Goal: Task Accomplishment & Management: Use online tool/utility

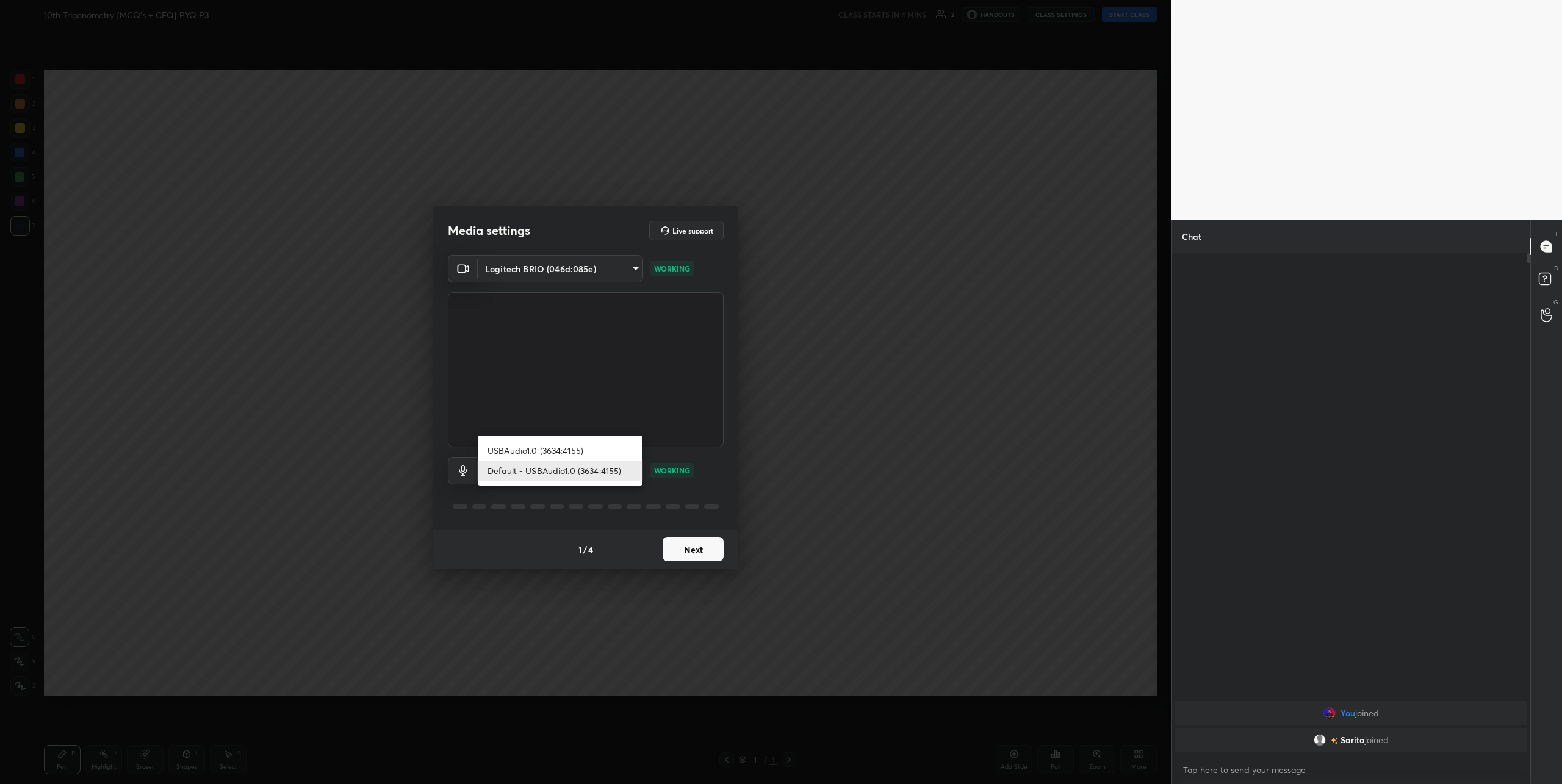
click at [581, 458] on body "1 2 3 4 5 6 7 C X Z C X Z E E Erase all H H 10th Trigonometry {MCQ's + CFQ} PYQ…" at bounding box center [781, 392] width 1562 height 784
click at [557, 447] on li "USBAudio1.0 (3634:4155)" at bounding box center [560, 450] width 165 height 20
type input "ae7210dfaf12d833d41f1eac2a37ded60047f10308b9f27975cfa953d07653a0"
click at [696, 549] on button "Next" at bounding box center [693, 548] width 61 height 24
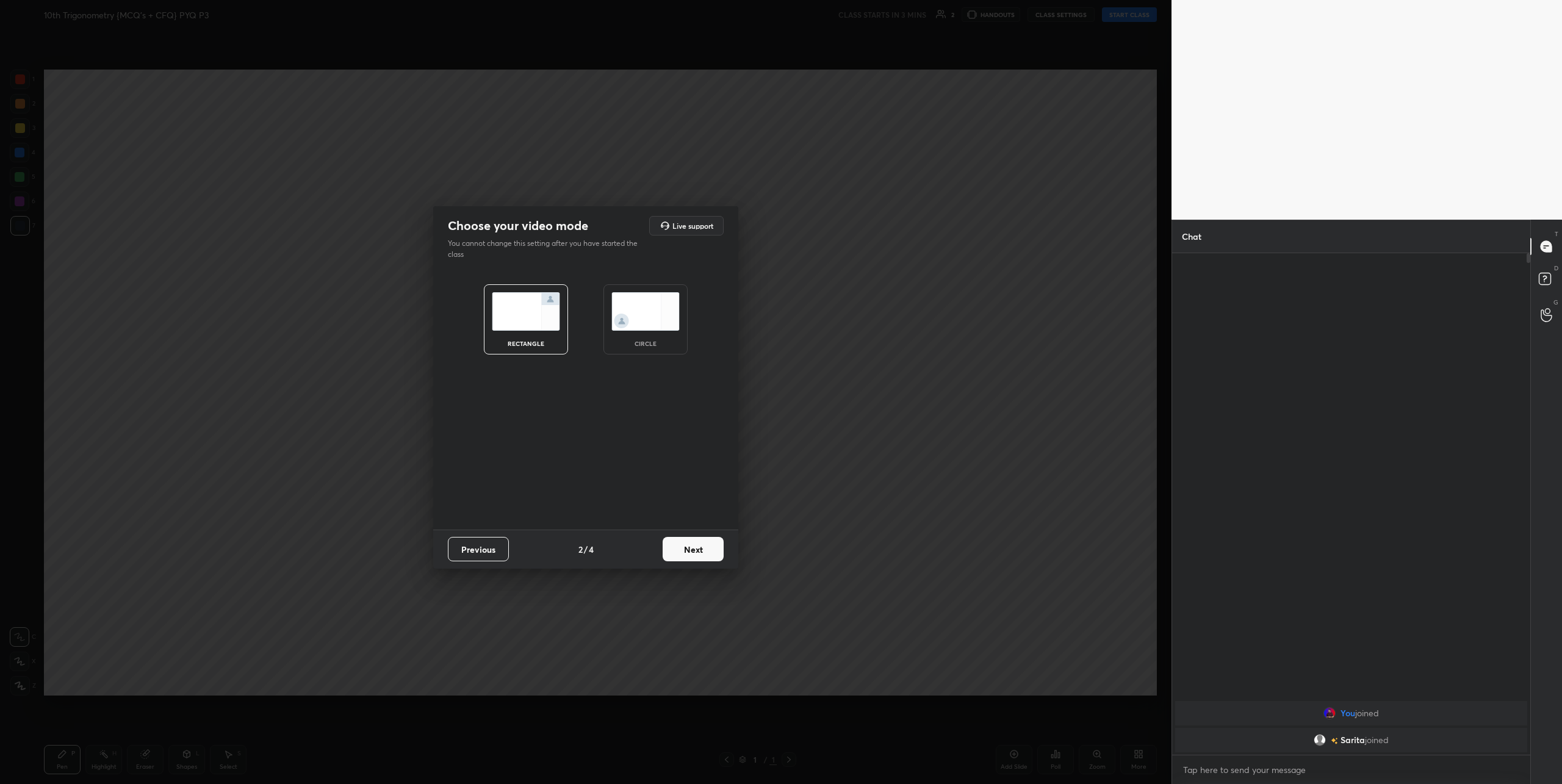
click at [644, 300] on img at bounding box center [645, 311] width 68 height 38
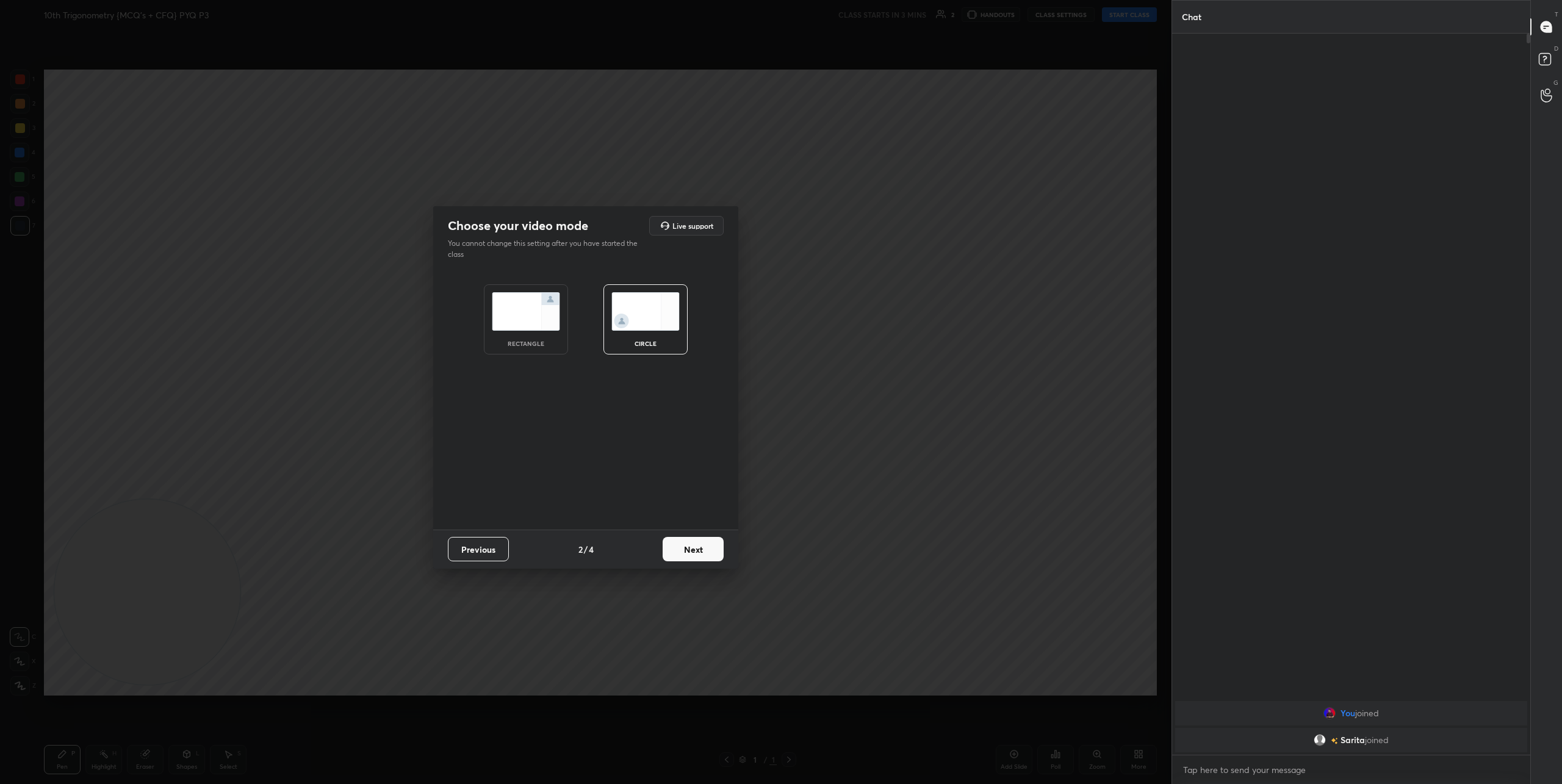
scroll to position [747, 354]
click at [699, 551] on button "Next" at bounding box center [693, 548] width 61 height 24
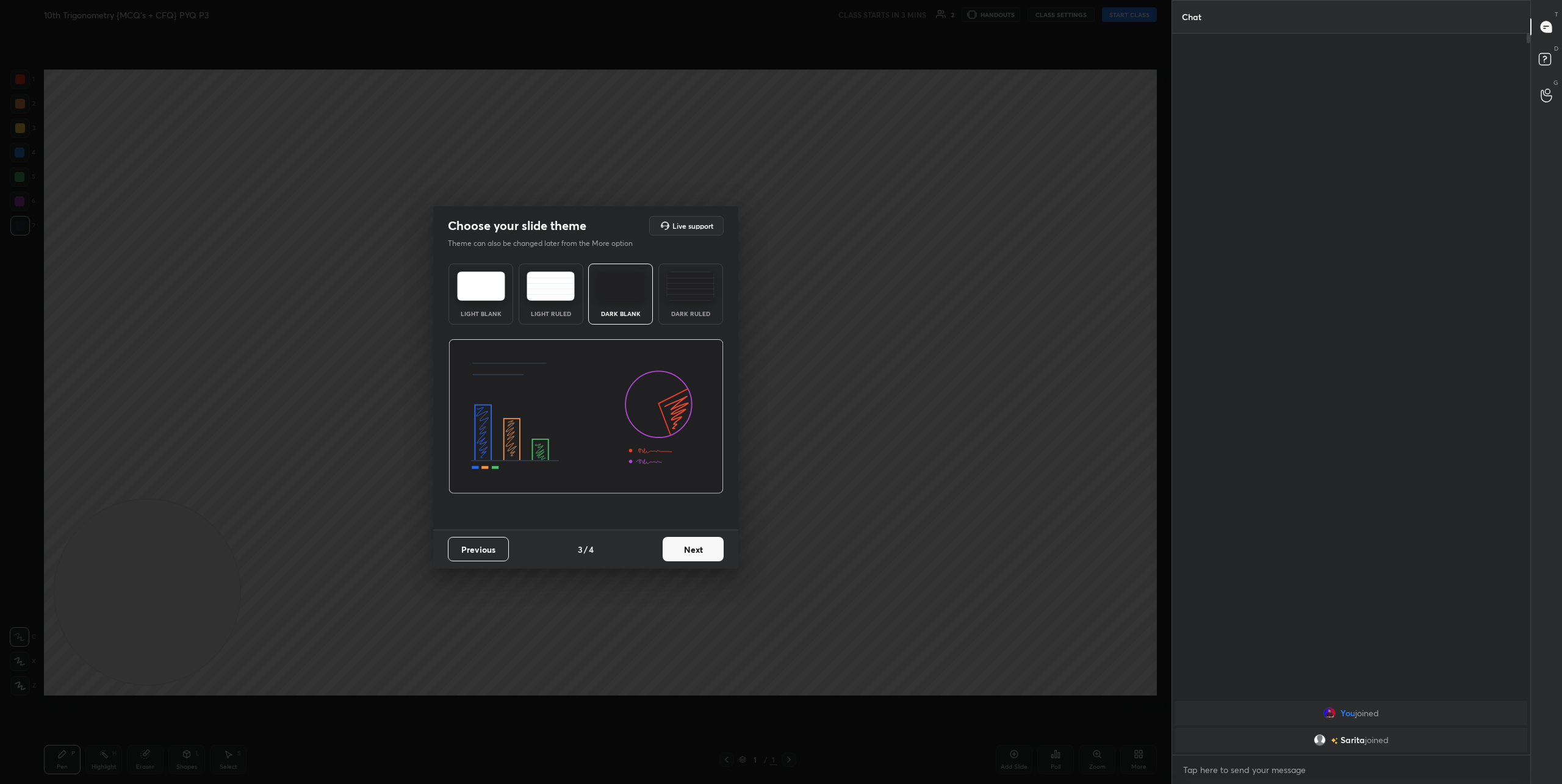
click at [703, 553] on button "Next" at bounding box center [693, 548] width 61 height 24
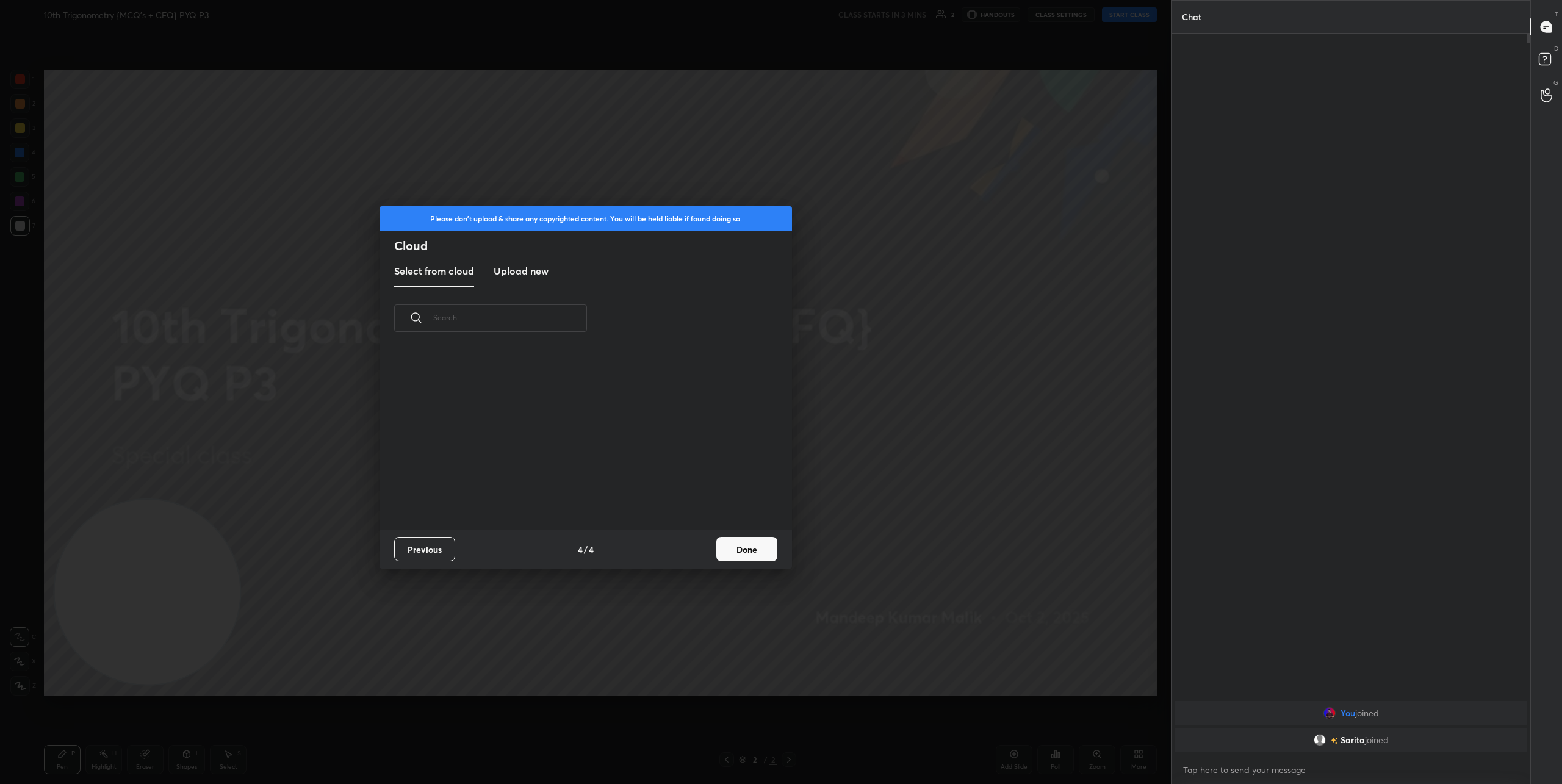
scroll to position [180, 392]
click at [541, 277] on h3 "Upload new" at bounding box center [521, 271] width 55 height 15
click at [591, 482] on label "Browse" at bounding box center [586, 479] width 55 height 19
click at [559, 482] on input "Browse" at bounding box center [559, 479] width 0 height 19
click at [756, 551] on button "Done" at bounding box center [747, 548] width 61 height 24
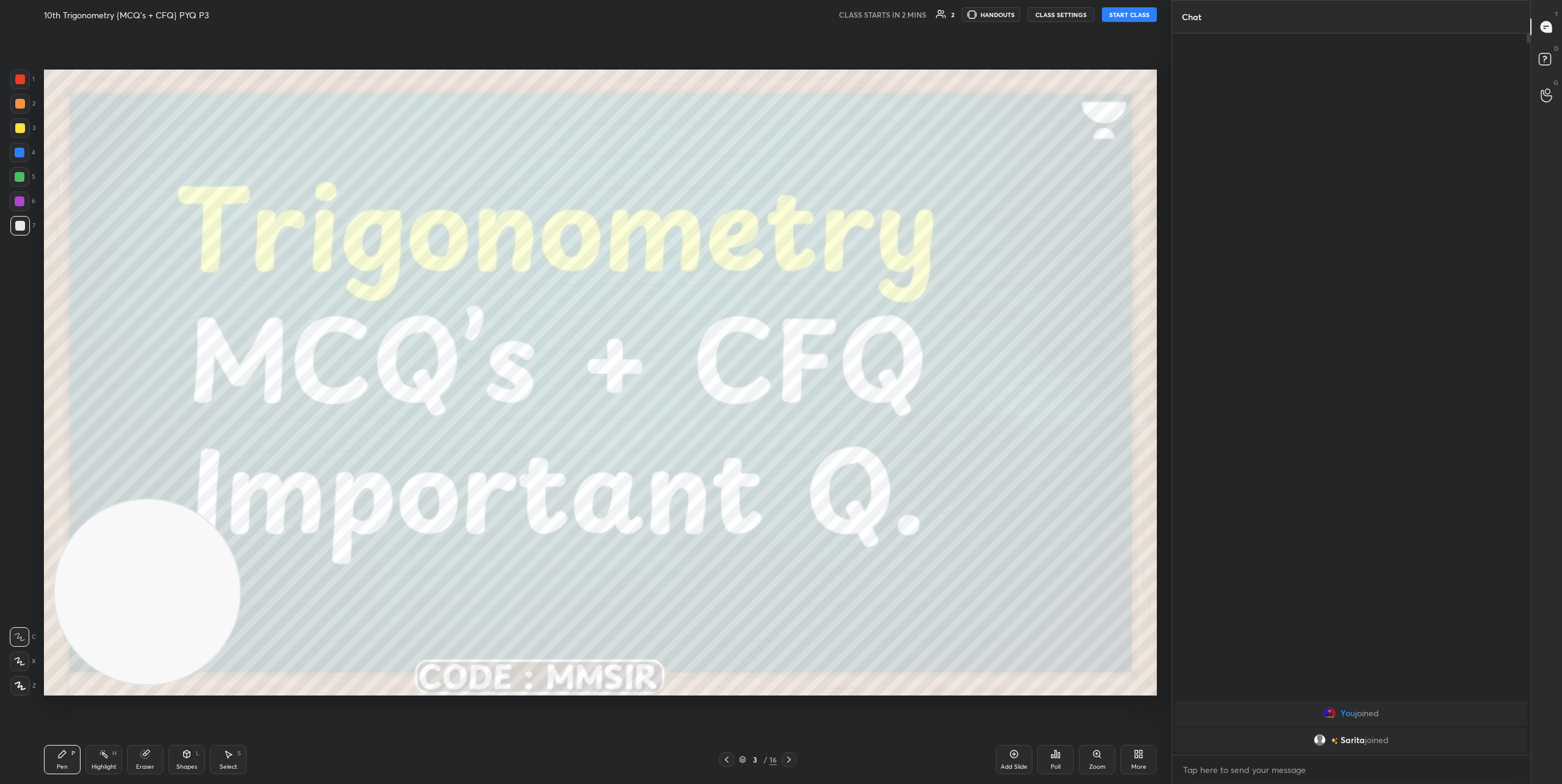
click at [1065, 18] on button "CLASS SETTINGS" at bounding box center [1061, 15] width 67 height 15
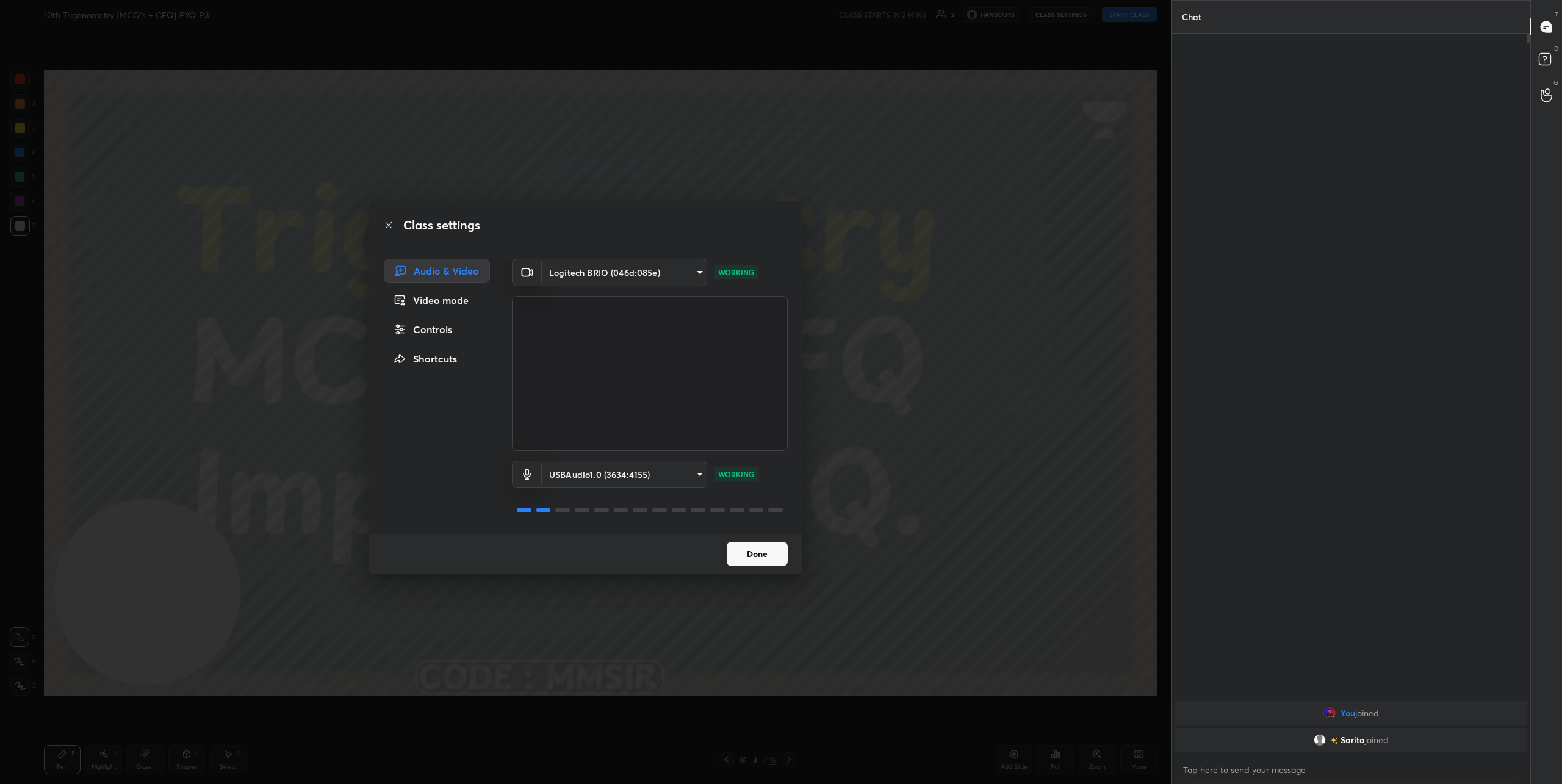
click at [760, 549] on button "Done" at bounding box center [757, 553] width 61 height 24
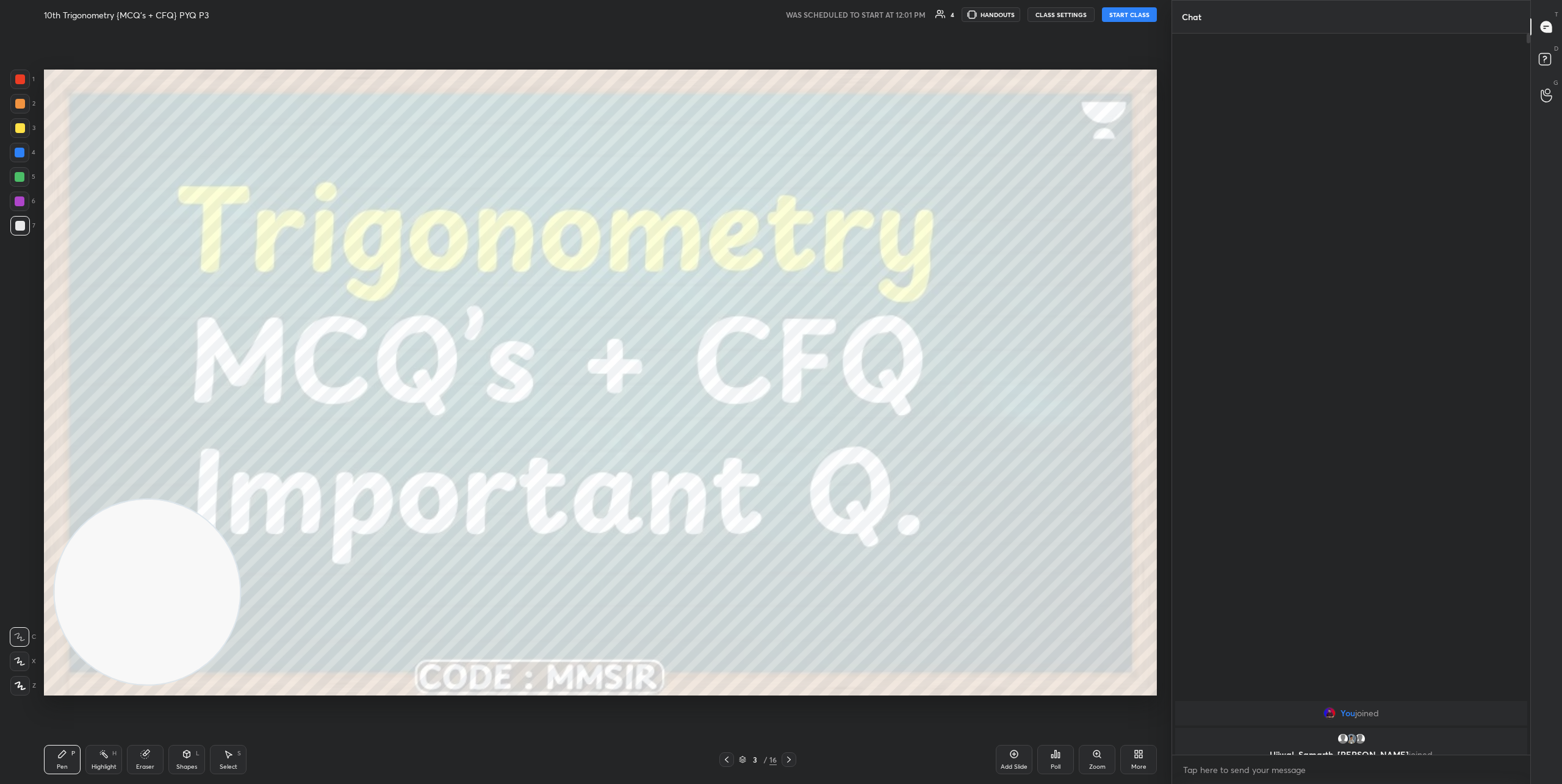
click at [1137, 7] on button "START CLASS" at bounding box center [1129, 15] width 55 height 15
click at [17, 662] on icon at bounding box center [20, 661] width 11 height 9
click at [792, 760] on icon at bounding box center [789, 759] width 10 height 10
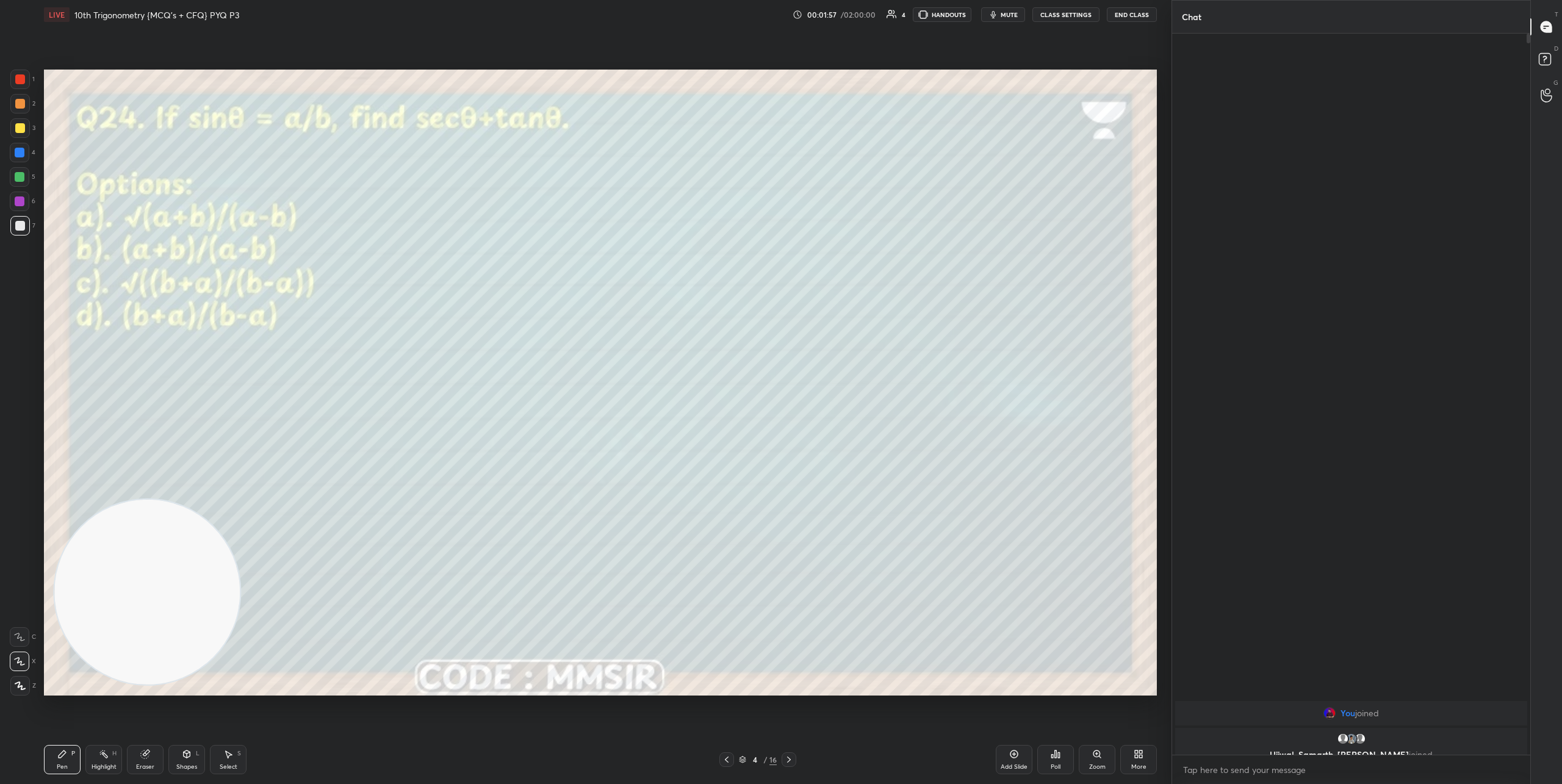
click at [1059, 760] on div "Poll" at bounding box center [1056, 759] width 37 height 29
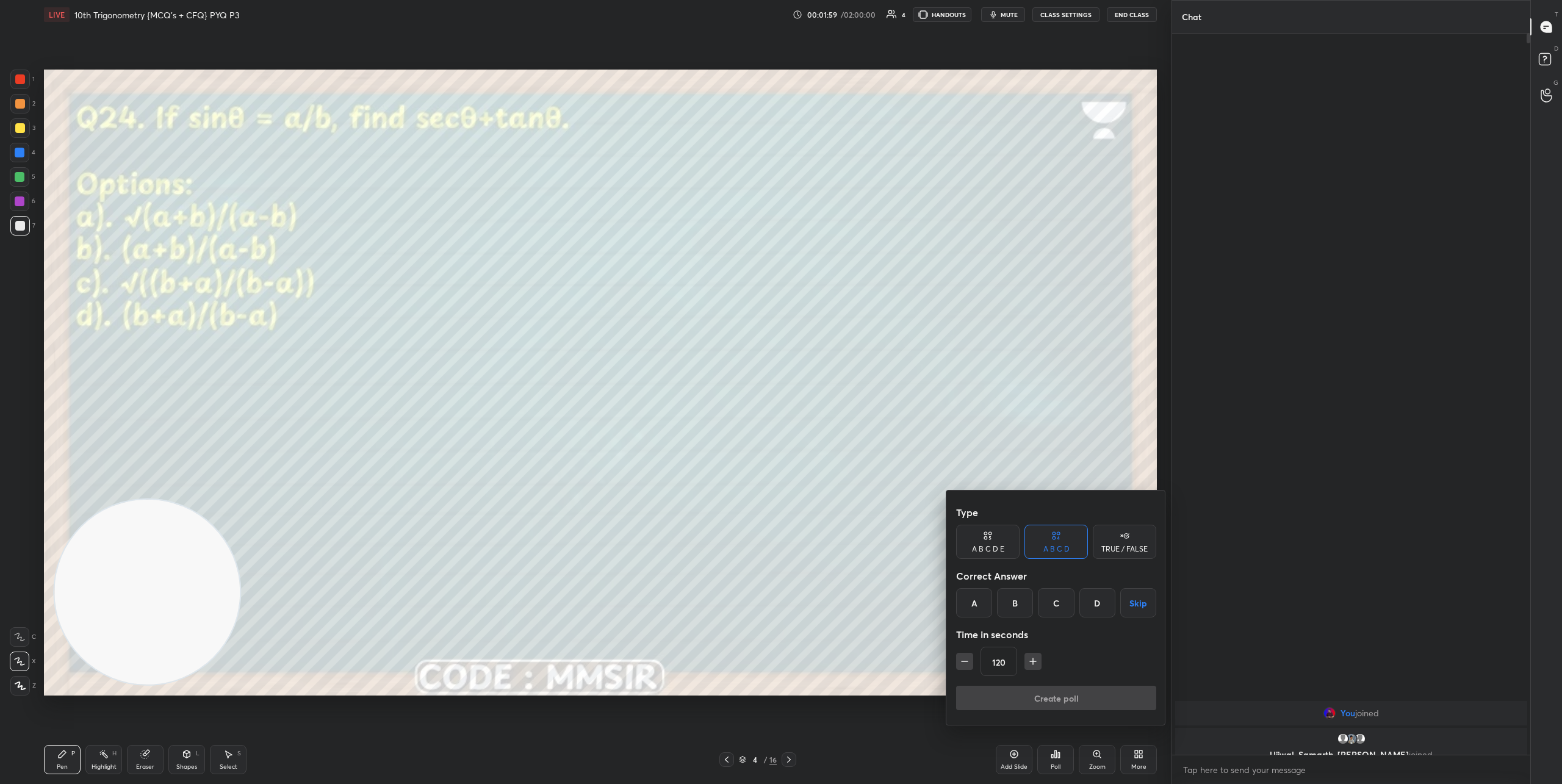
click at [1069, 602] on div "C" at bounding box center [1056, 602] width 36 height 29
click at [1057, 687] on button "Create poll" at bounding box center [1056, 697] width 200 height 24
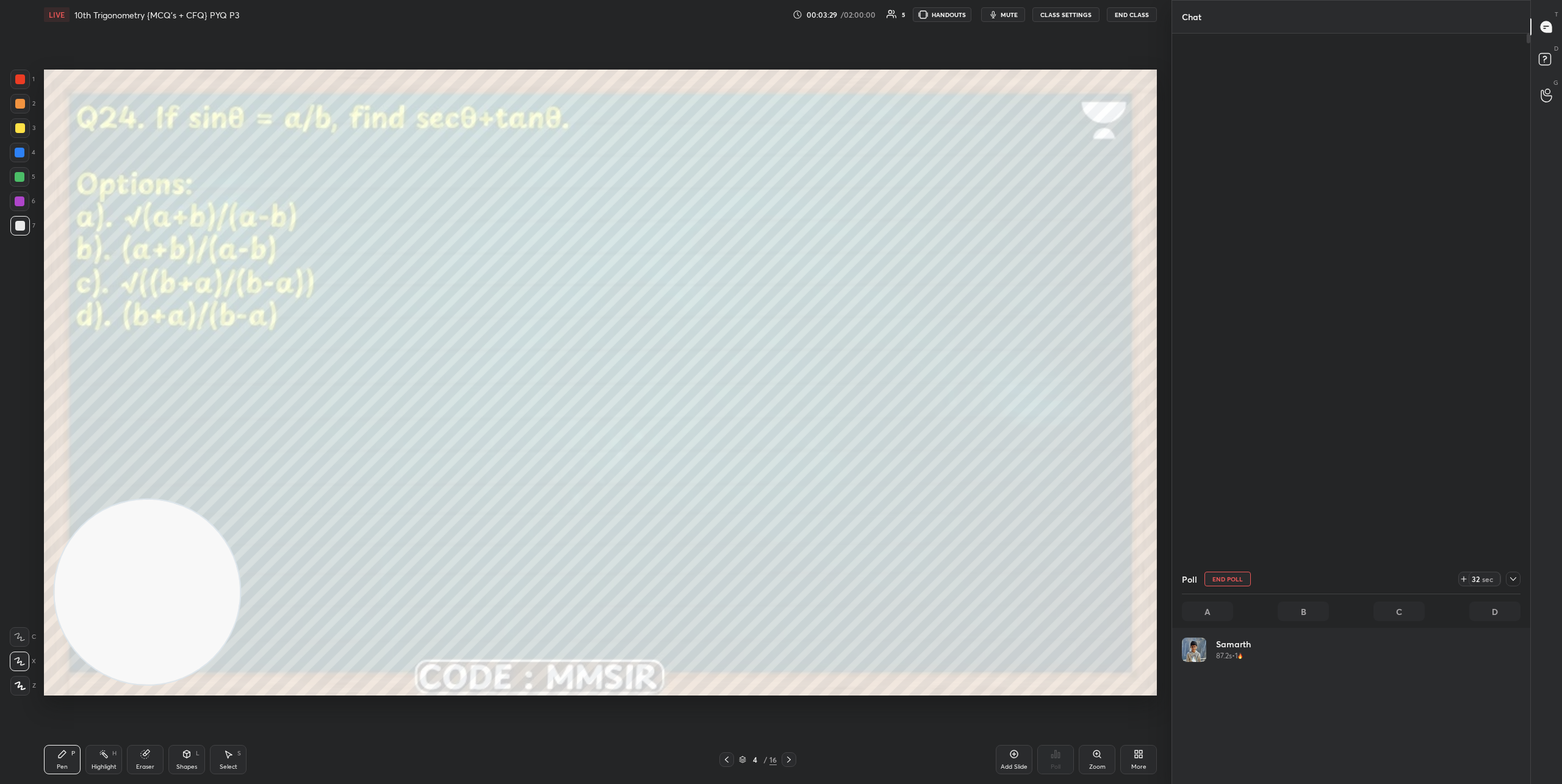
scroll to position [143, 335]
click at [788, 758] on icon at bounding box center [789, 759] width 10 height 10
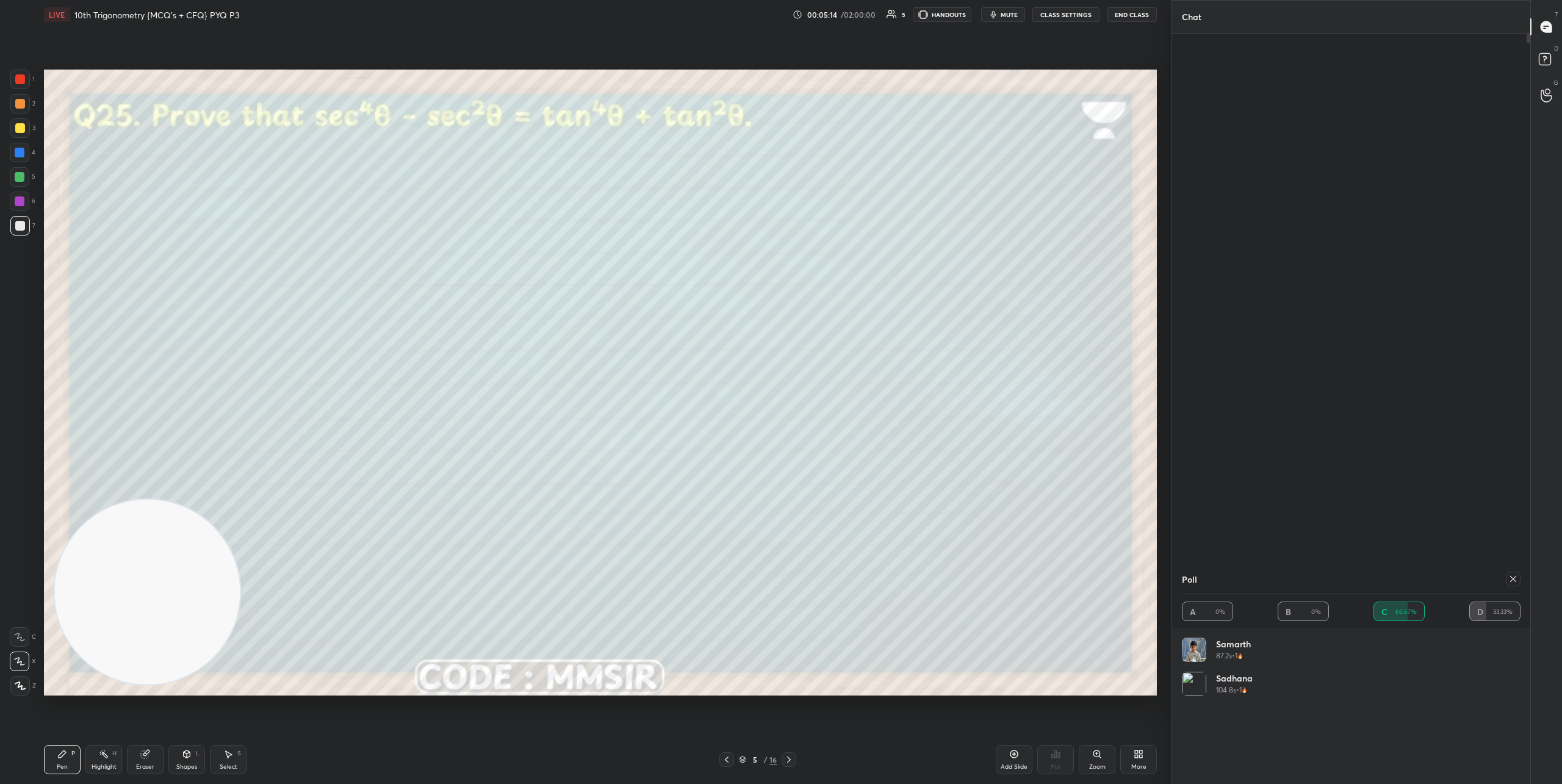
click at [788, 758] on icon at bounding box center [789, 759] width 10 height 10
drag, startPoint x: 149, startPoint y: 754, endPoint x: 236, endPoint y: 634, distance: 148.2
click at [149, 754] on icon at bounding box center [145, 754] width 8 height 8
drag, startPoint x: 1515, startPoint y: 582, endPoint x: 1508, endPoint y: 582, distance: 7.0
click at [1515, 582] on icon at bounding box center [1514, 579] width 10 height 10
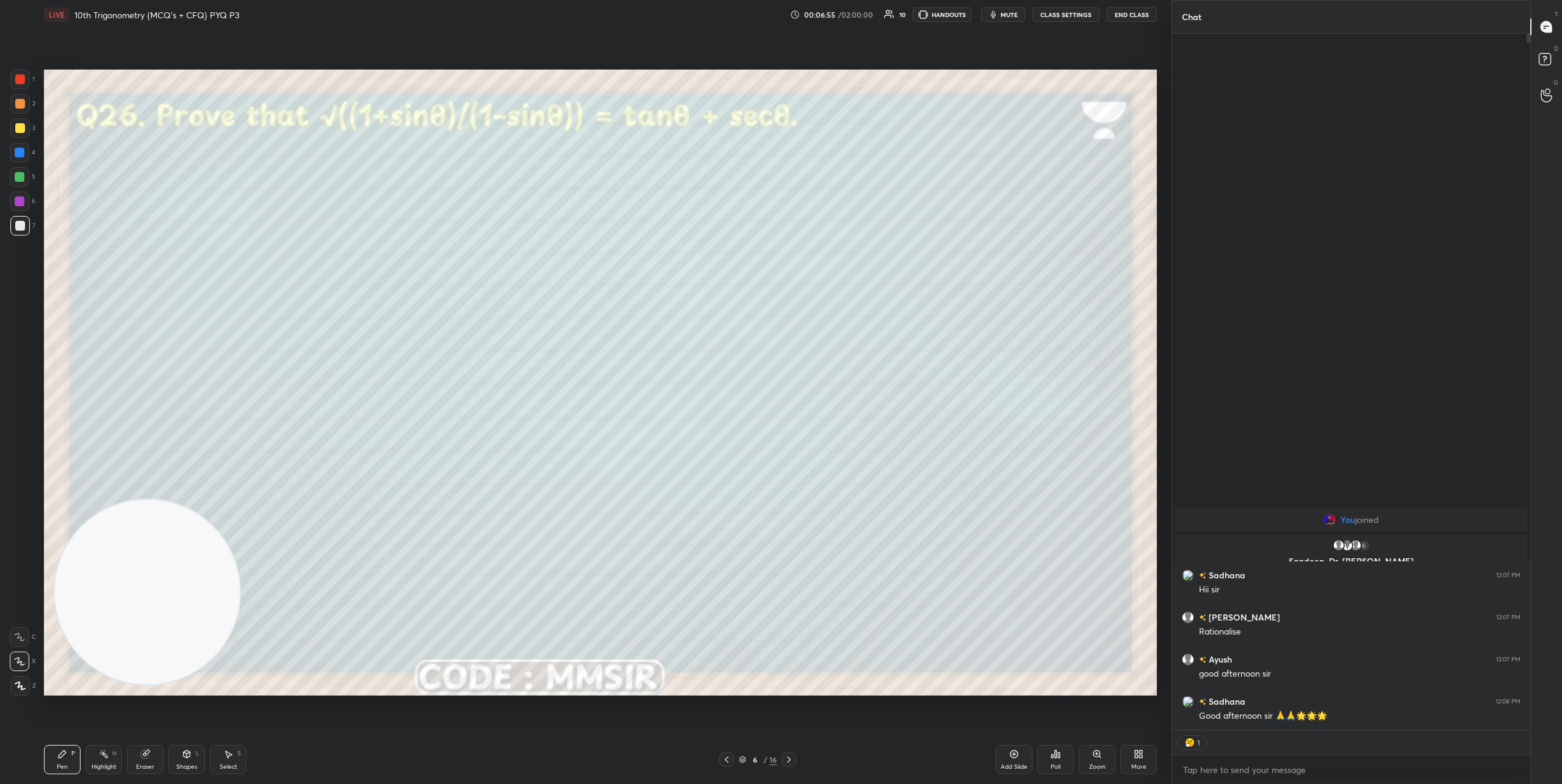
scroll to position [717, 354]
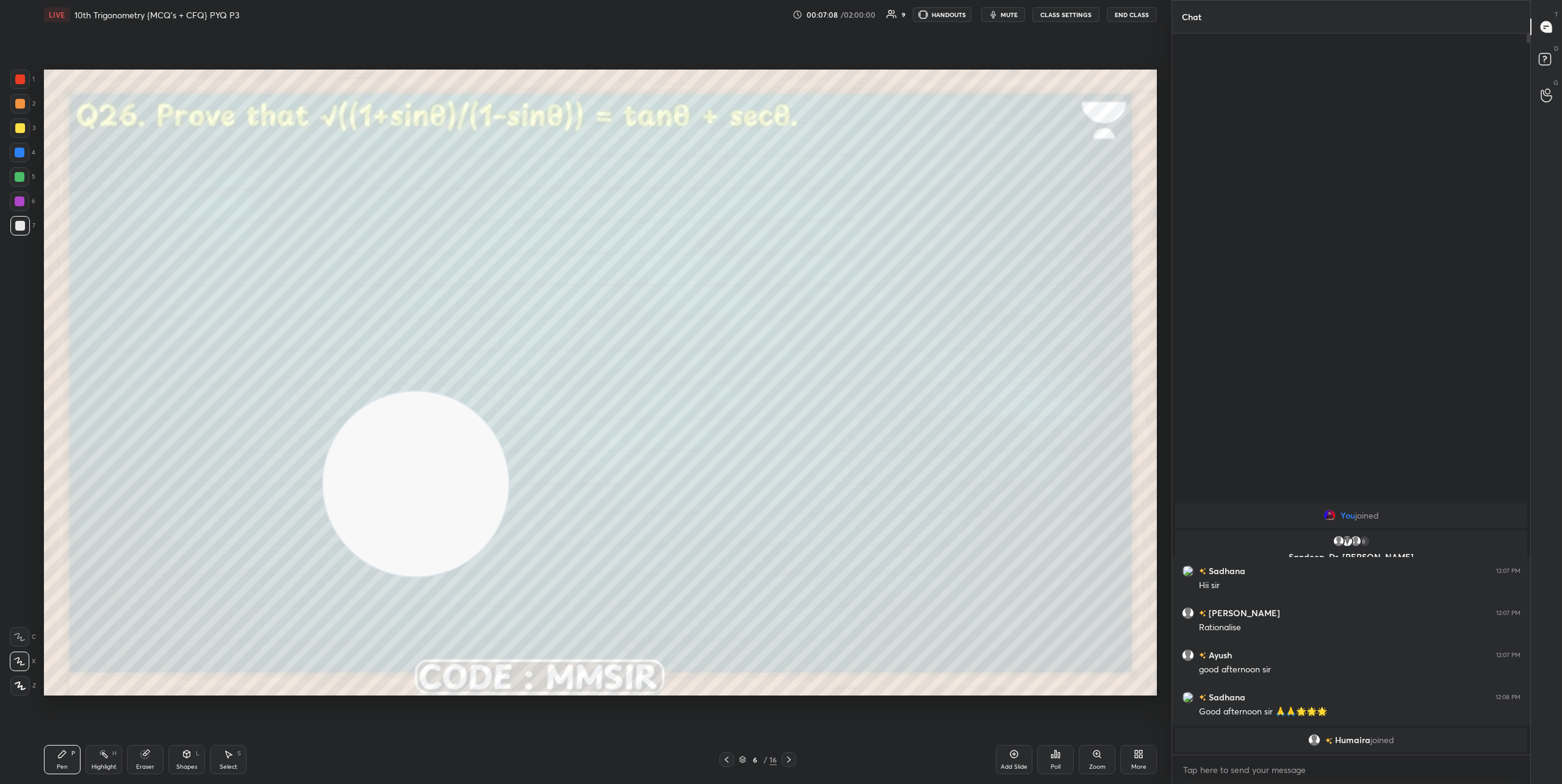
drag, startPoint x: 200, startPoint y: 520, endPoint x: 889, endPoint y: 317, distance: 718.3
click at [508, 391] on video at bounding box center [415, 483] width 186 height 185
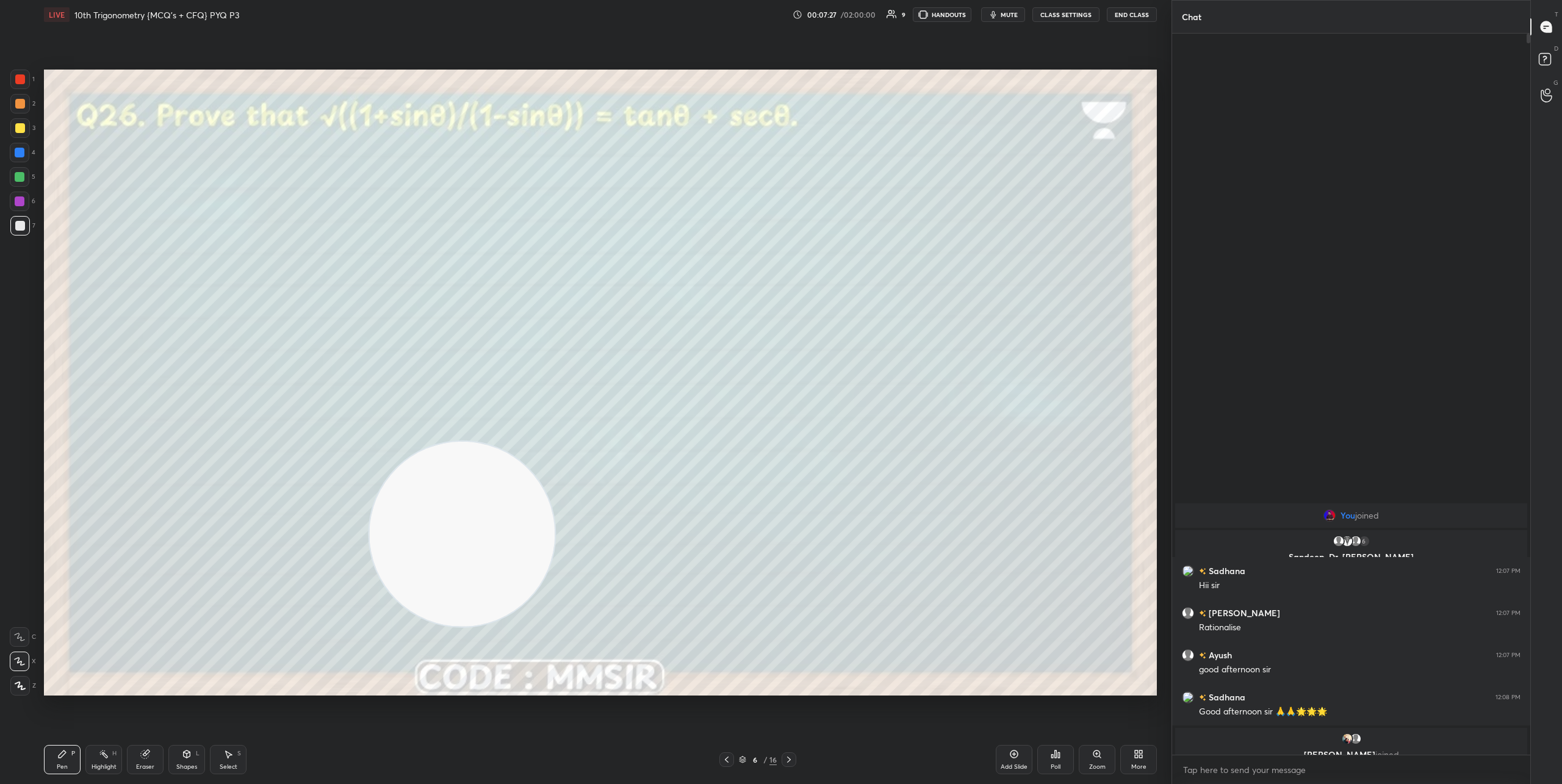
drag, startPoint x: 820, startPoint y: 370, endPoint x: 55, endPoint y: 688, distance: 828.5
click at [369, 626] on video at bounding box center [462, 533] width 186 height 185
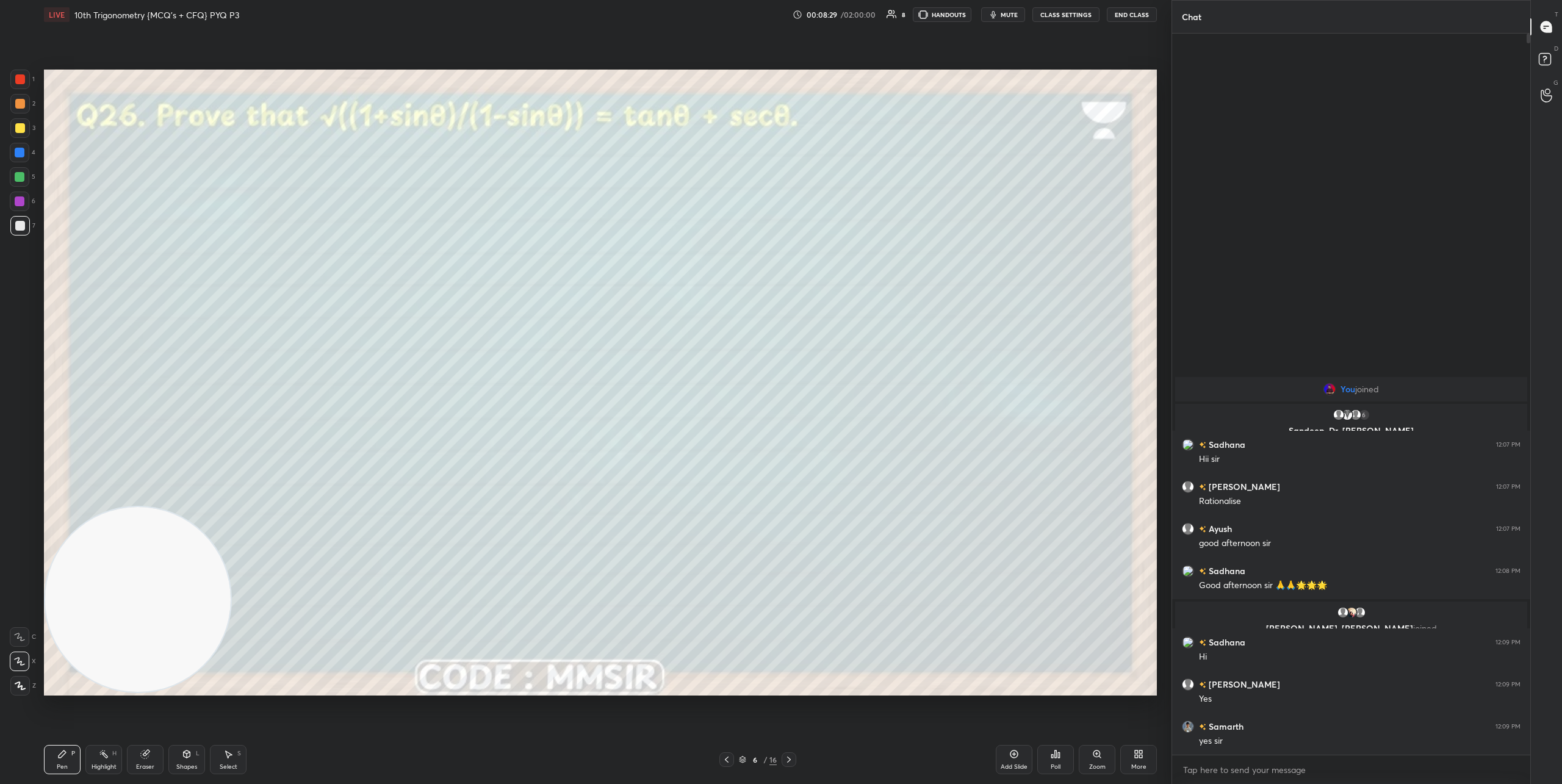
click at [791, 758] on icon at bounding box center [789, 759] width 10 height 10
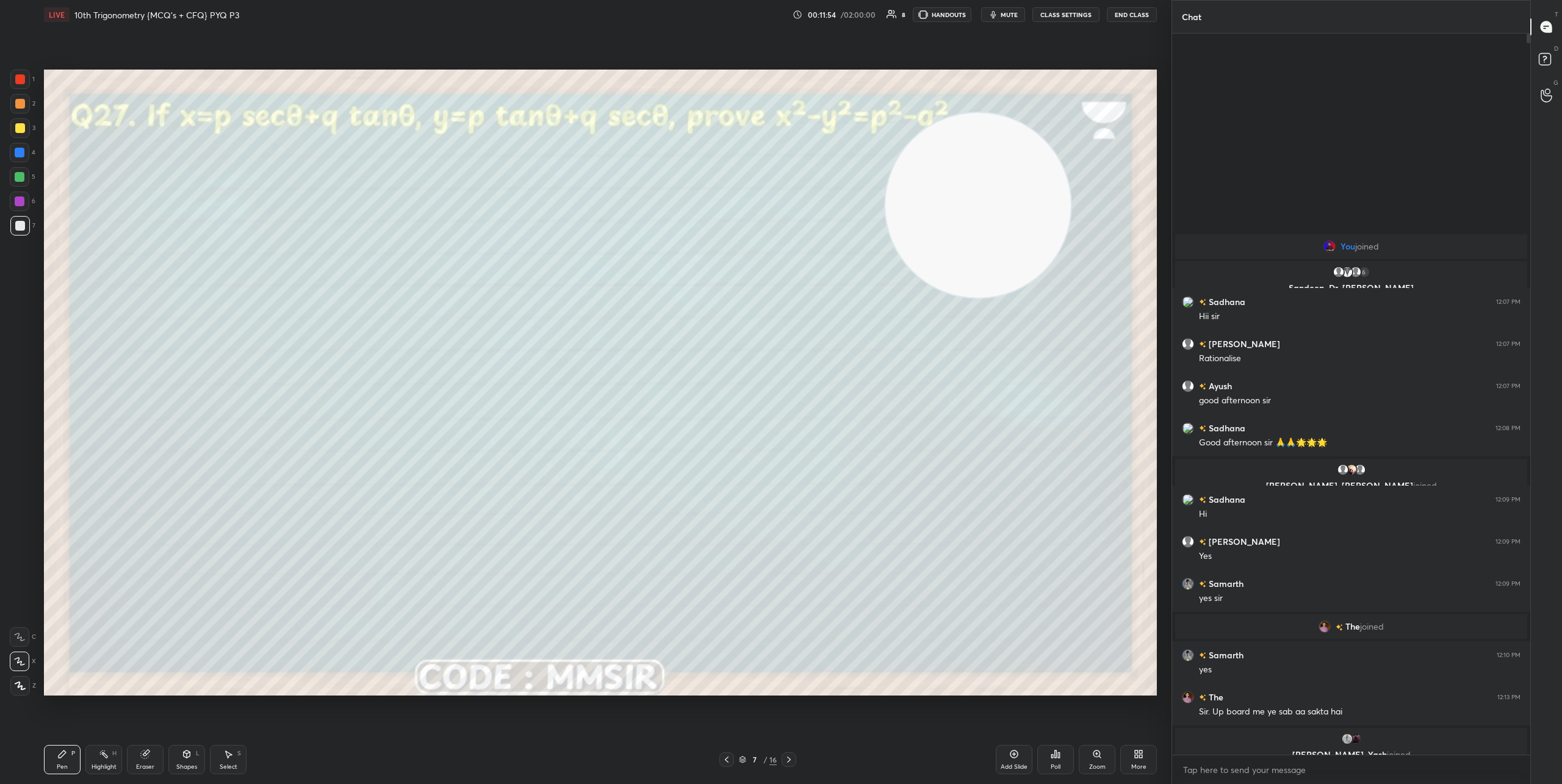
drag, startPoint x: 146, startPoint y: 602, endPoint x: 1061, endPoint y: 135, distance: 1027.3
click at [1071, 144] on video at bounding box center [978, 205] width 186 height 185
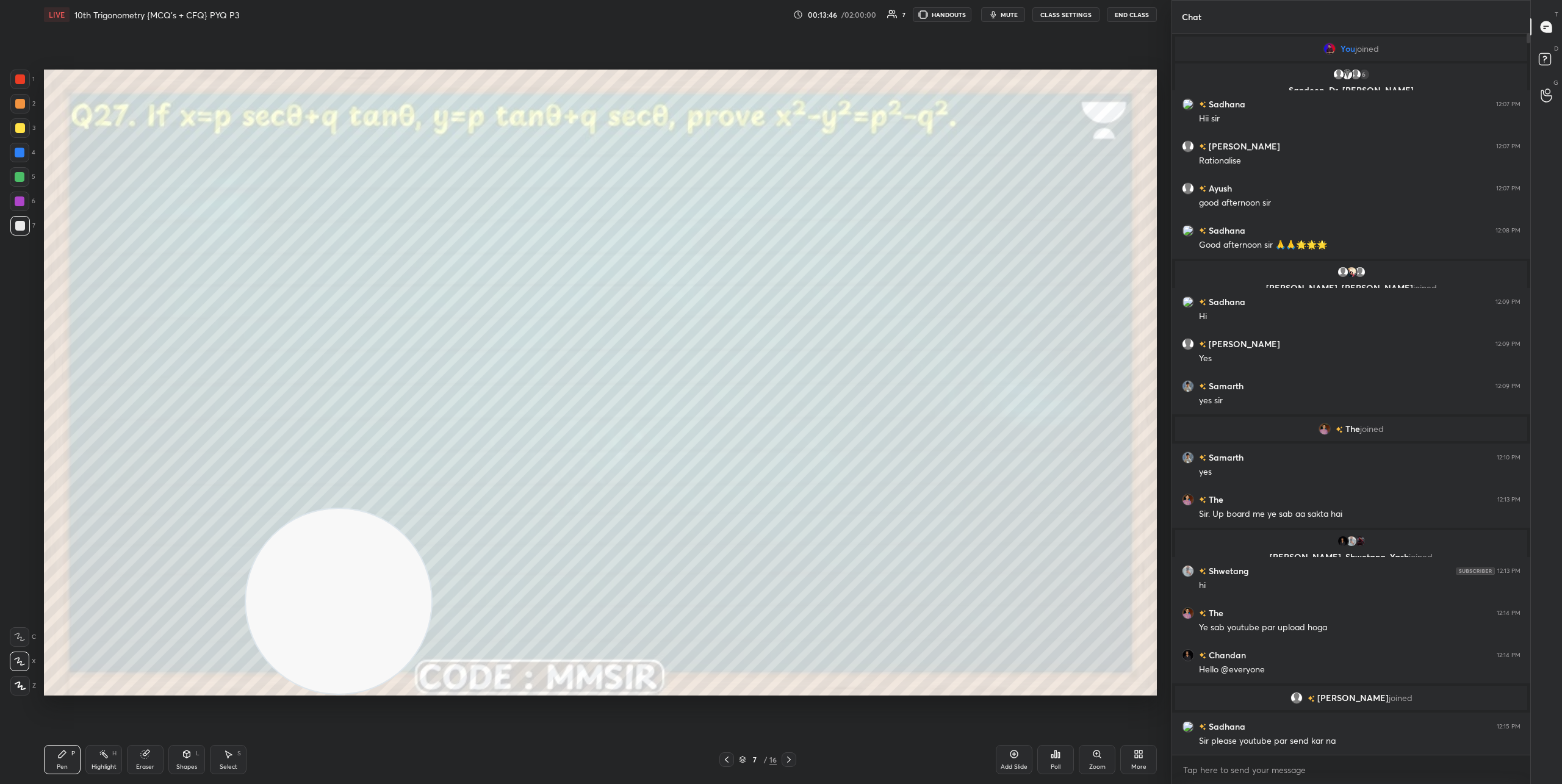
drag, startPoint x: 1026, startPoint y: 158, endPoint x: 359, endPoint y: 553, distance: 775.2
click at [254, 633] on video at bounding box center [338, 601] width 186 height 185
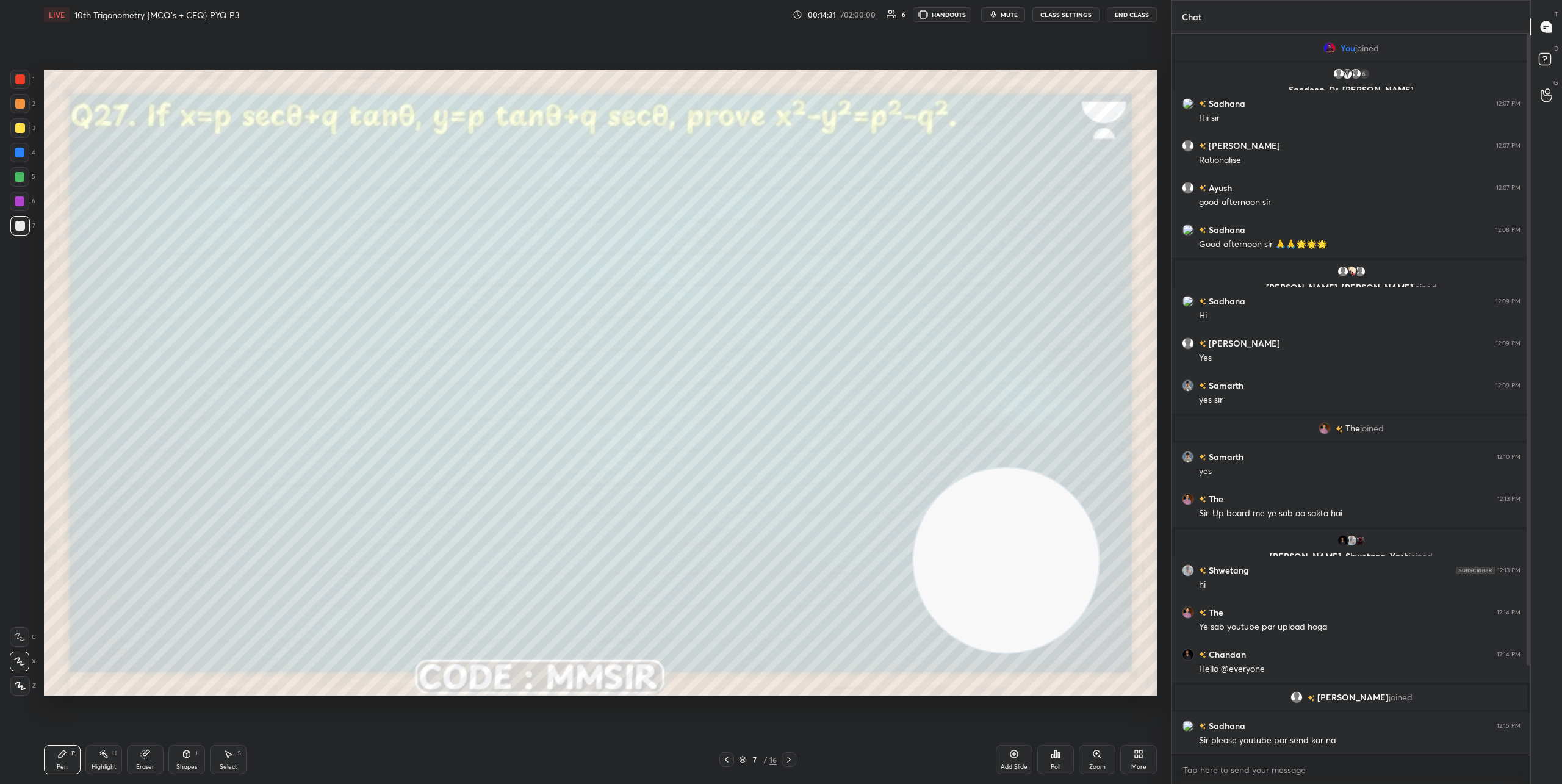
drag, startPoint x: 292, startPoint y: 599, endPoint x: 972, endPoint y: 555, distance: 681.4
click at [989, 558] on video at bounding box center [1006, 560] width 186 height 185
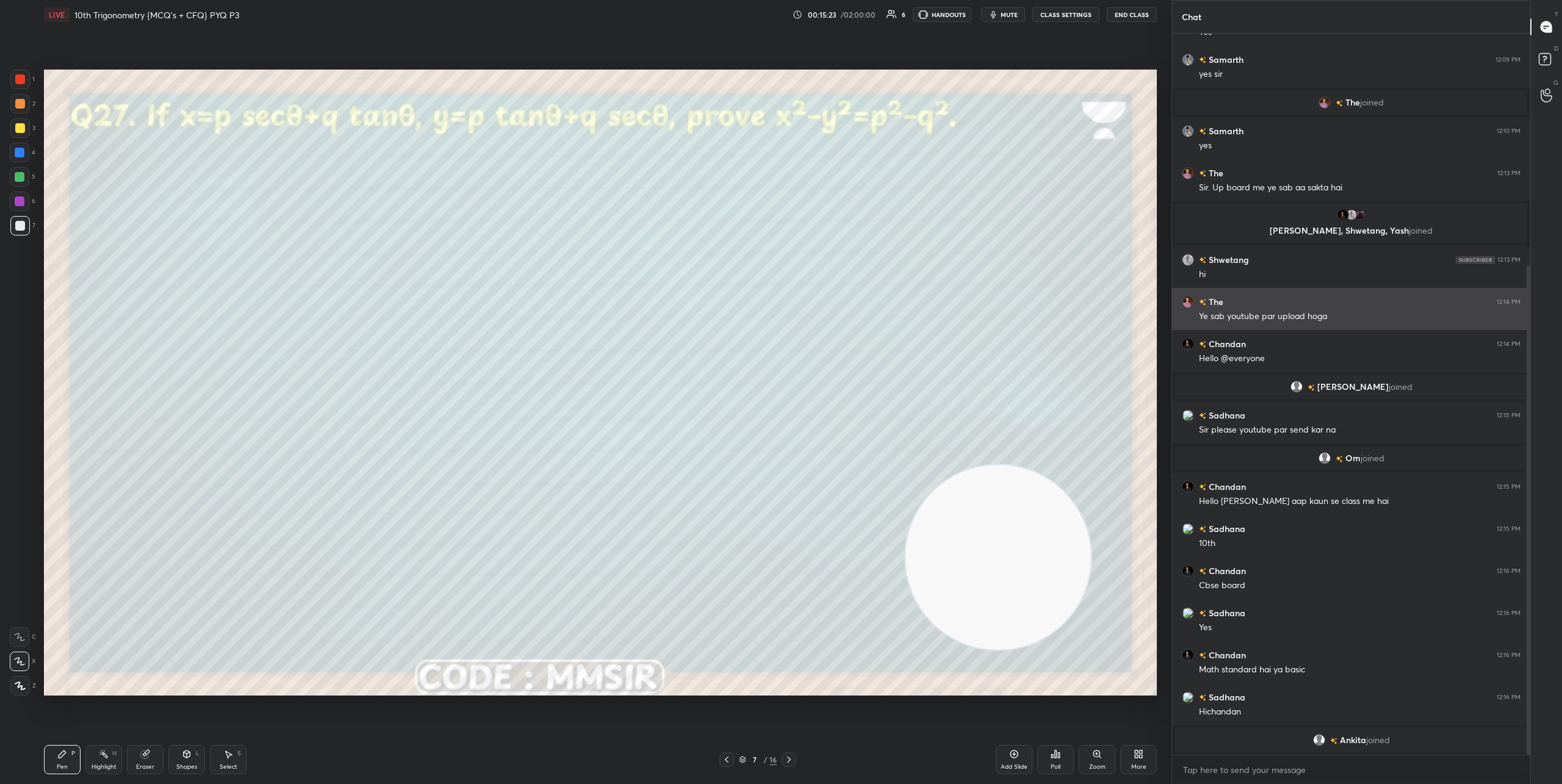
scroll to position [342, 0]
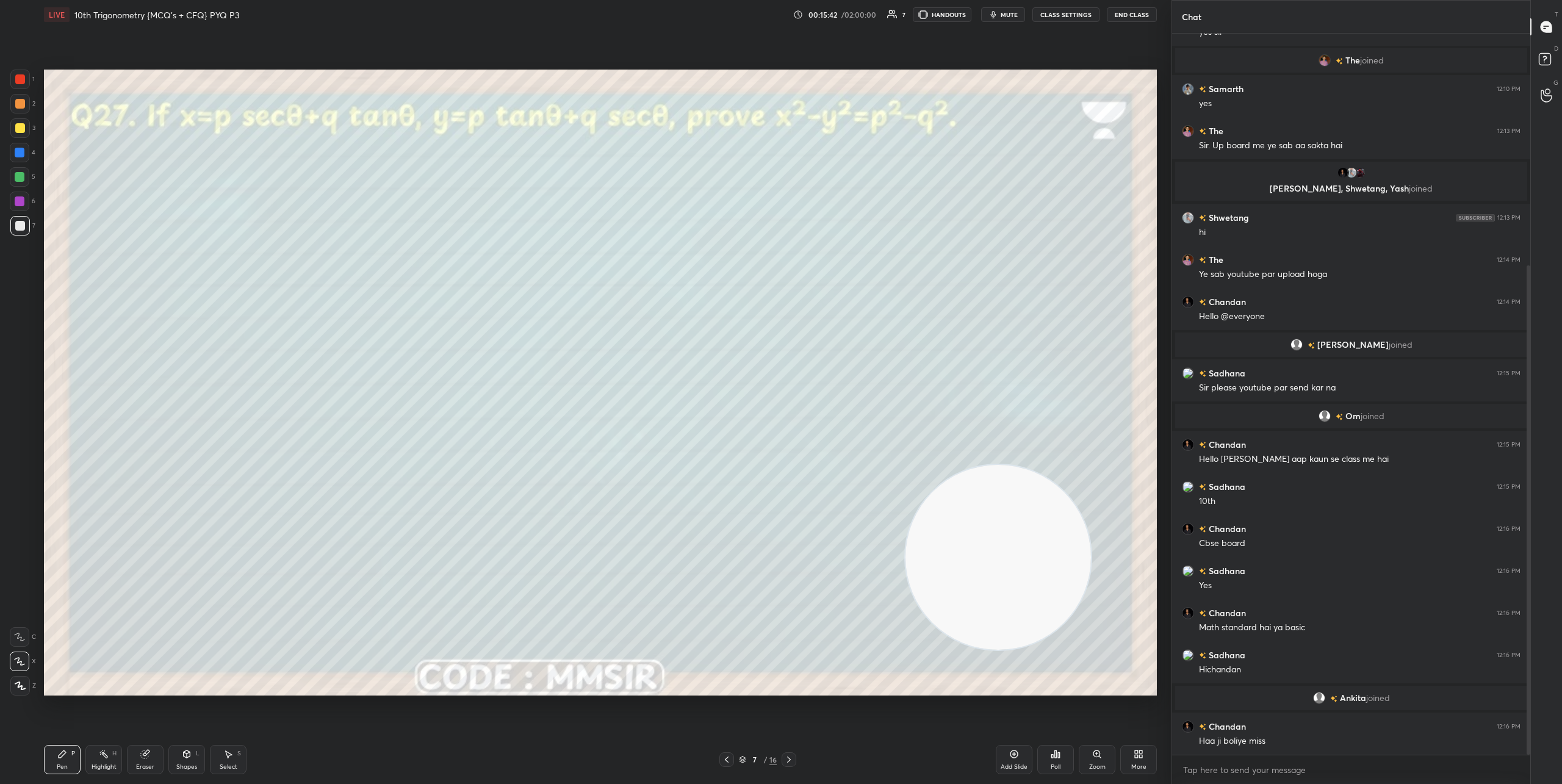
click at [789, 753] on div at bounding box center [789, 759] width 15 height 15
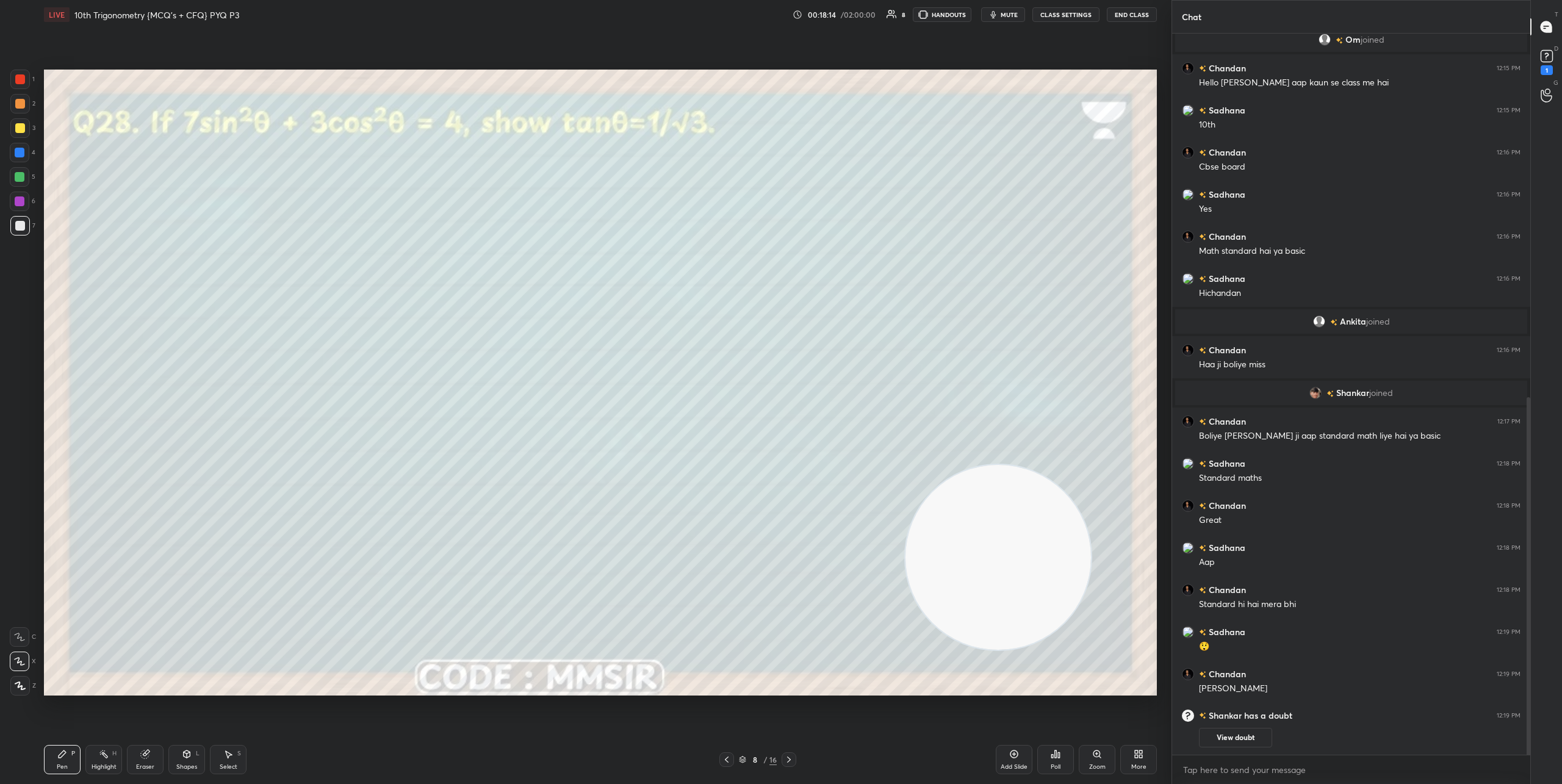
scroll to position [734, 0]
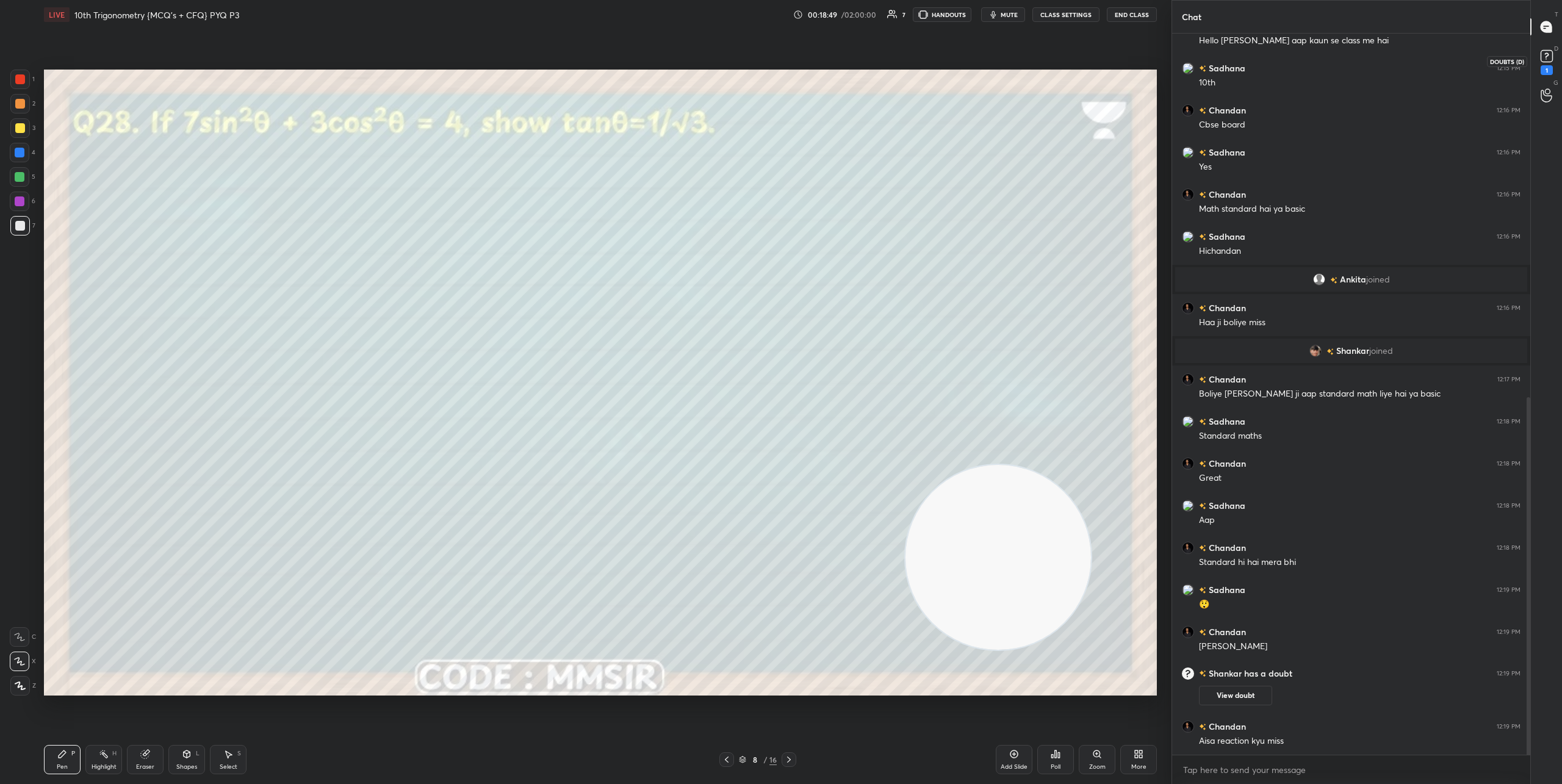
click at [1546, 63] on icon at bounding box center [1547, 56] width 19 height 19
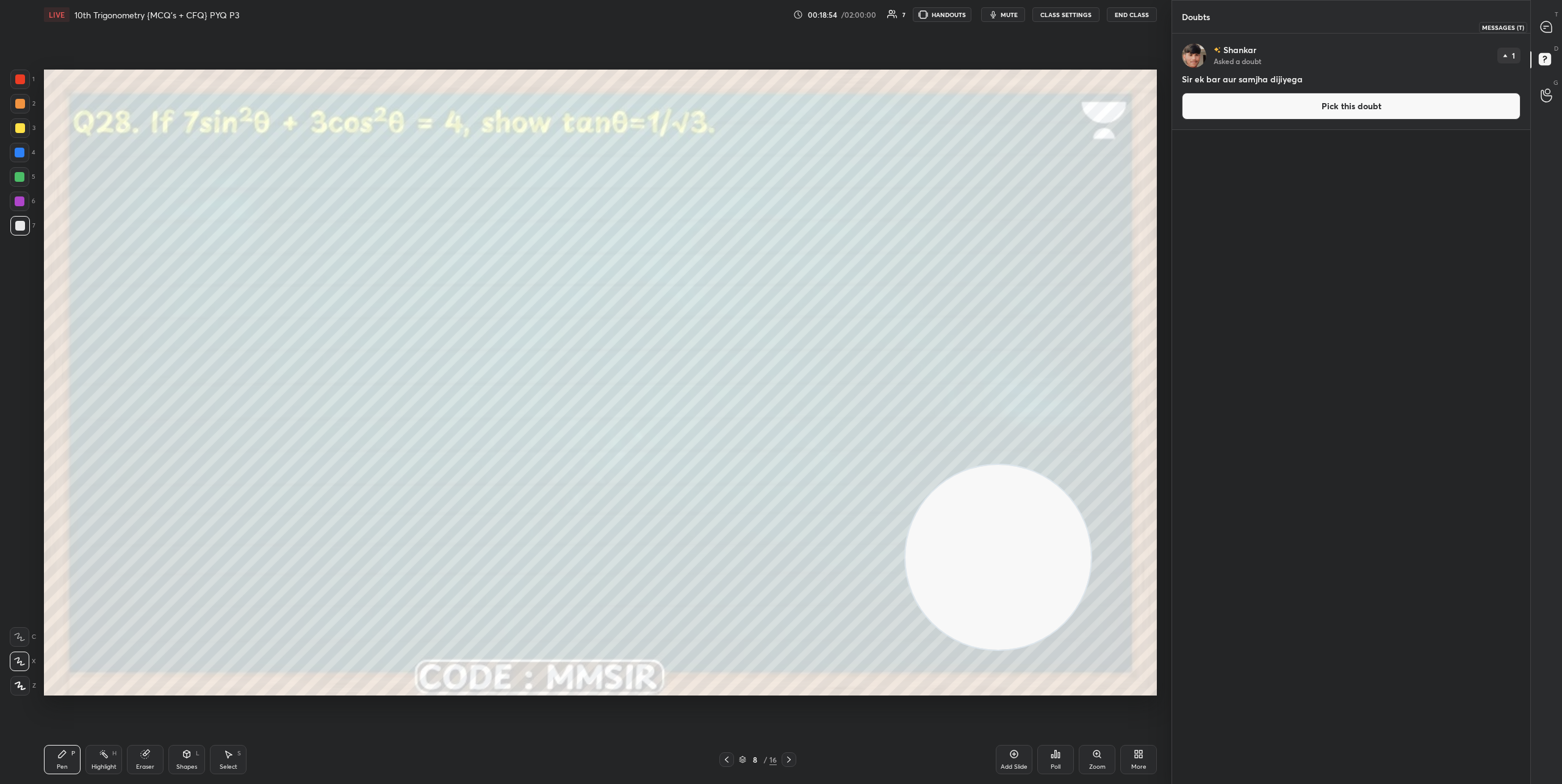
click at [1545, 32] on icon at bounding box center [1546, 27] width 11 height 11
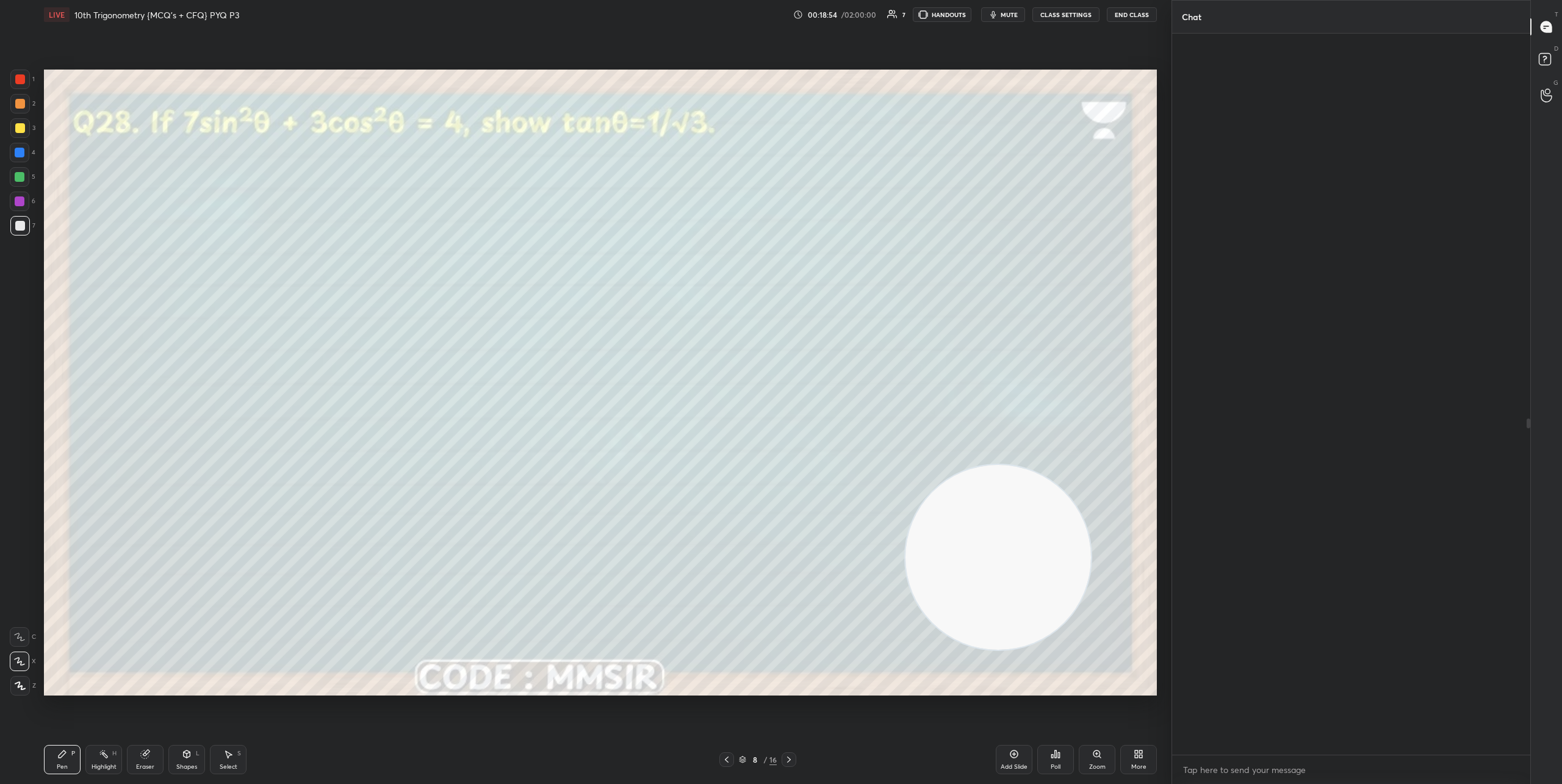
scroll to position [717, 354]
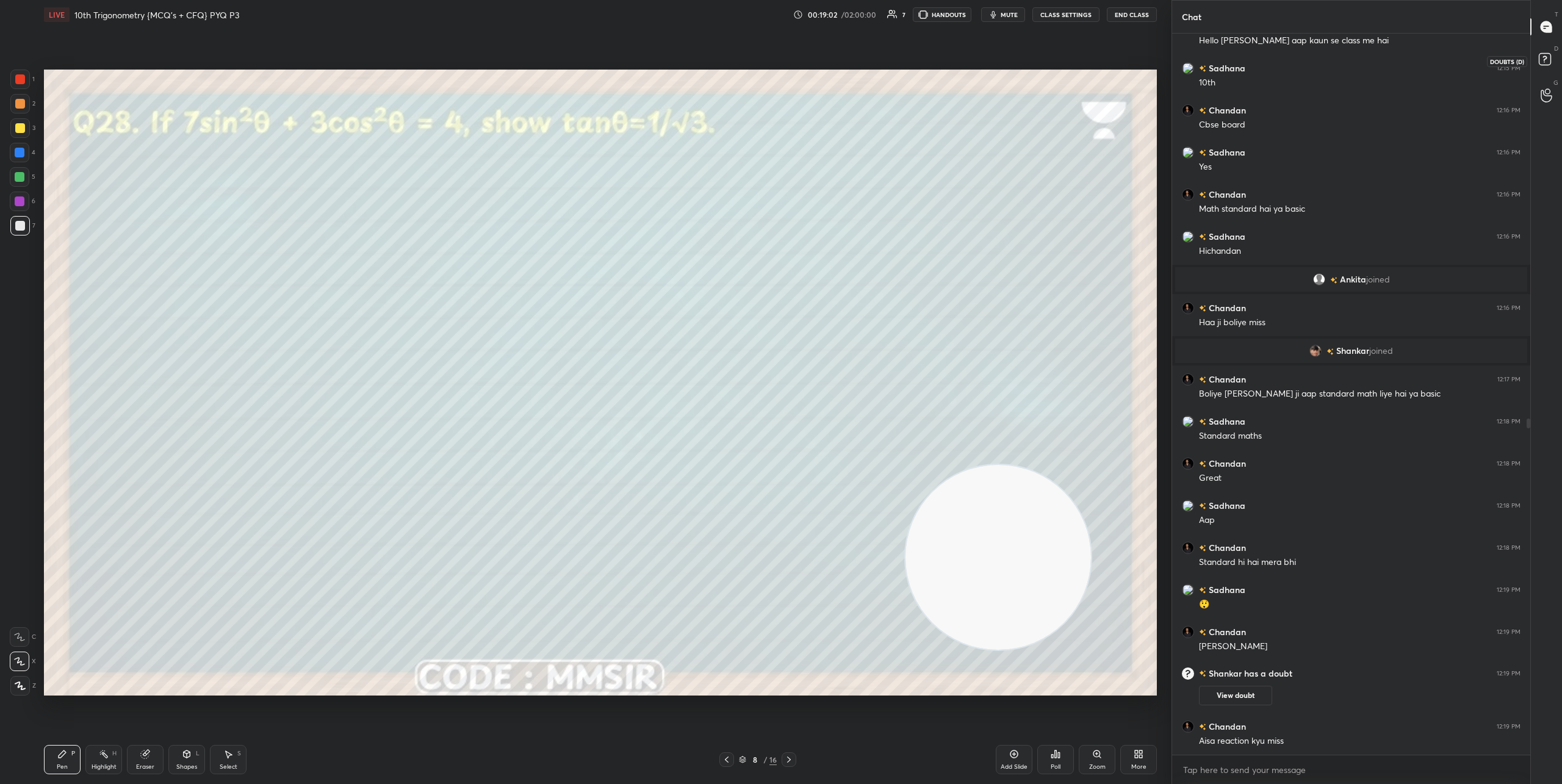
click at [1550, 62] on rect at bounding box center [1545, 60] width 12 height 12
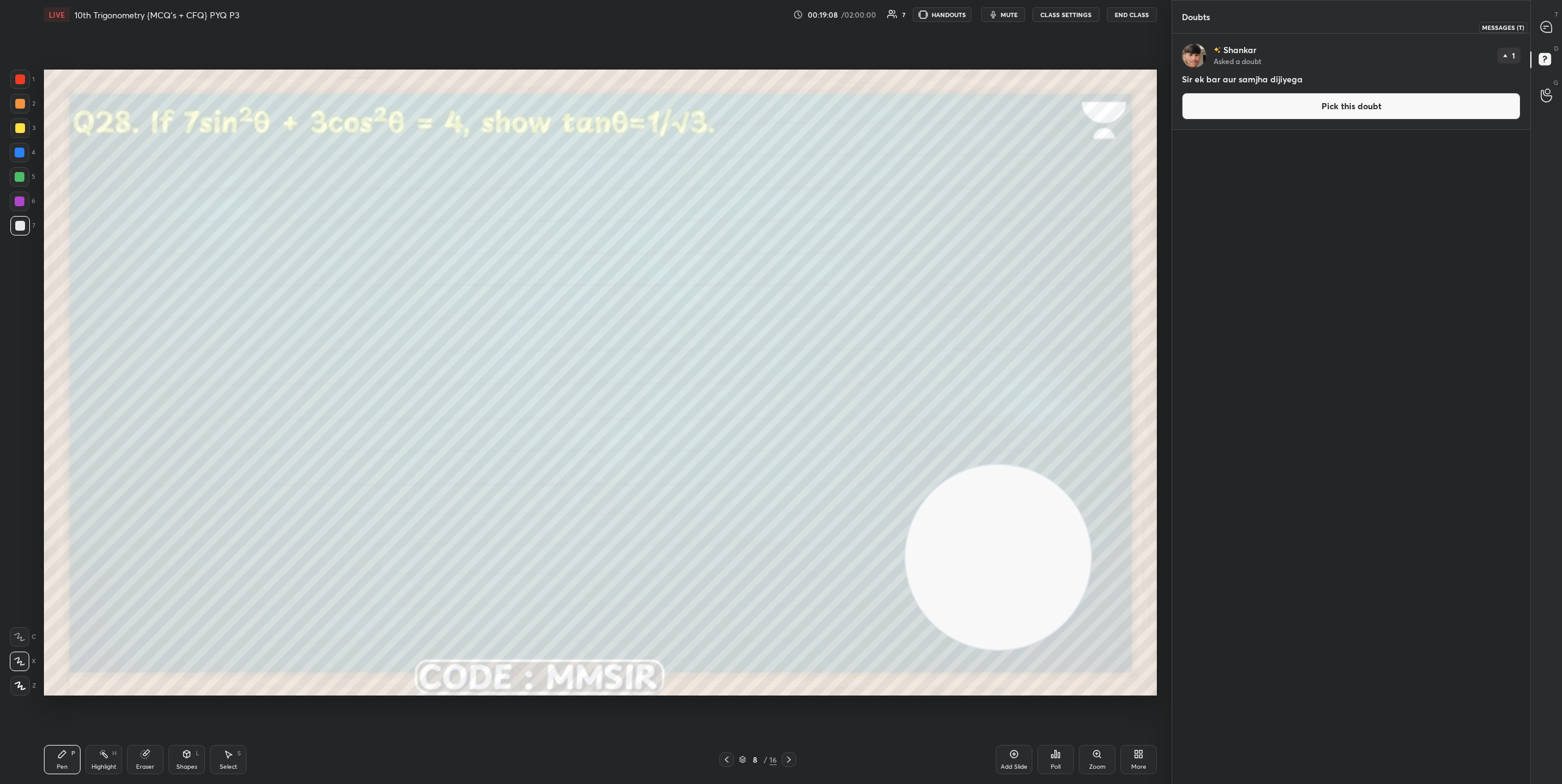
click at [1550, 30] on icon at bounding box center [1546, 27] width 11 height 11
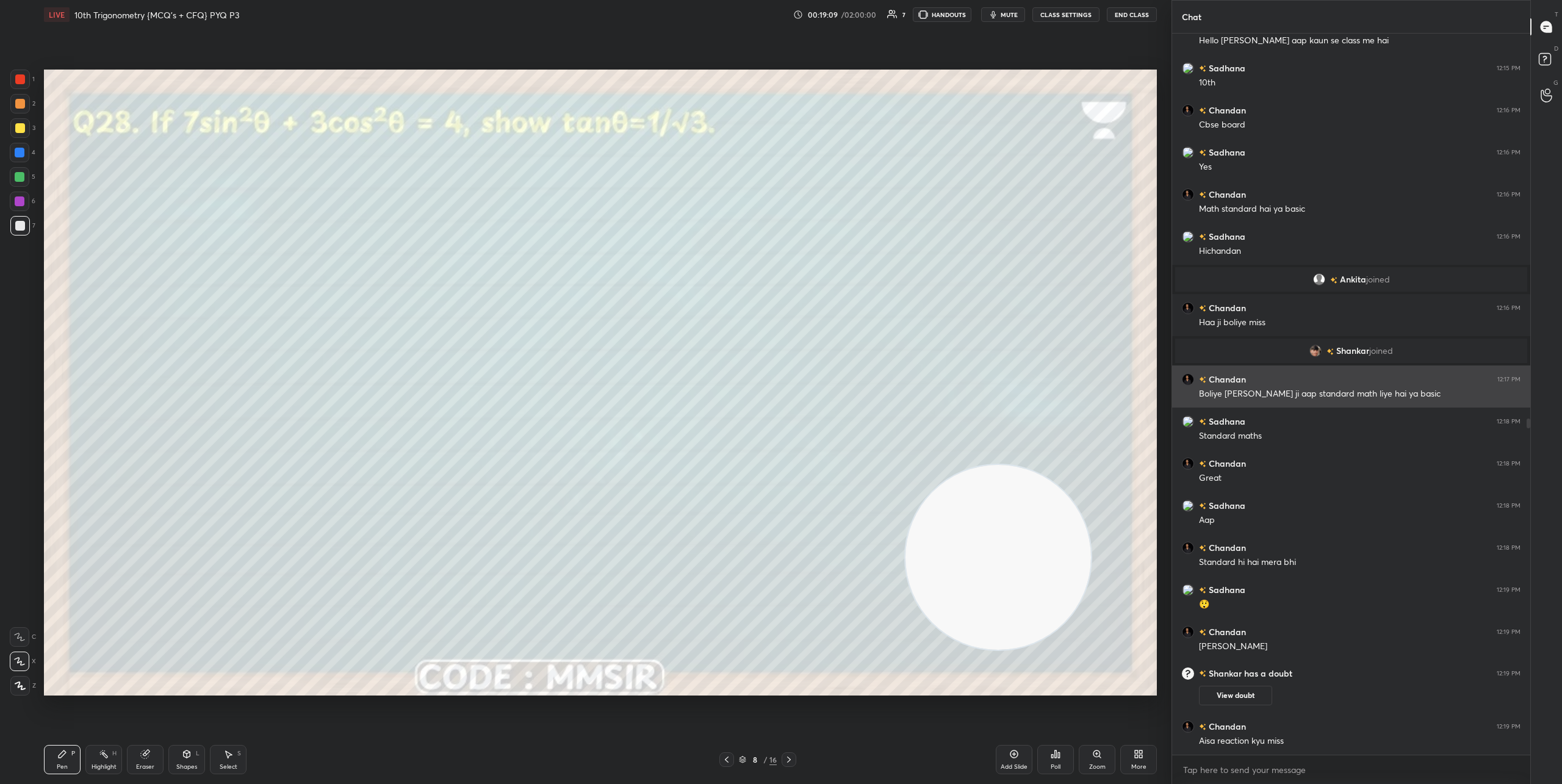
scroll to position [826, 0]
click at [1553, 58] on icon at bounding box center [1546, 61] width 22 height 22
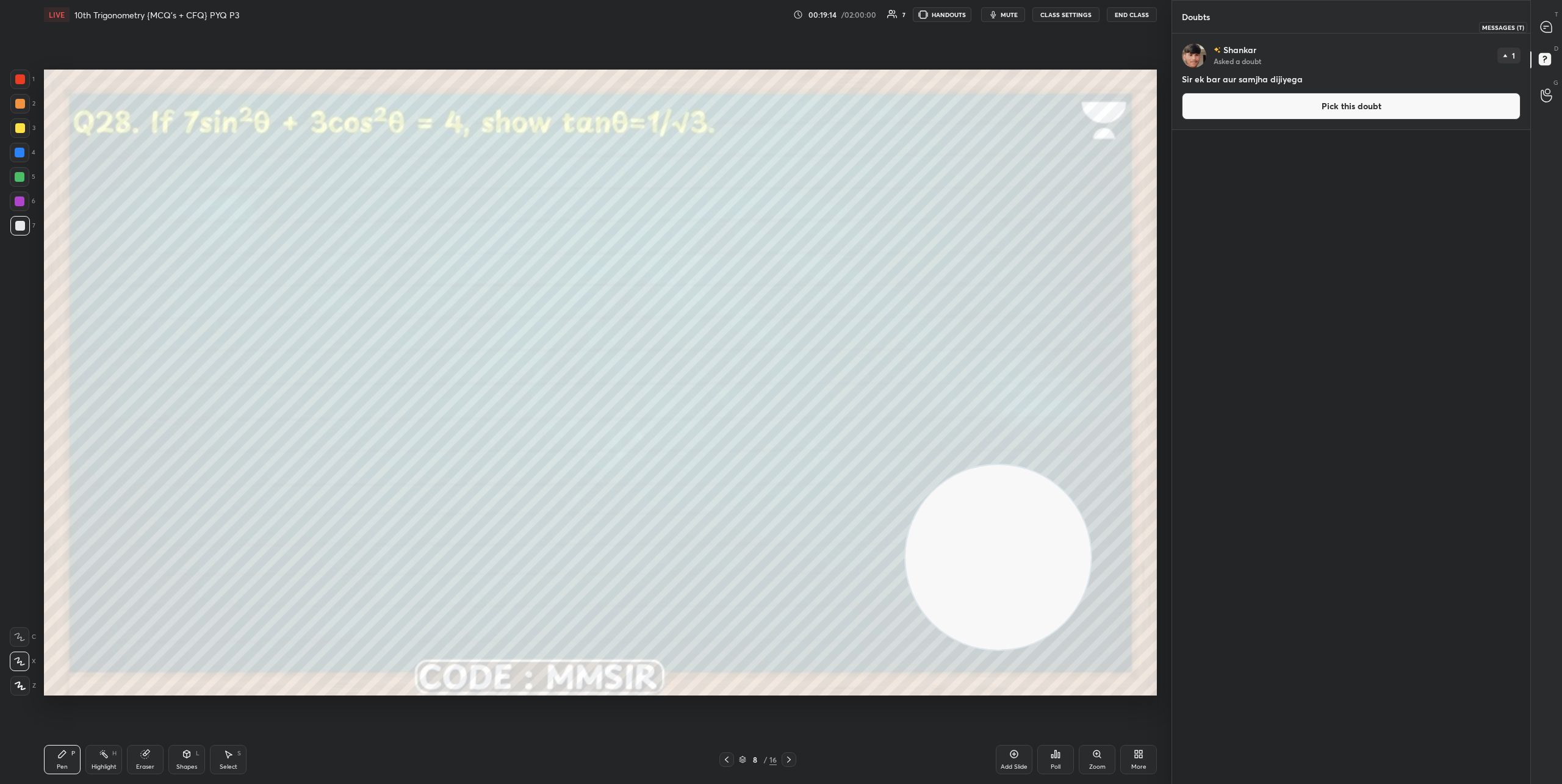
click at [1550, 31] on icon at bounding box center [1546, 27] width 11 height 11
type textarea "x"
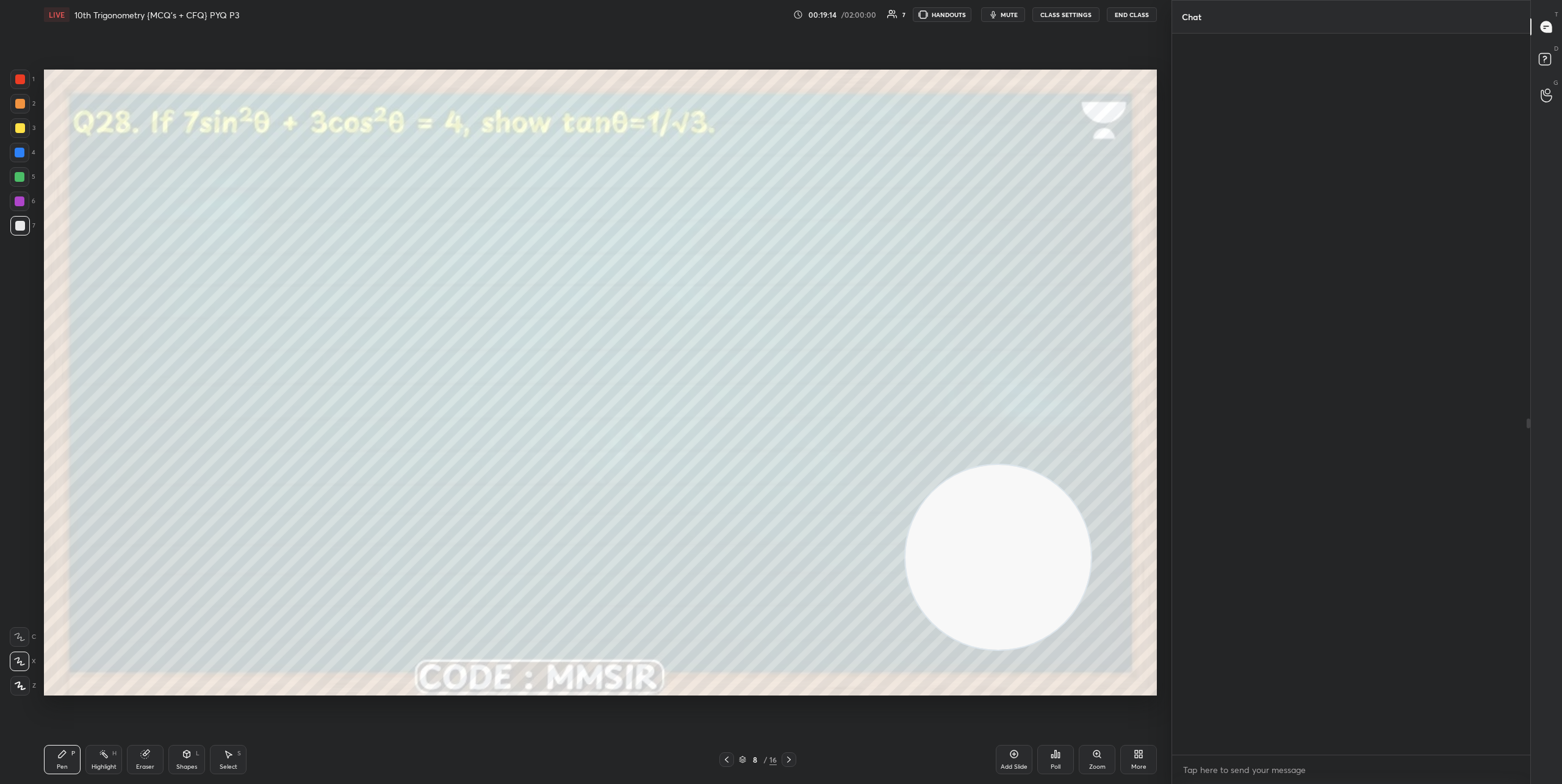
scroll to position [717, 354]
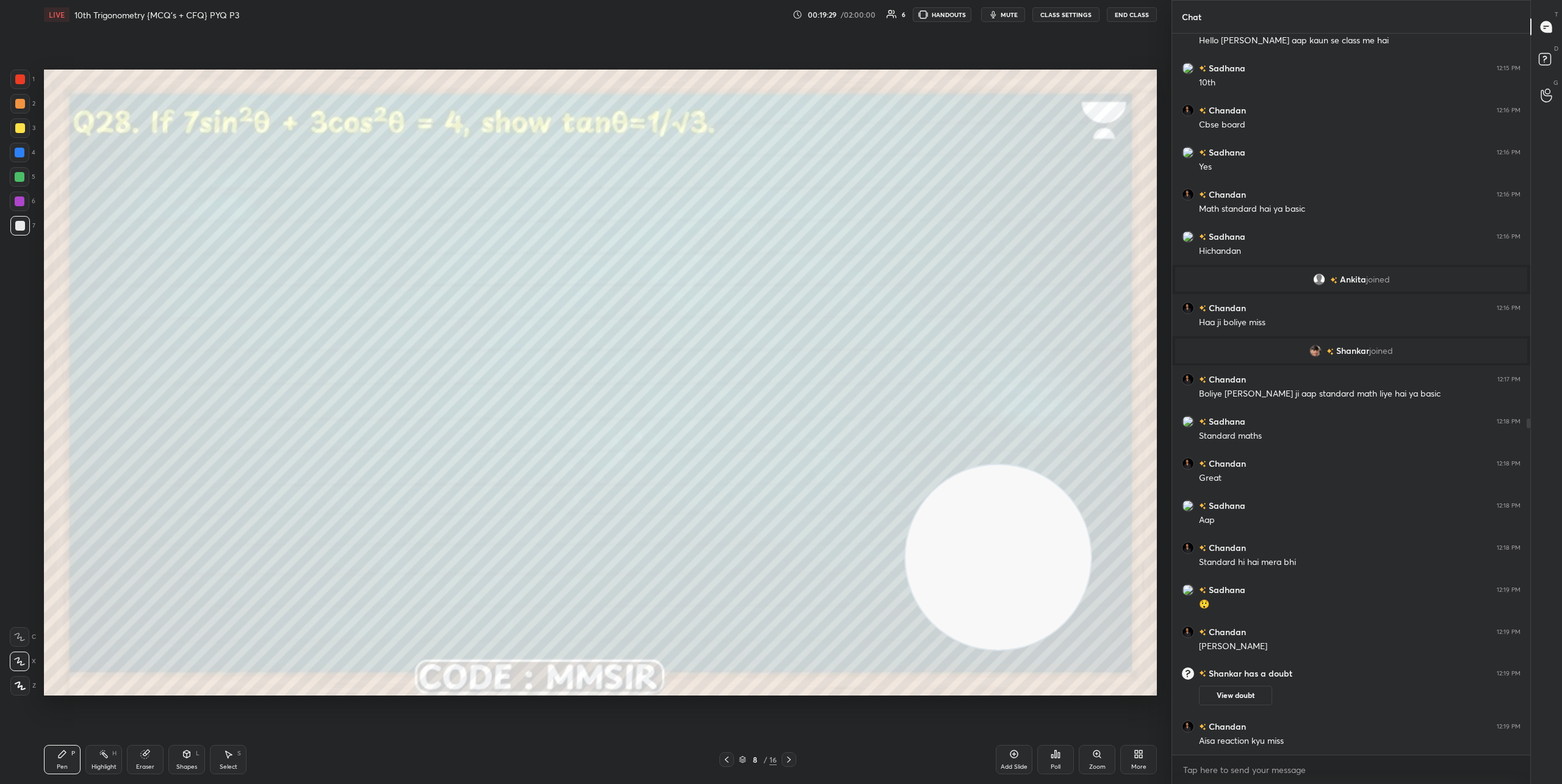
click at [789, 758] on icon at bounding box center [789, 759] width 4 height 6
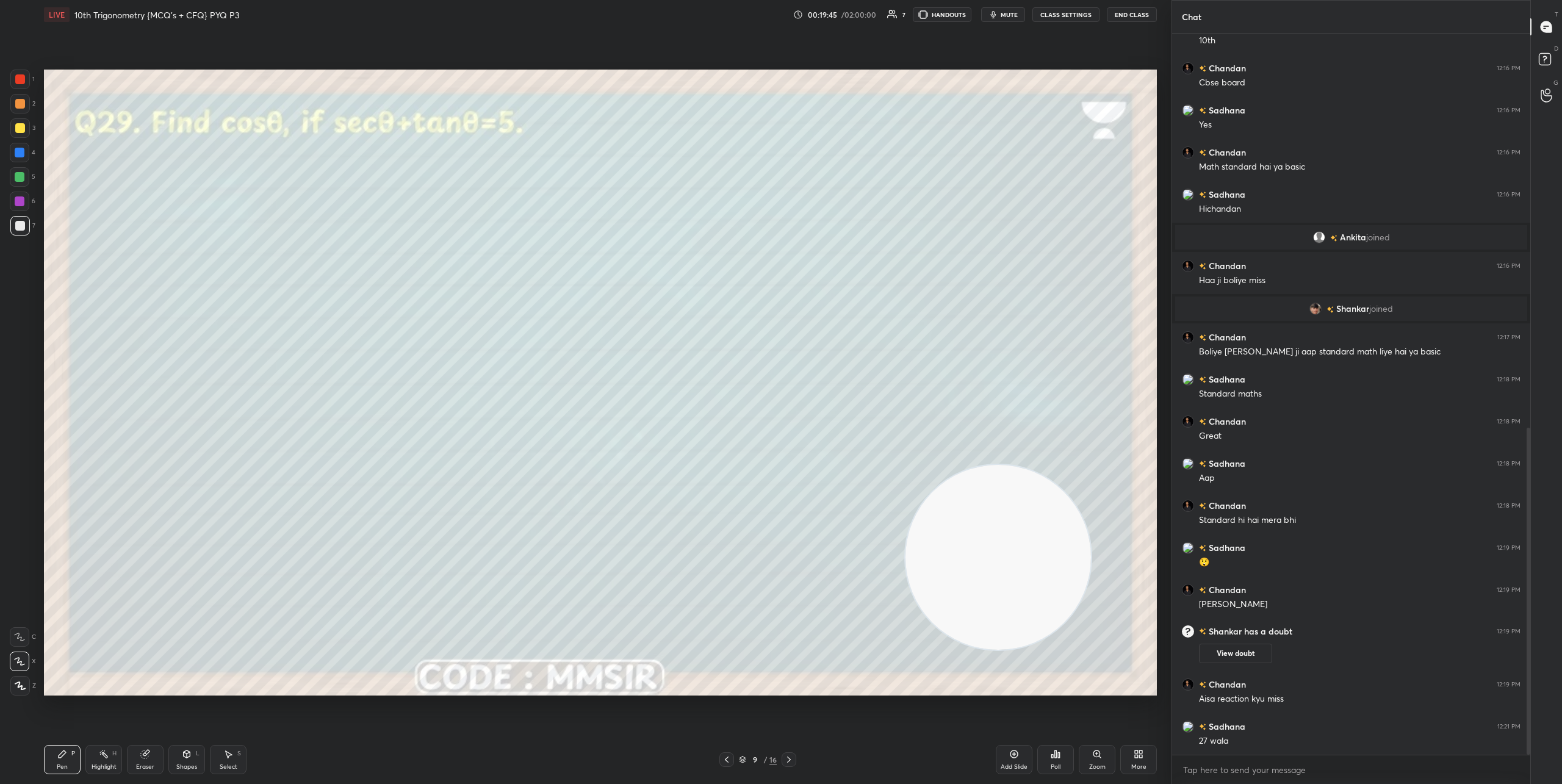
click at [723, 754] on div at bounding box center [727, 759] width 15 height 15
click at [723, 754] on icon at bounding box center [727, 759] width 10 height 10
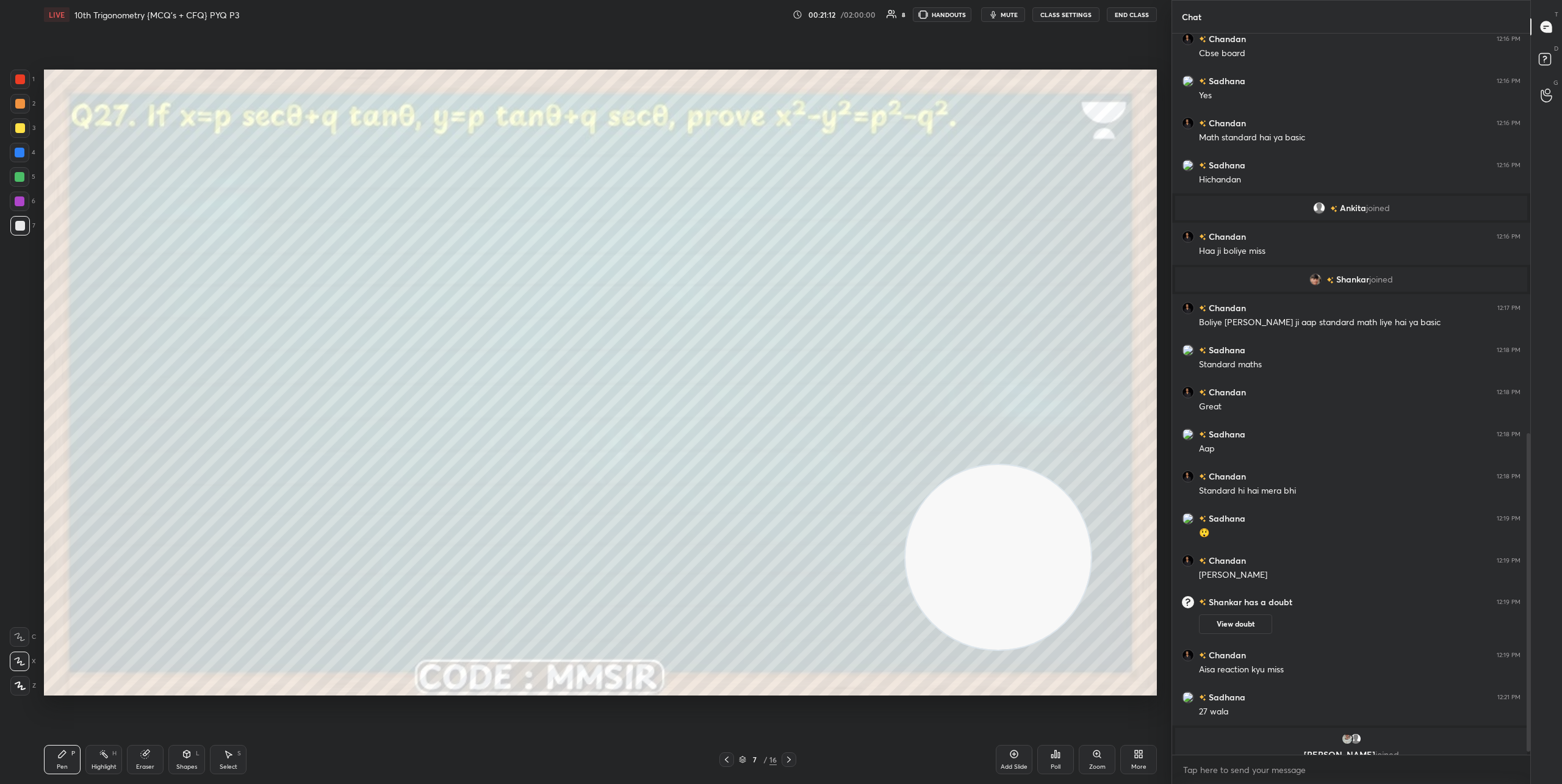
scroll to position [912, 0]
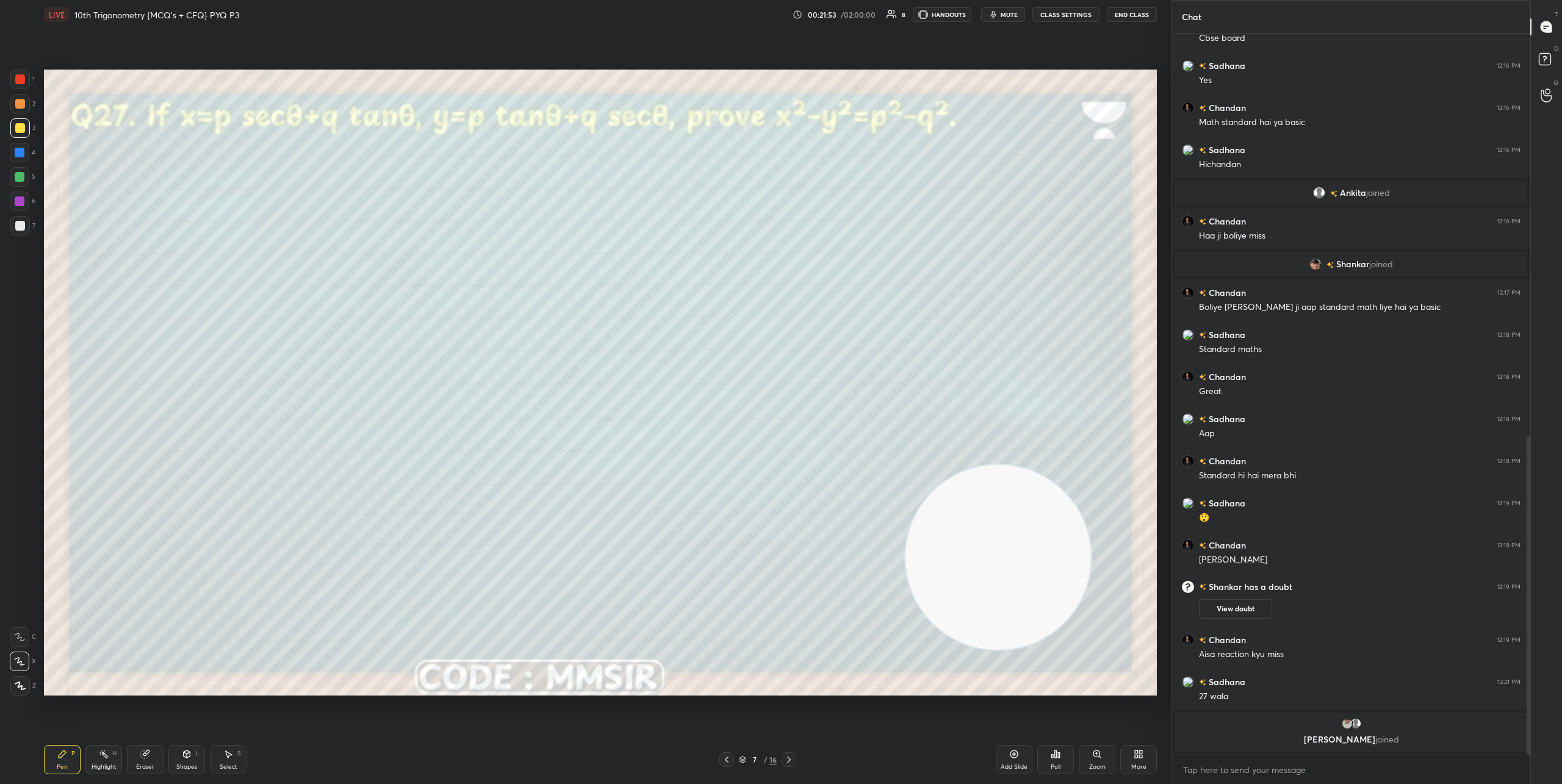
click at [792, 754] on icon at bounding box center [789, 759] width 10 height 10
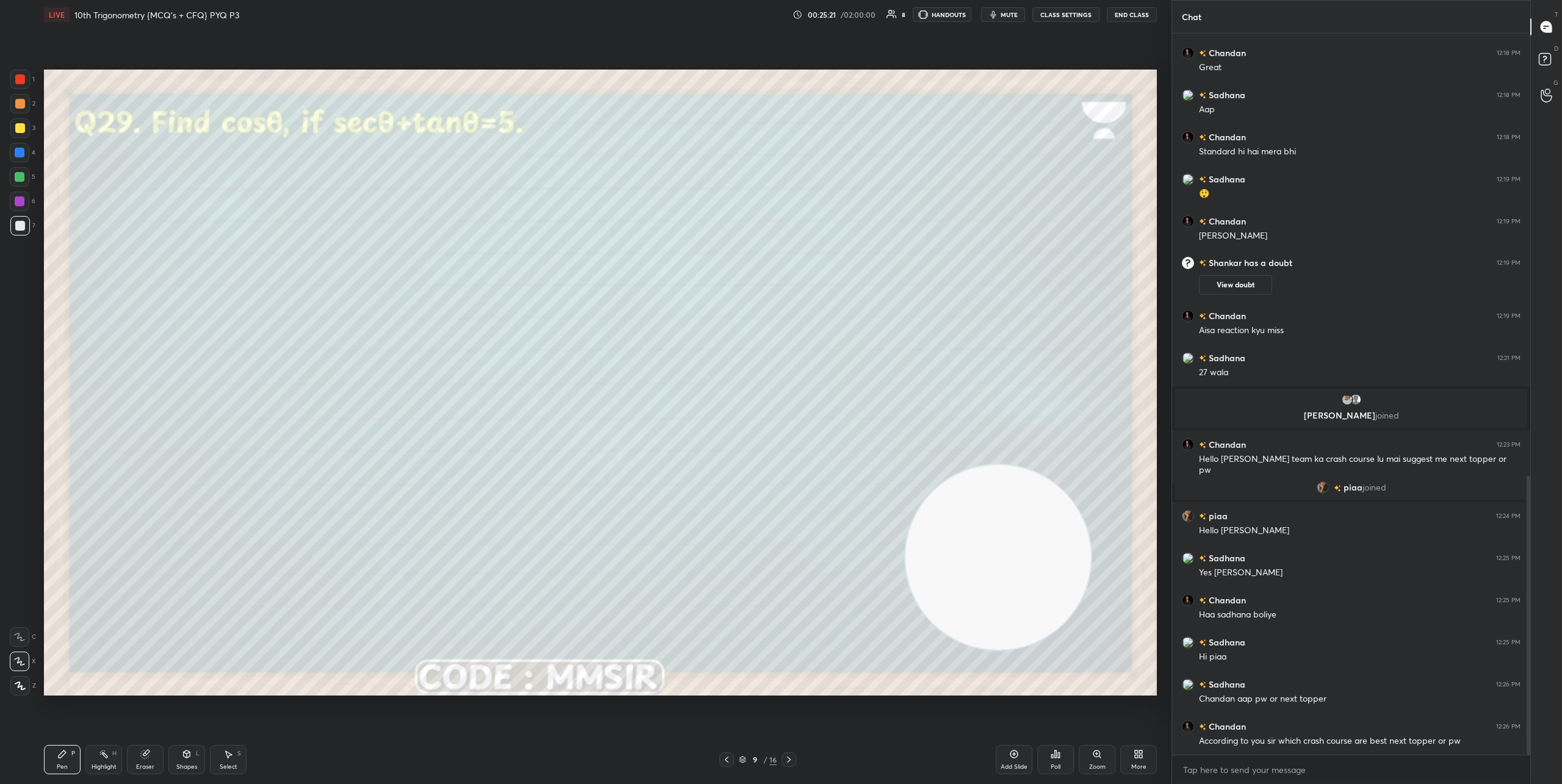
scroll to position [1142, 0]
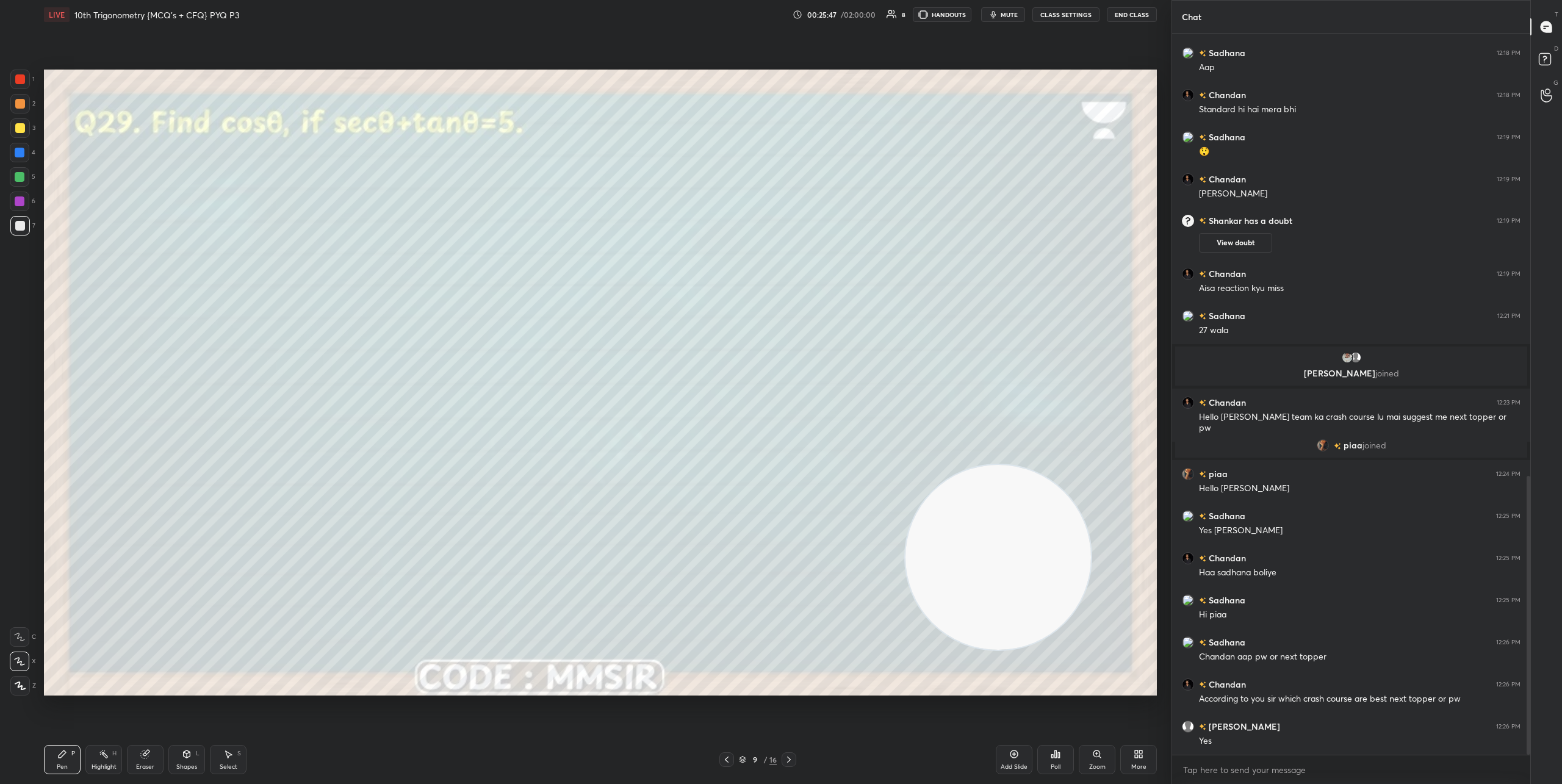
click at [788, 759] on icon at bounding box center [789, 759] width 10 height 10
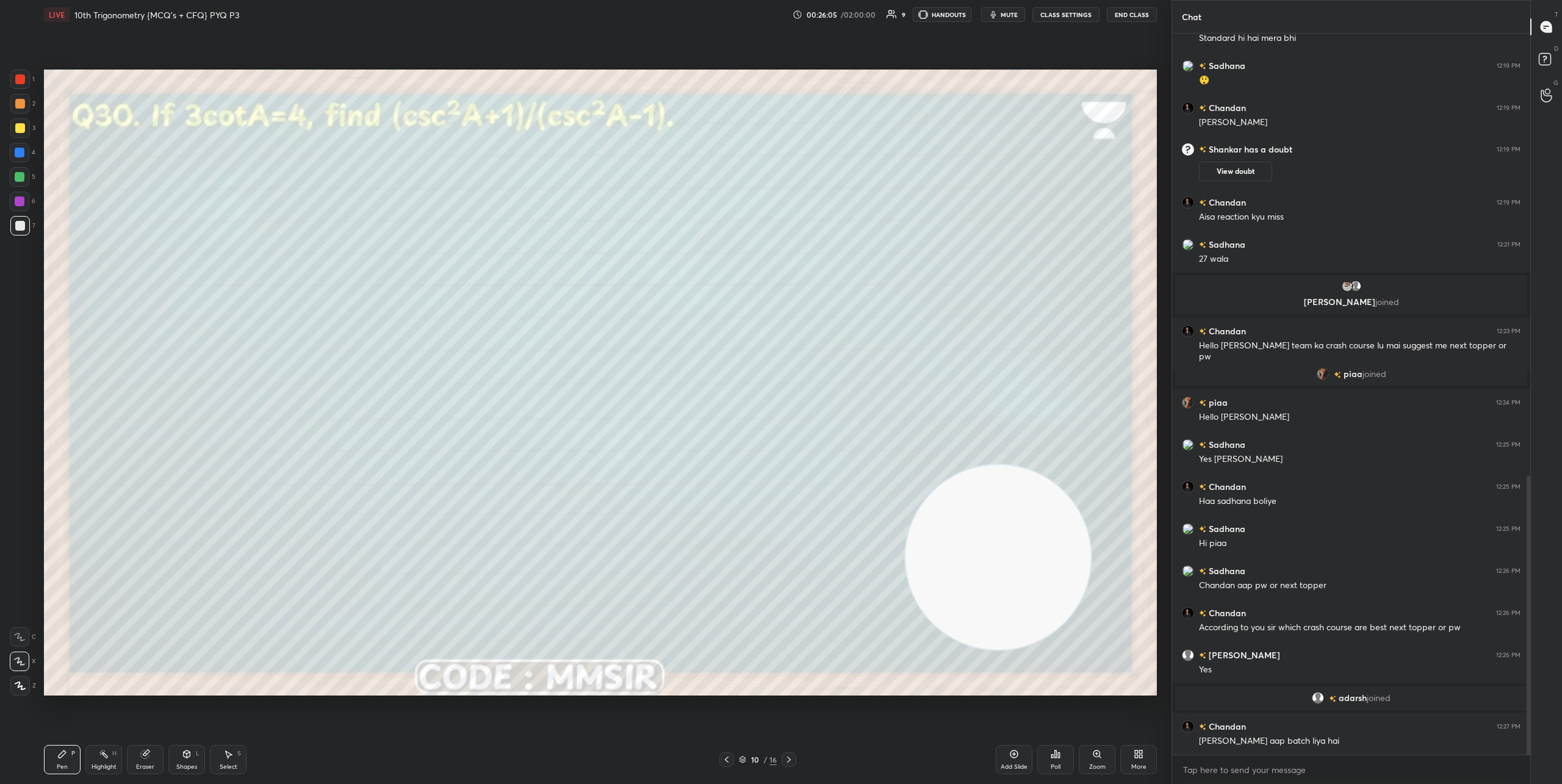
scroll to position [1144, 0]
click at [1064, 758] on div "Poll" at bounding box center [1056, 759] width 37 height 29
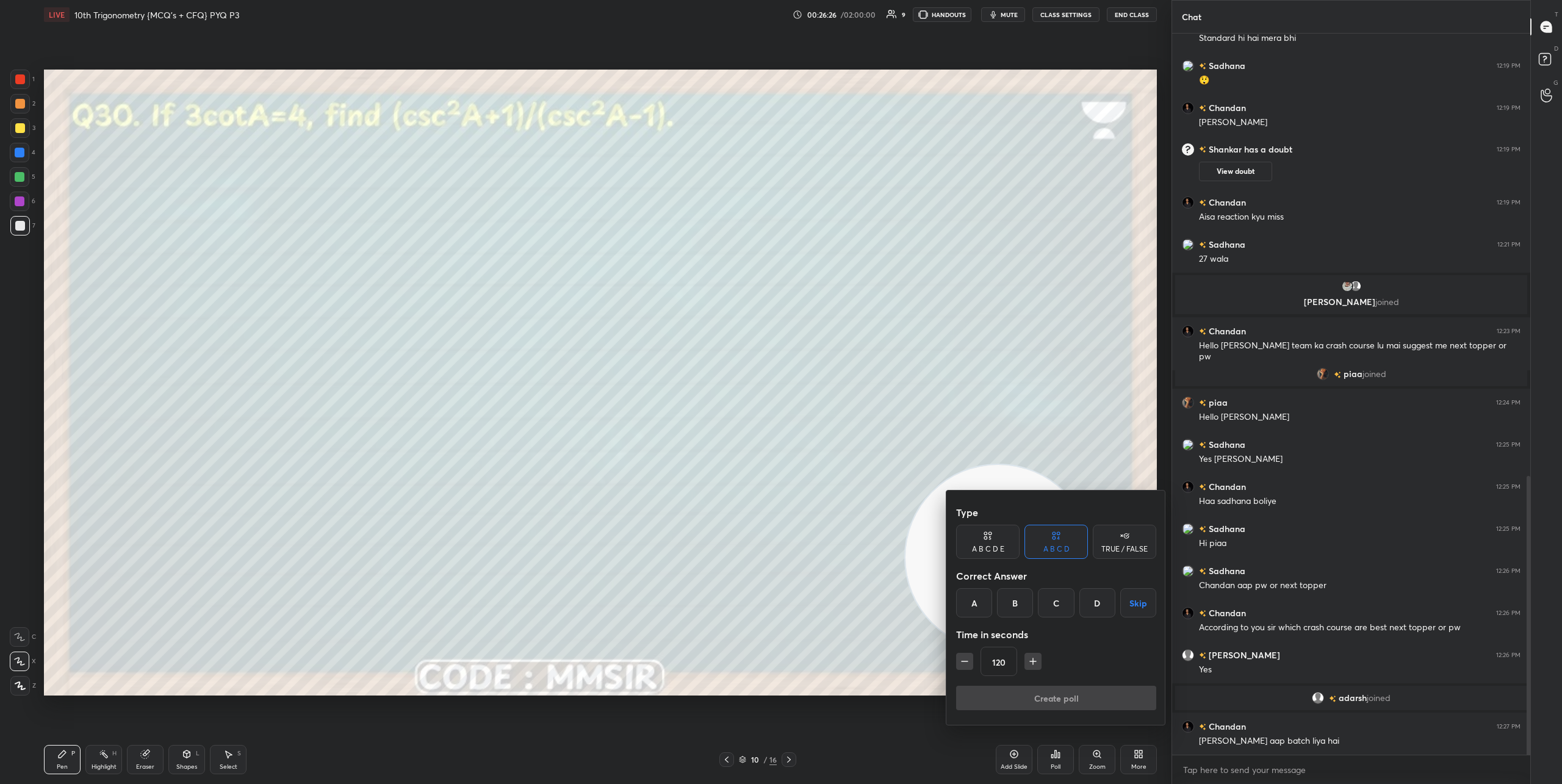
click at [1035, 662] on icon "button" at bounding box center [1033, 661] width 12 height 12
click at [1035, 664] on icon "button" at bounding box center [1033, 661] width 12 height 12
type input "180"
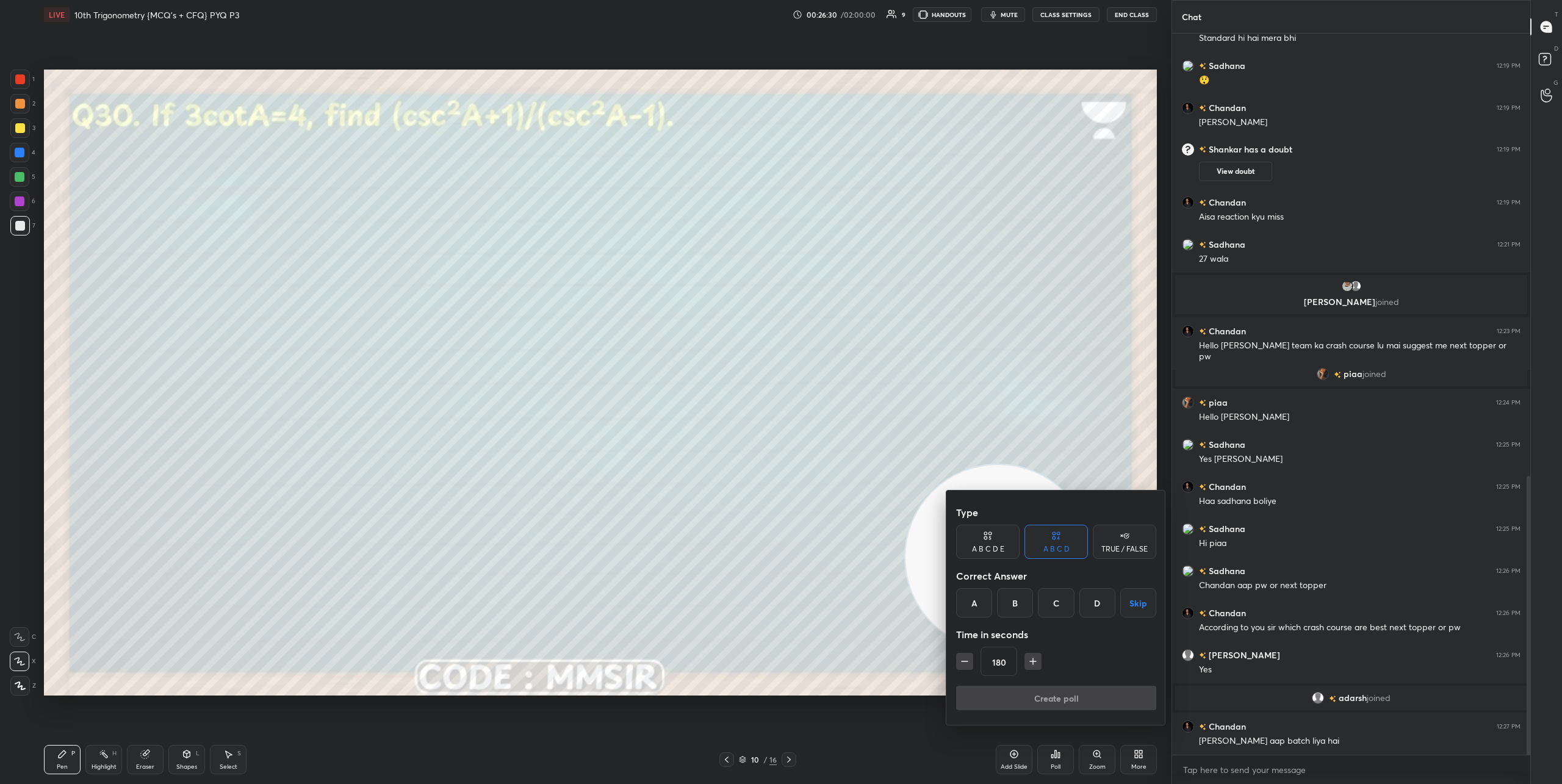
click at [1017, 606] on div "B" at bounding box center [1015, 602] width 36 height 29
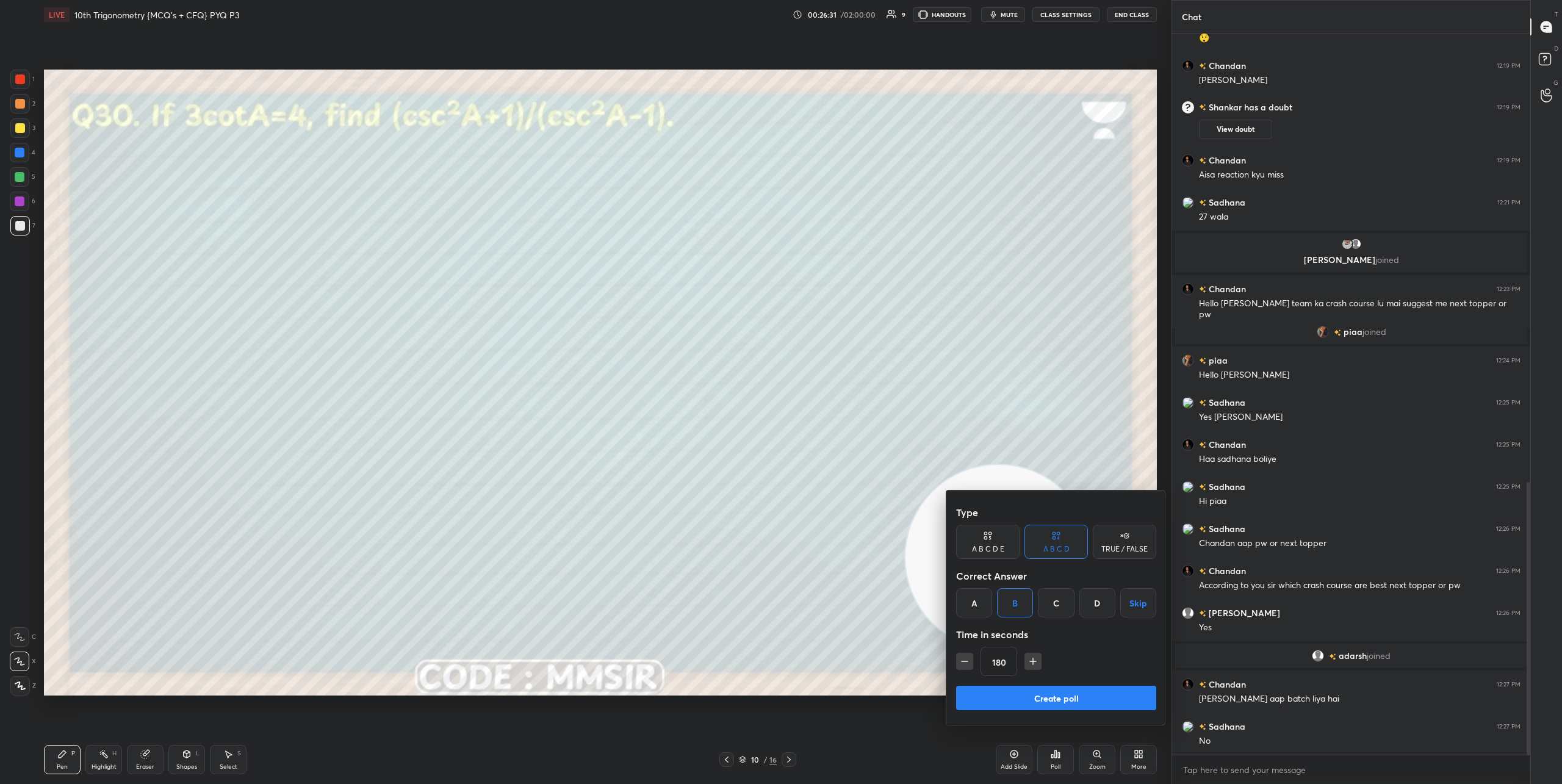
click at [1066, 693] on button "Create poll" at bounding box center [1056, 697] width 200 height 24
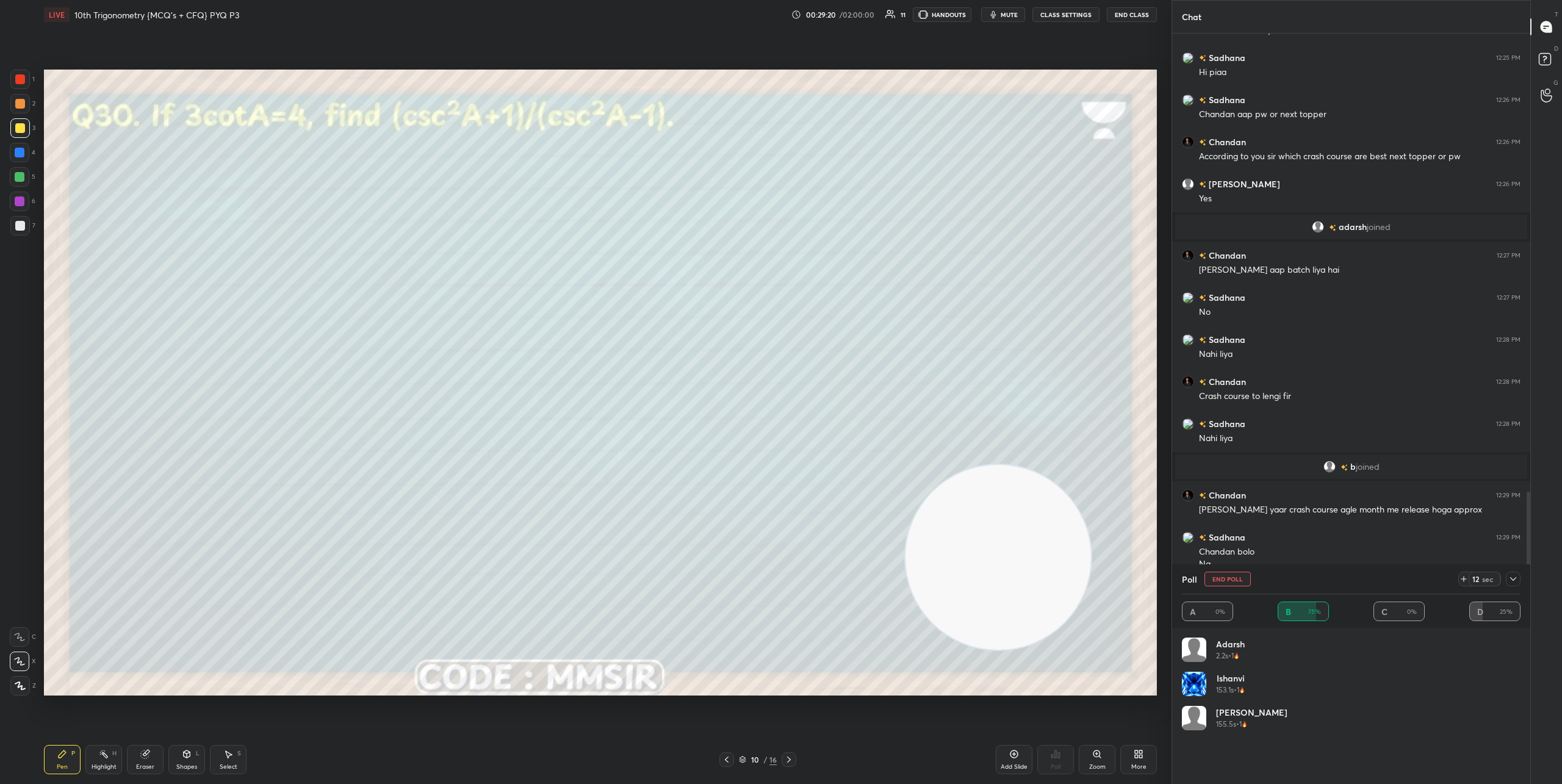
scroll to position [1542, 0]
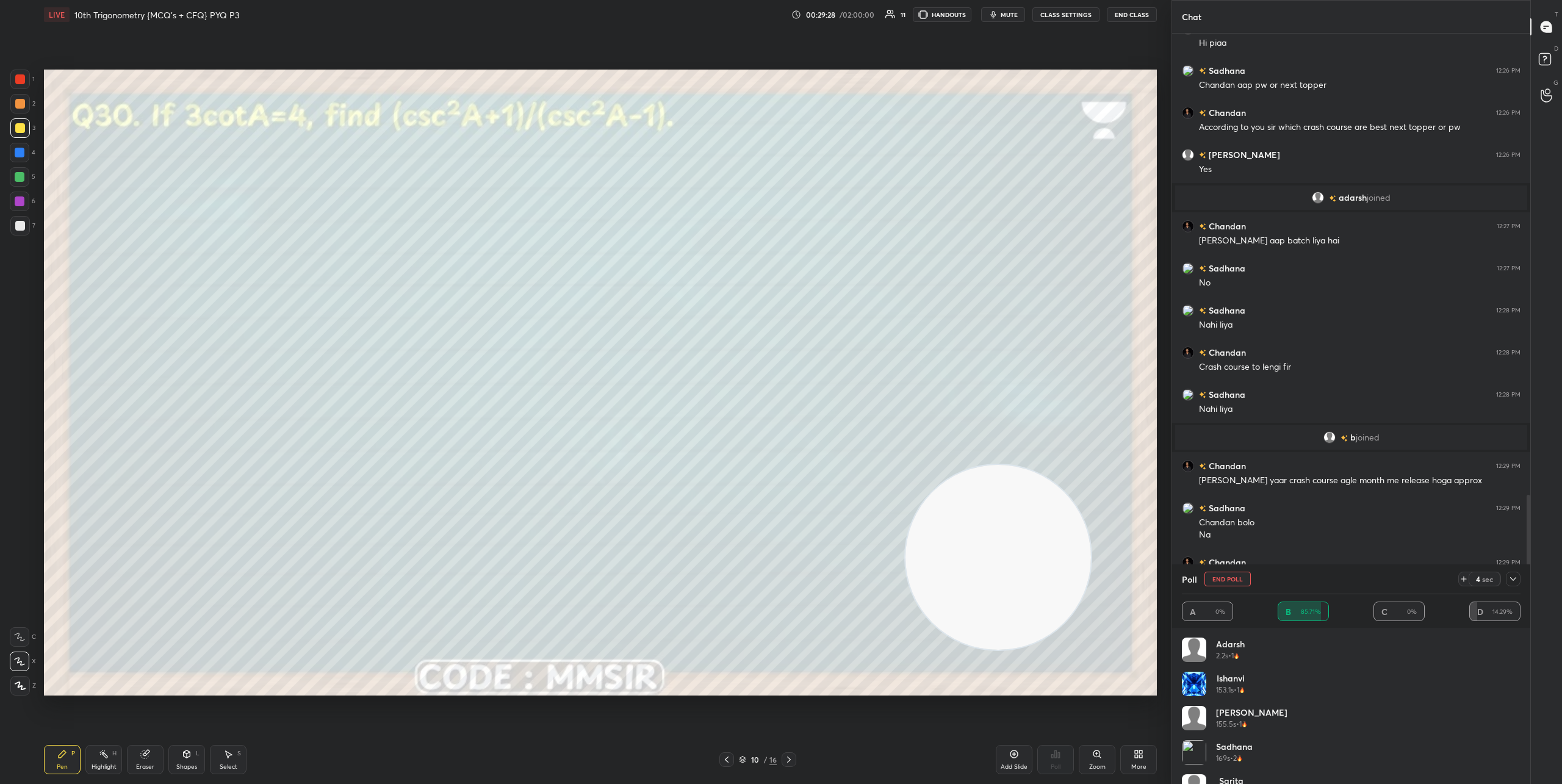
click at [1509, 577] on icon at bounding box center [1514, 579] width 10 height 10
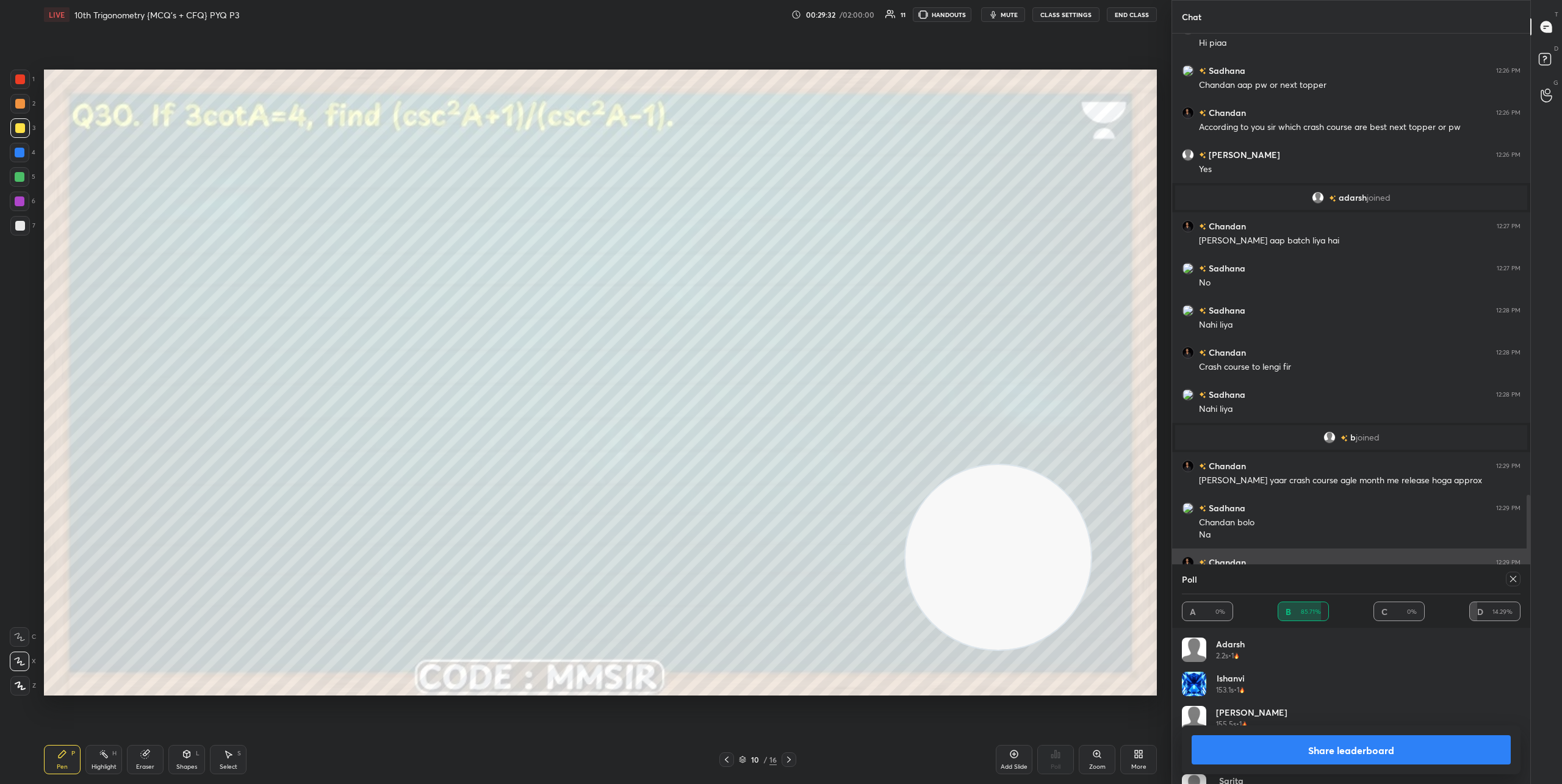
scroll to position [143, 335]
click at [1386, 754] on button "Share leaderboard" at bounding box center [1352, 749] width 319 height 29
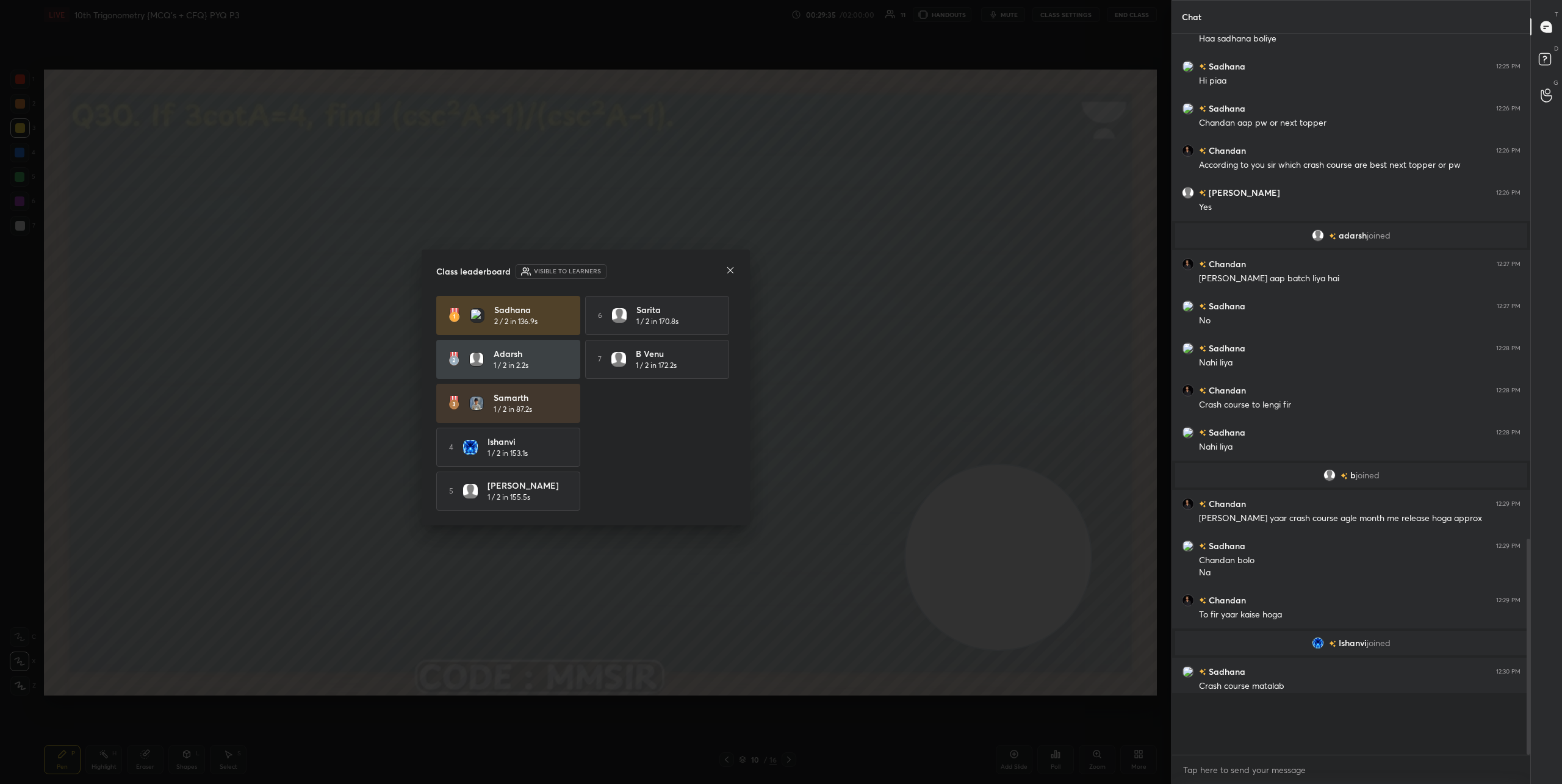
scroll to position [1479, 0]
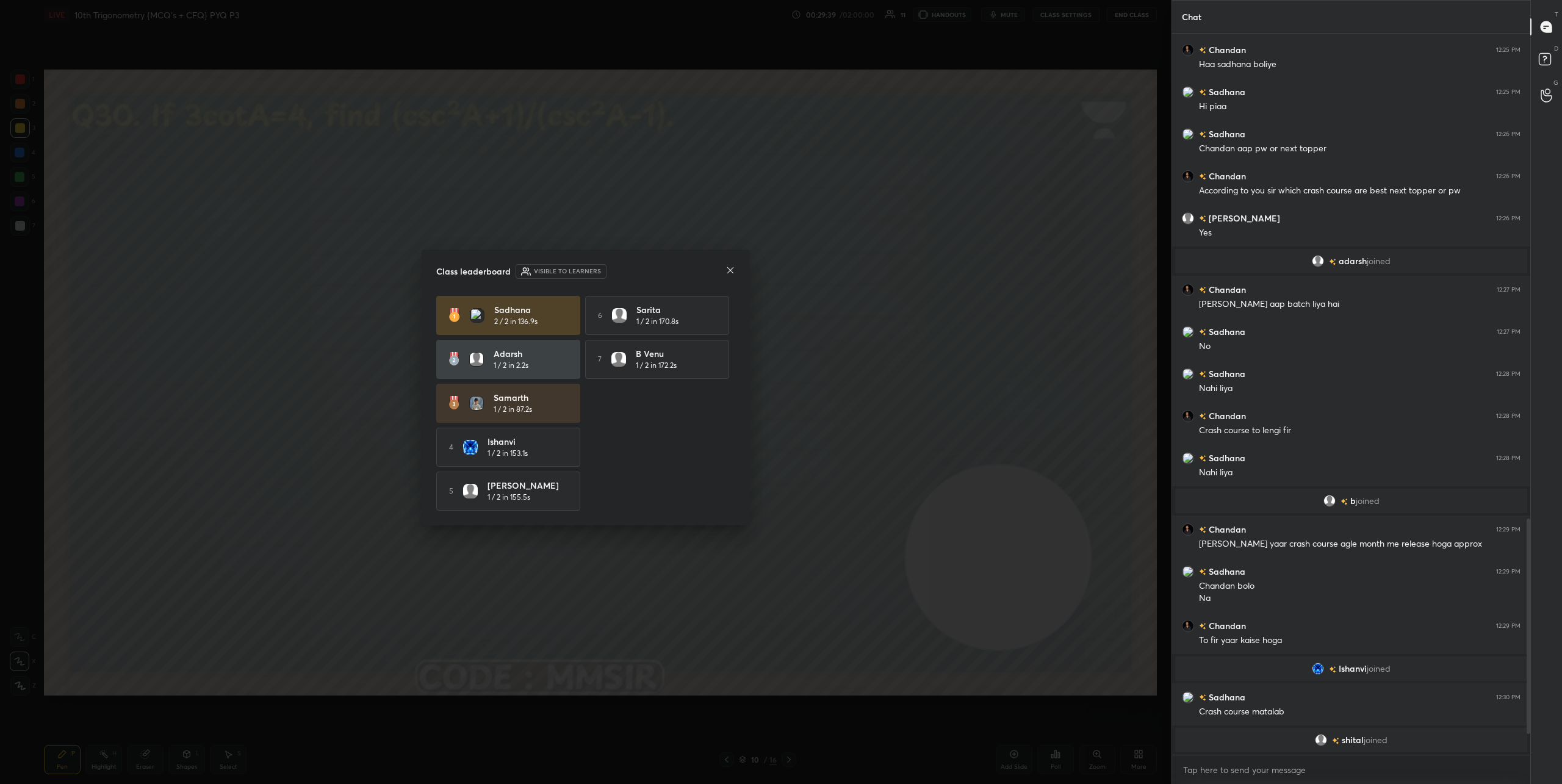
click at [730, 270] on icon at bounding box center [730, 270] width 10 height 10
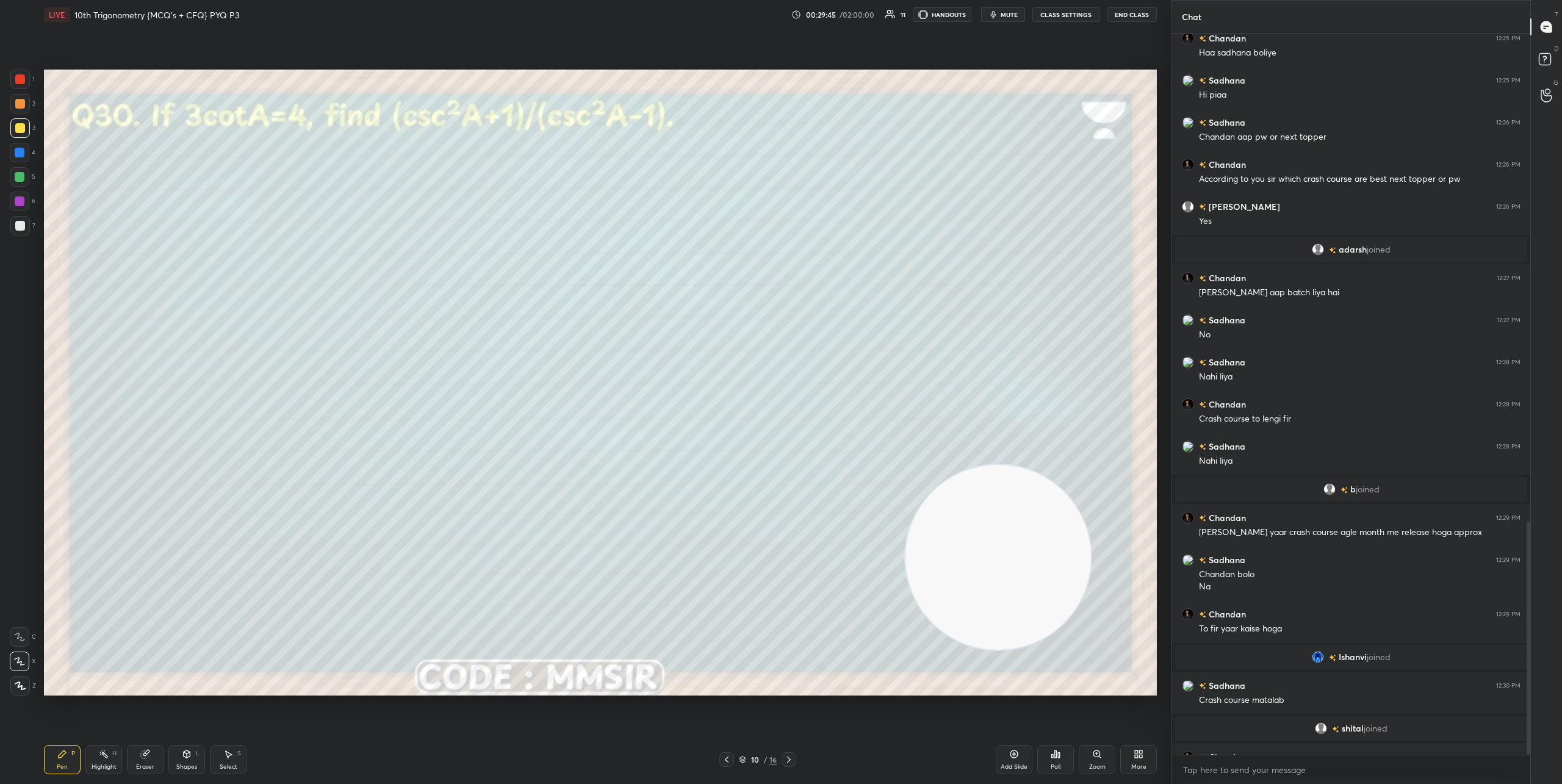
scroll to position [1509, 0]
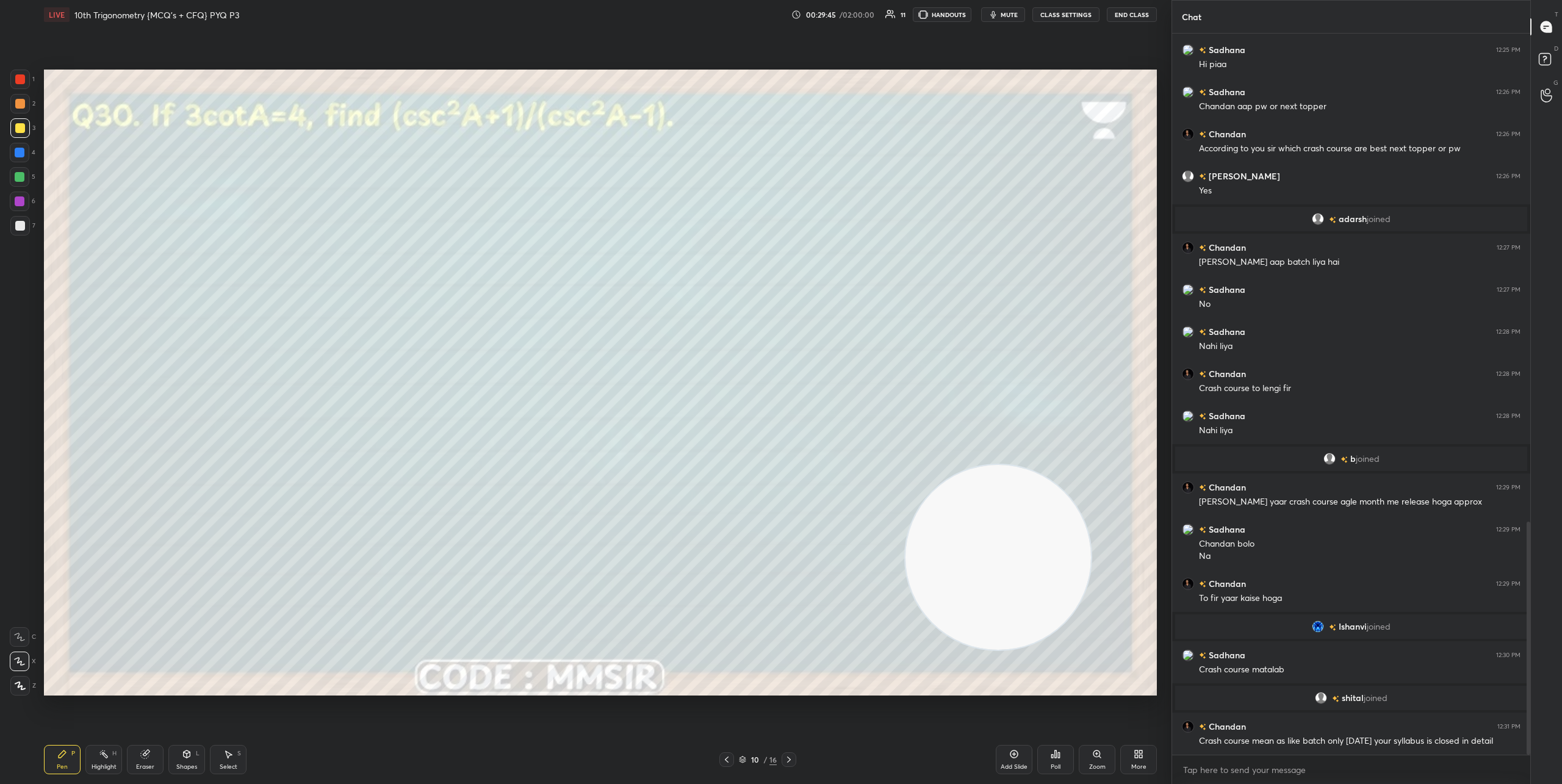
click at [792, 755] on icon at bounding box center [789, 759] width 10 height 10
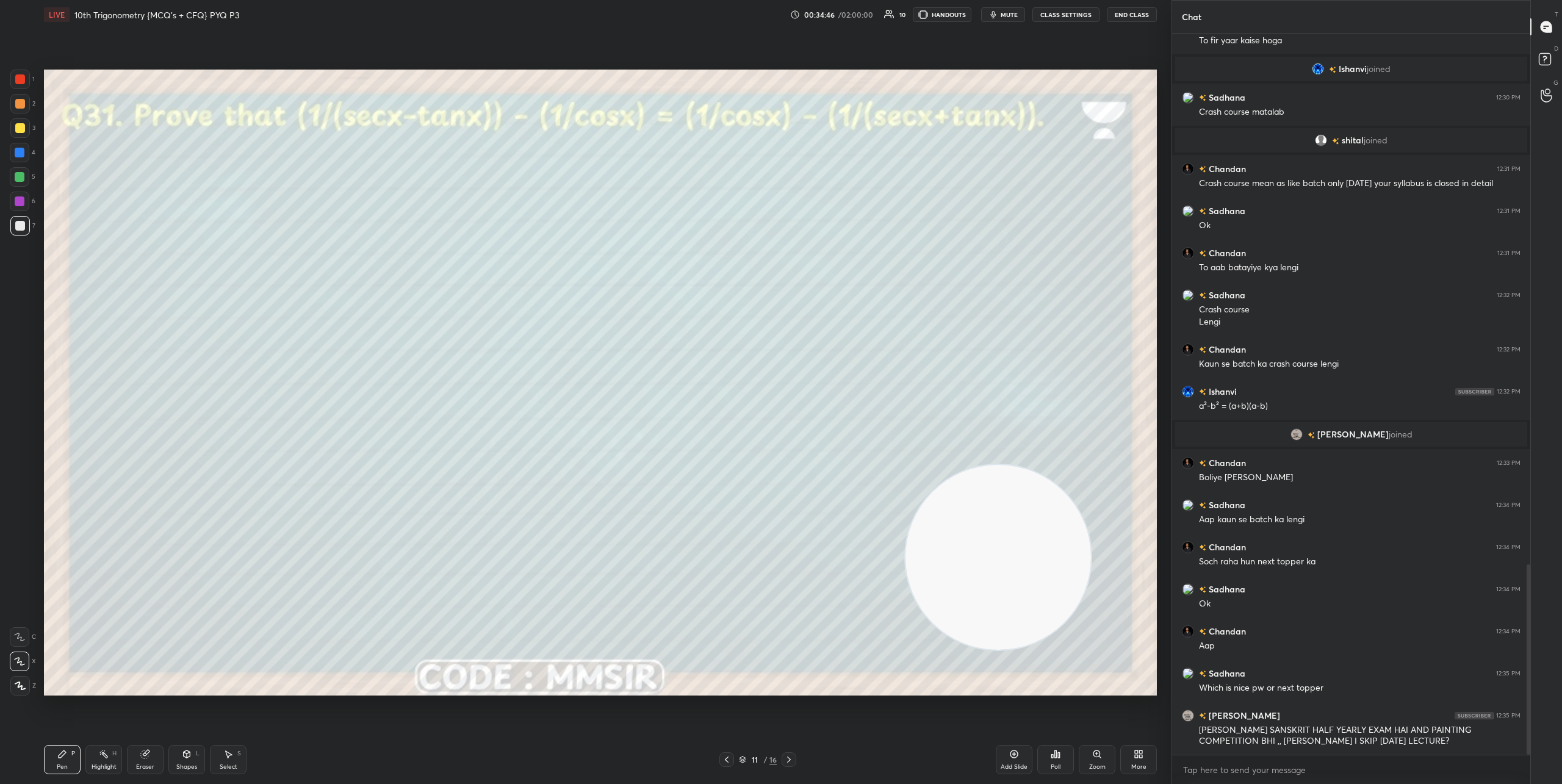
scroll to position [2015, 0]
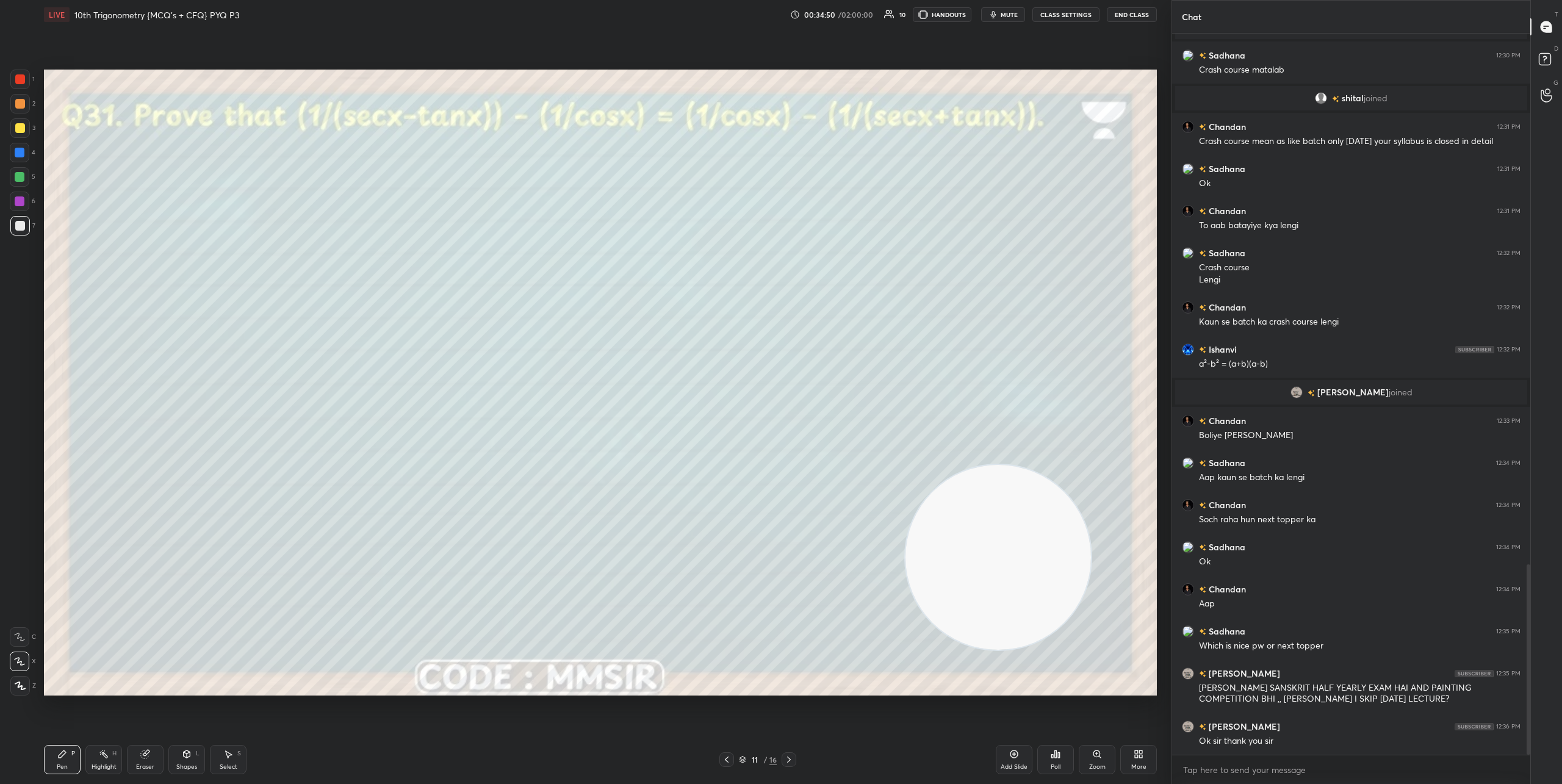
click at [788, 755] on icon at bounding box center [789, 759] width 10 height 10
click at [722, 757] on icon at bounding box center [727, 759] width 10 height 10
click at [784, 755] on div at bounding box center [789, 759] width 15 height 15
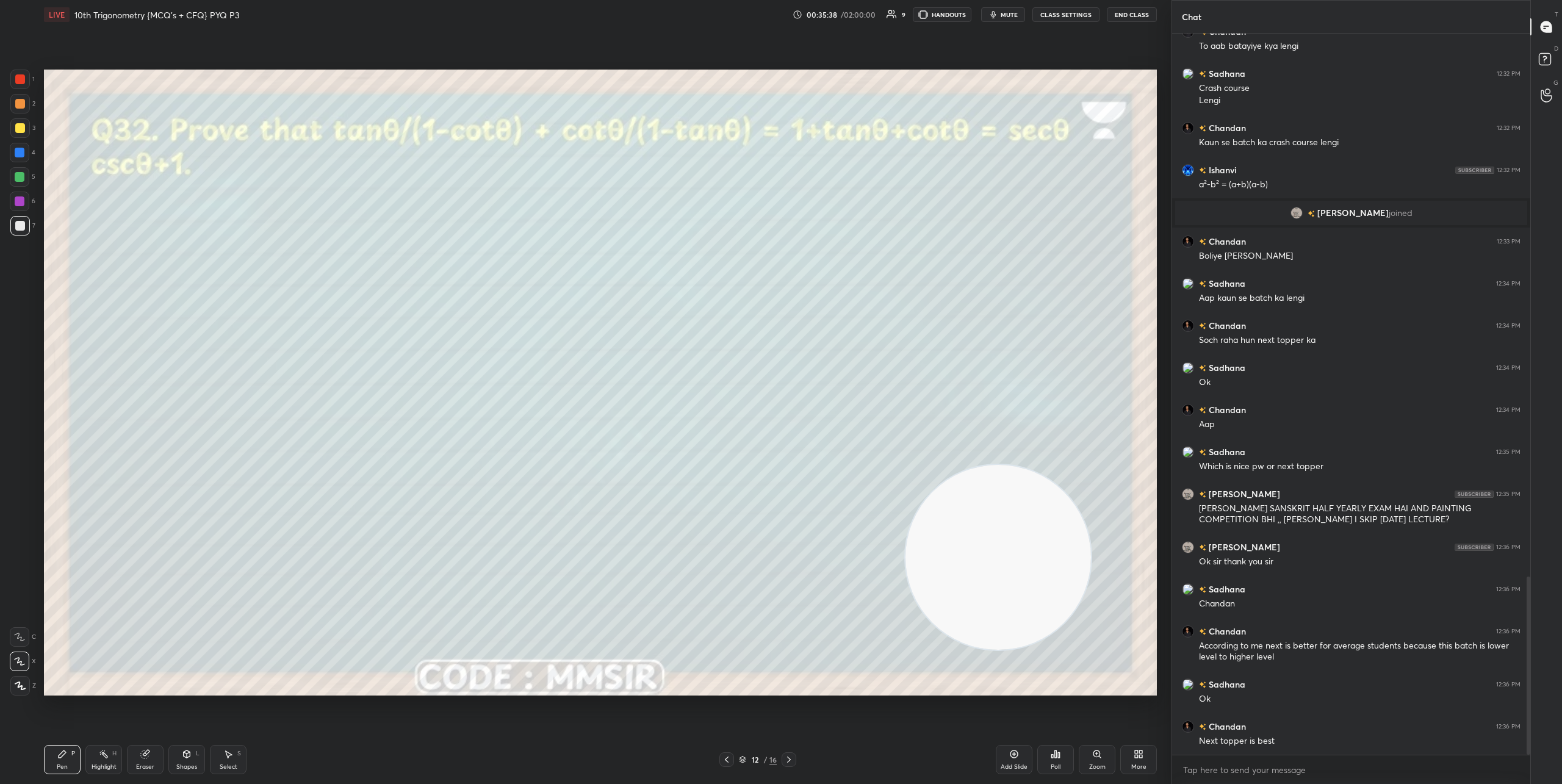
scroll to position [4, 4]
type textarea "x"
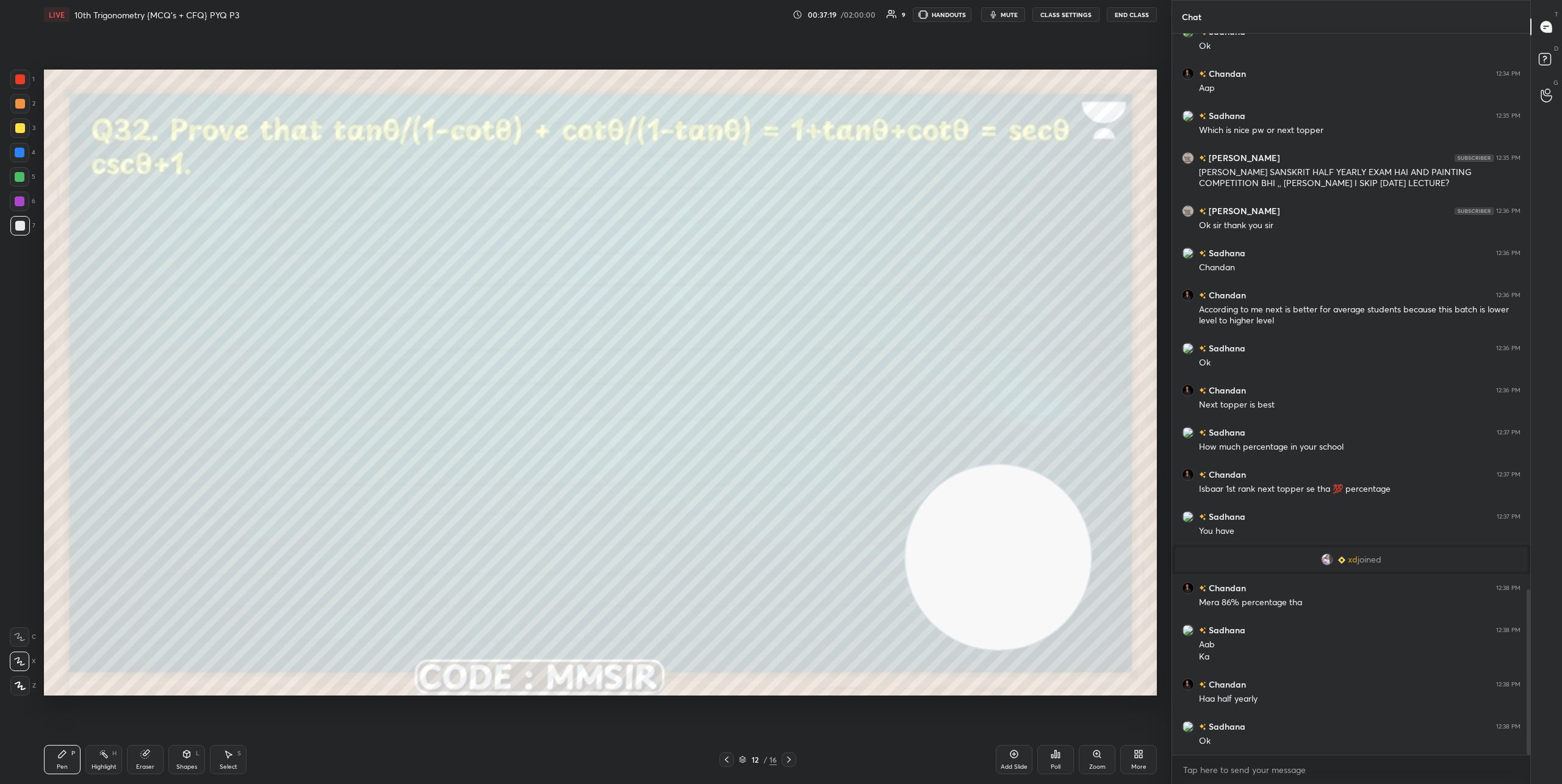
scroll to position [2425, 0]
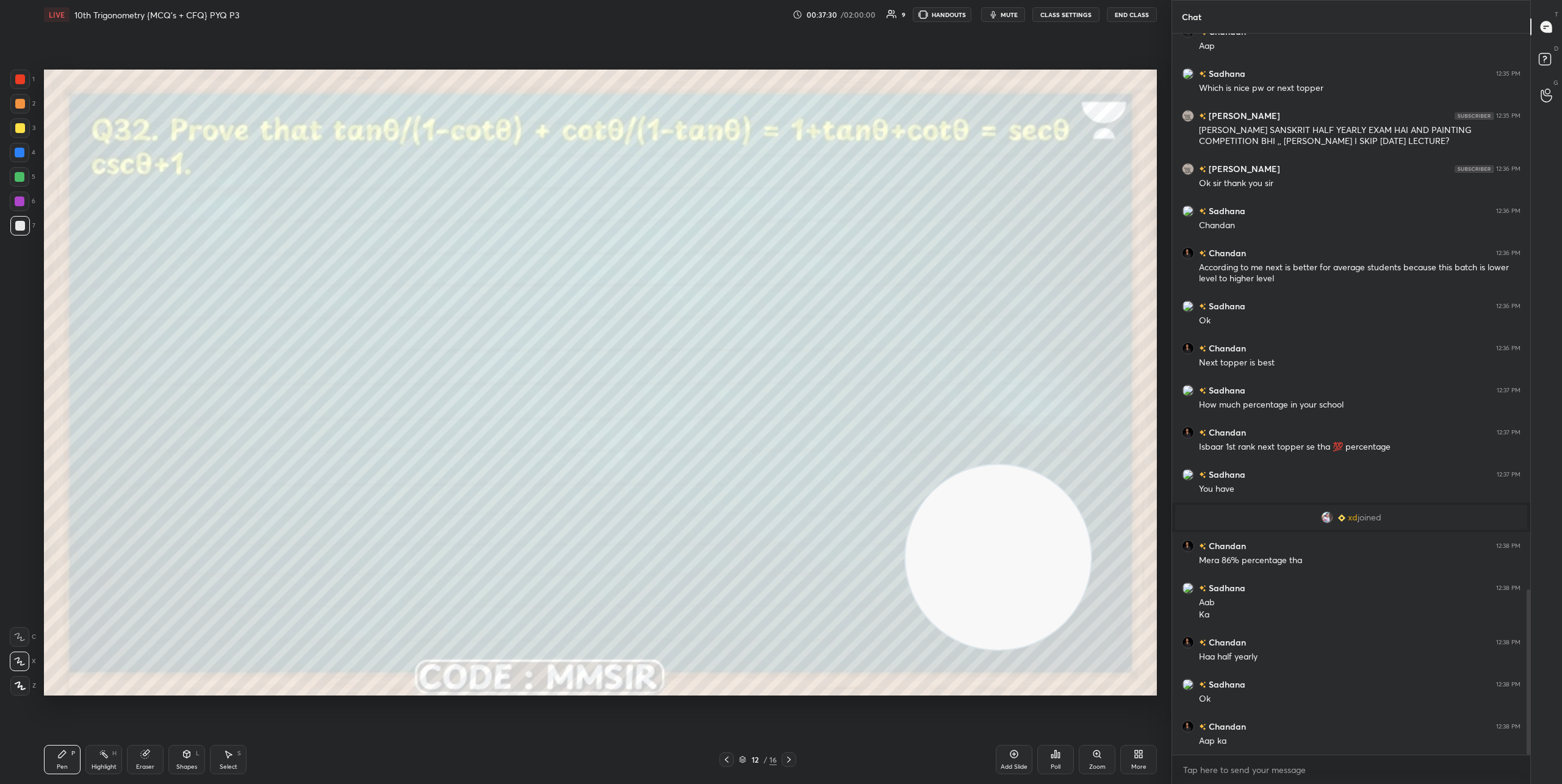
click at [1056, 18] on button "CLASS SETTINGS" at bounding box center [1066, 15] width 67 height 15
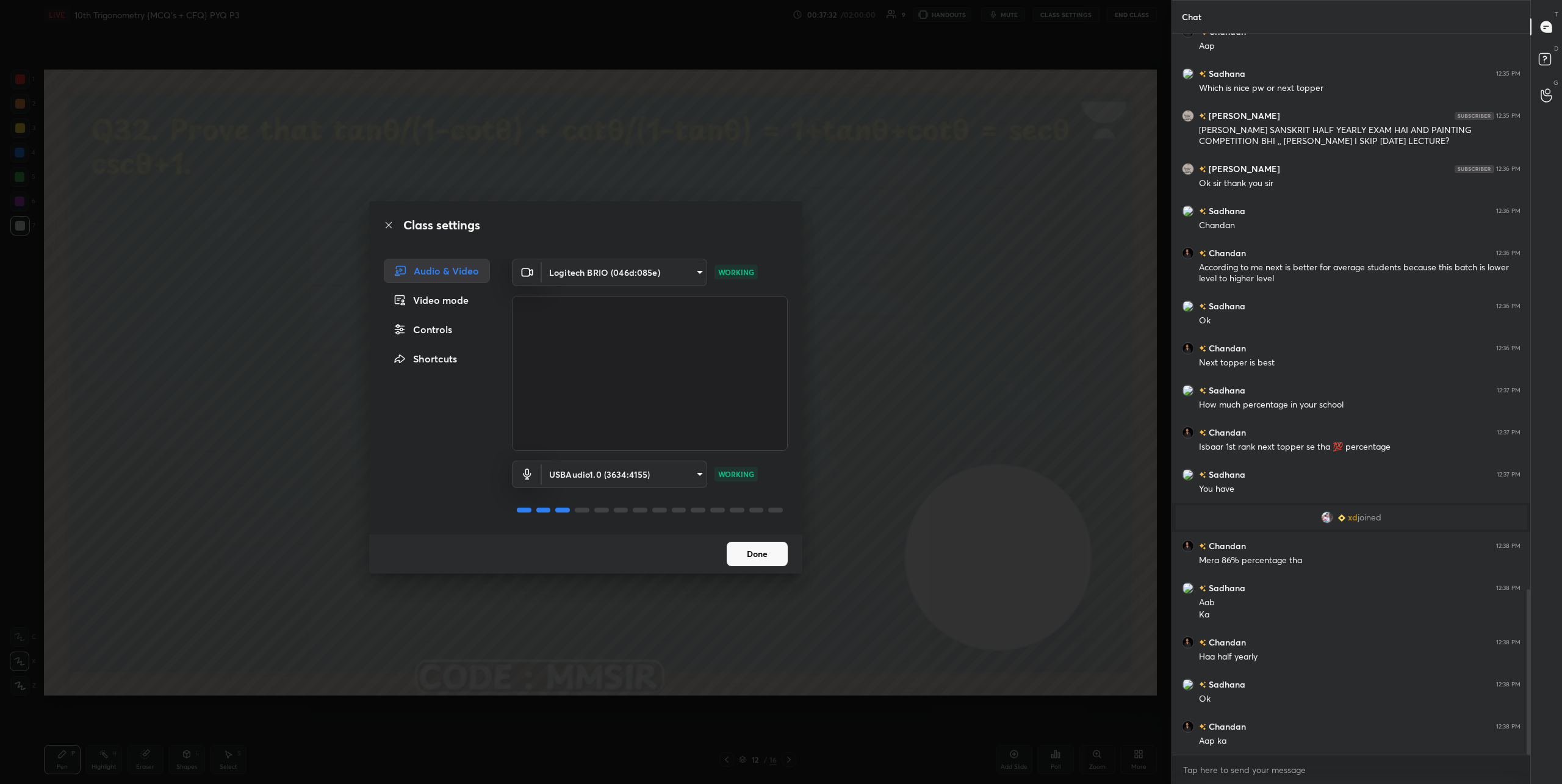
click at [434, 337] on div "Controls" at bounding box center [437, 329] width 106 height 24
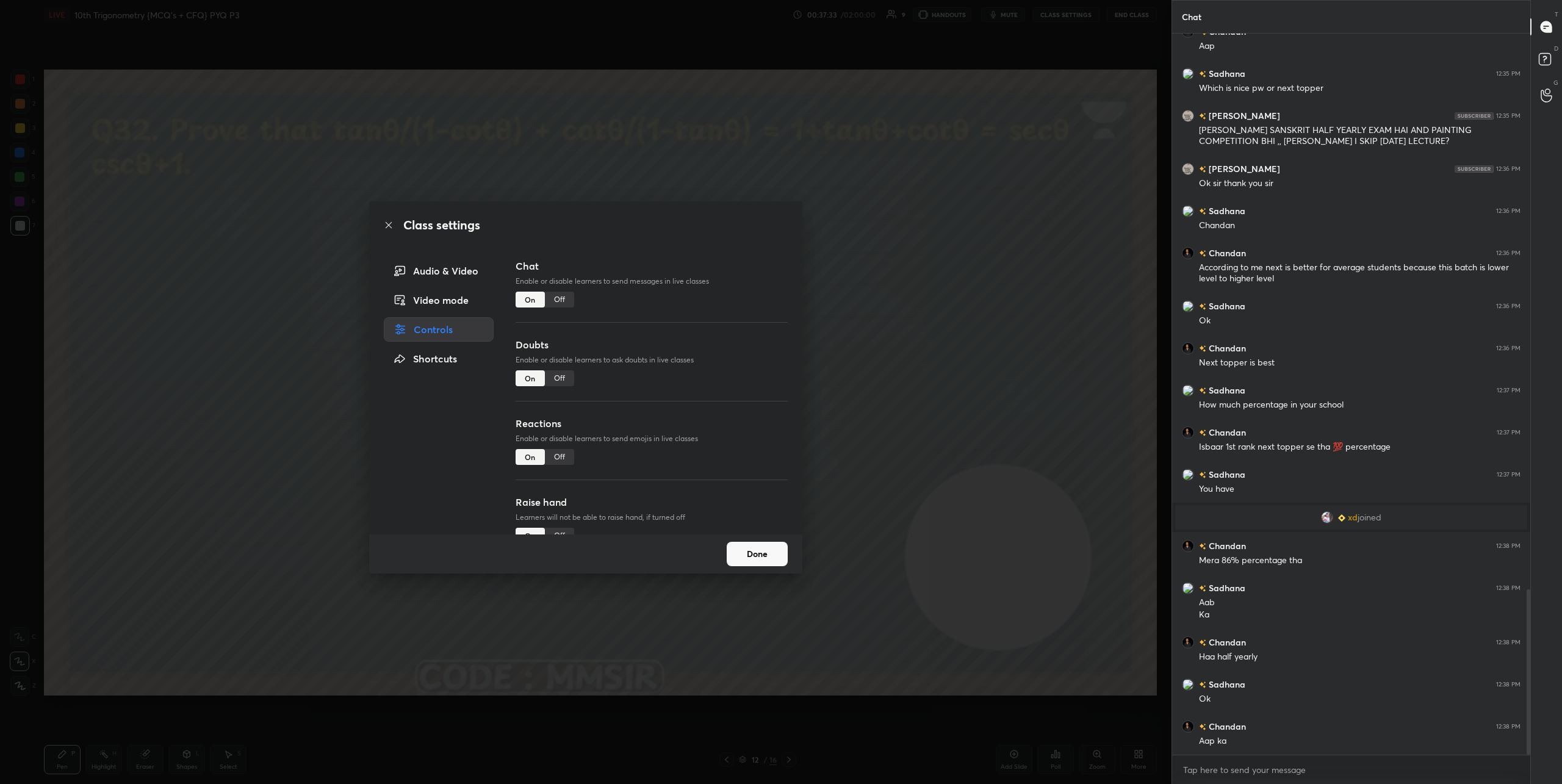
click at [547, 301] on div "Off" at bounding box center [559, 300] width 29 height 16
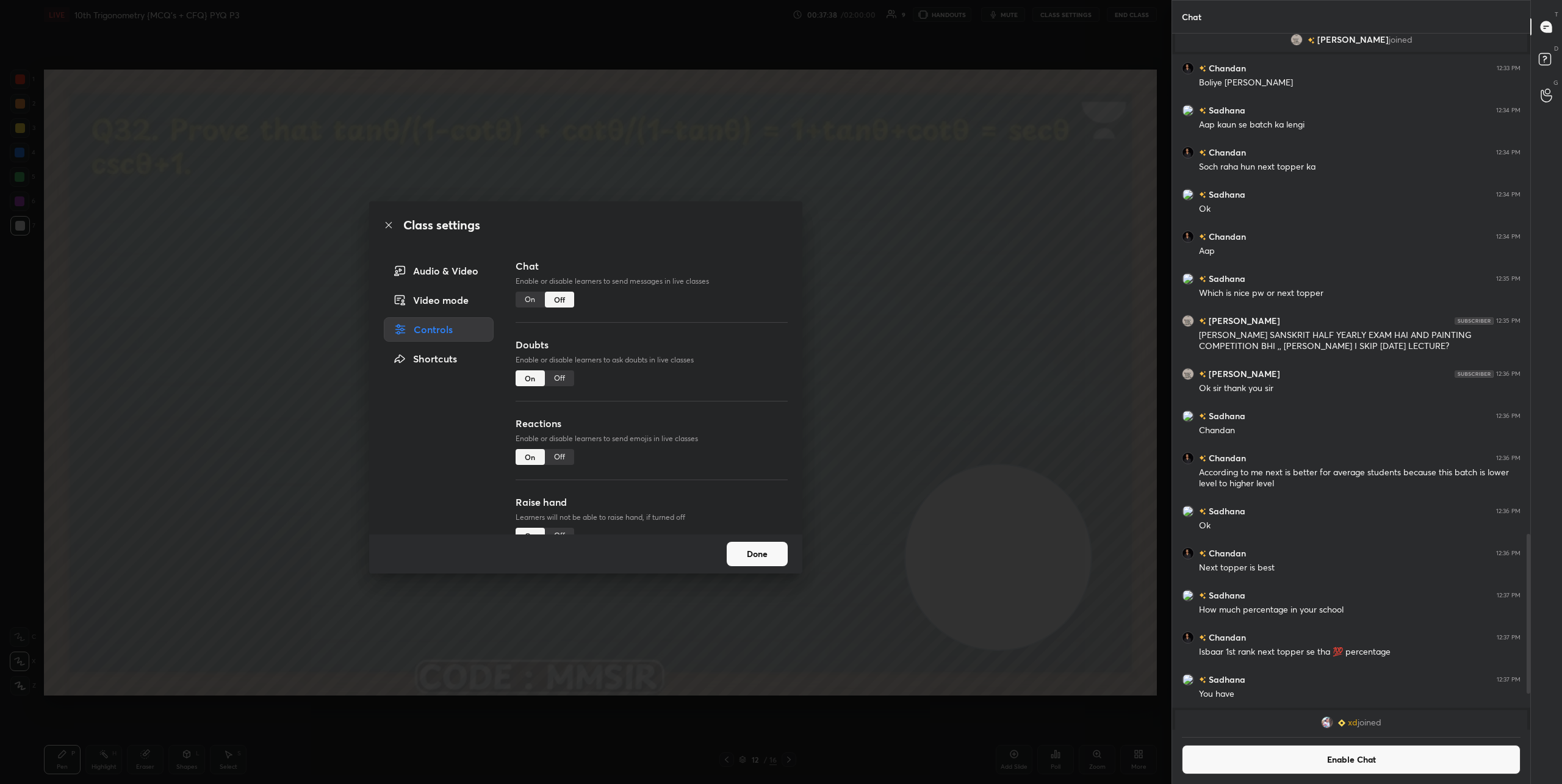
click at [750, 559] on button "Done" at bounding box center [757, 553] width 61 height 24
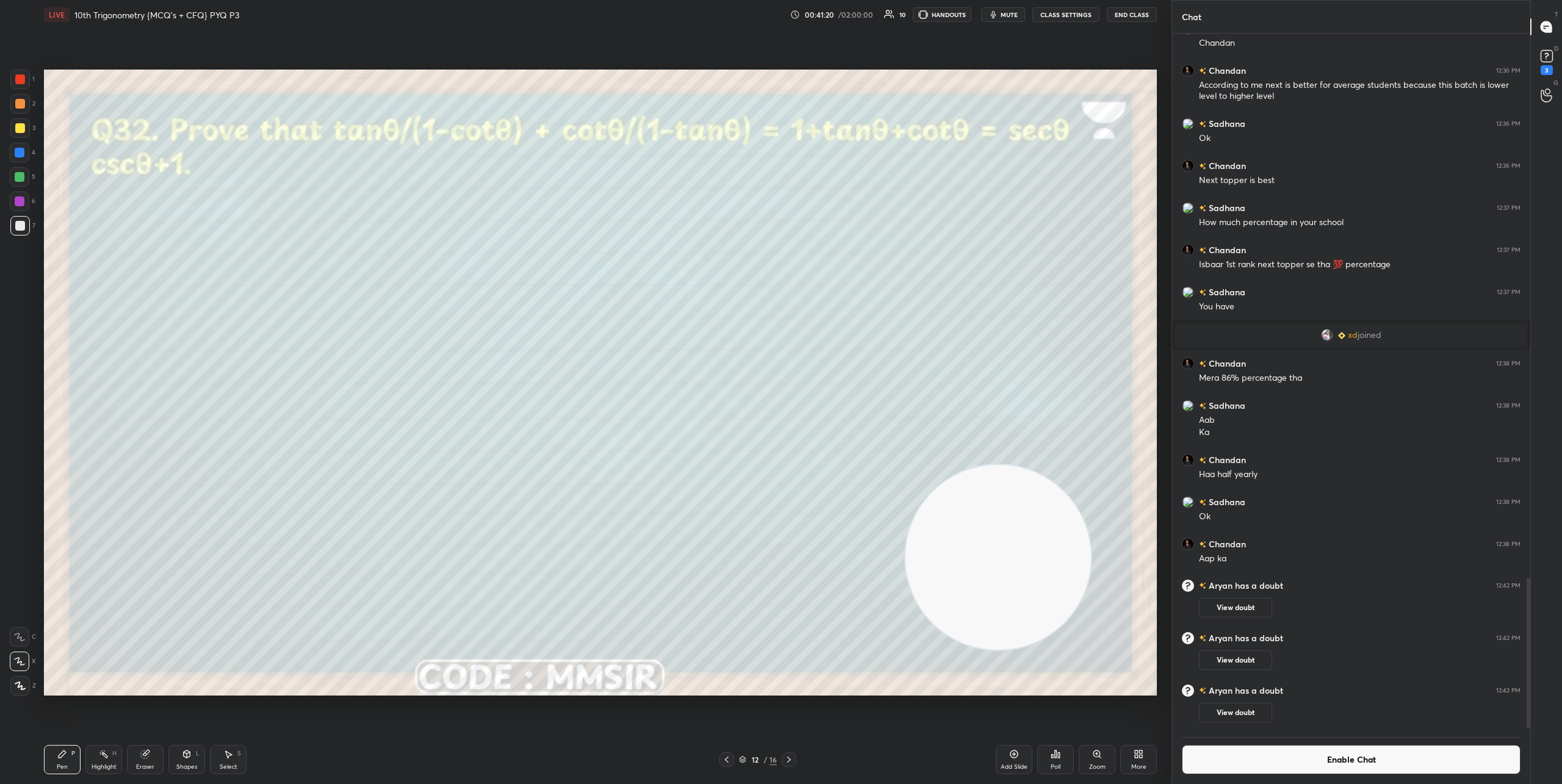
scroll to position [2493, 0]
click at [1550, 58] on rect at bounding box center [1546, 56] width 12 height 12
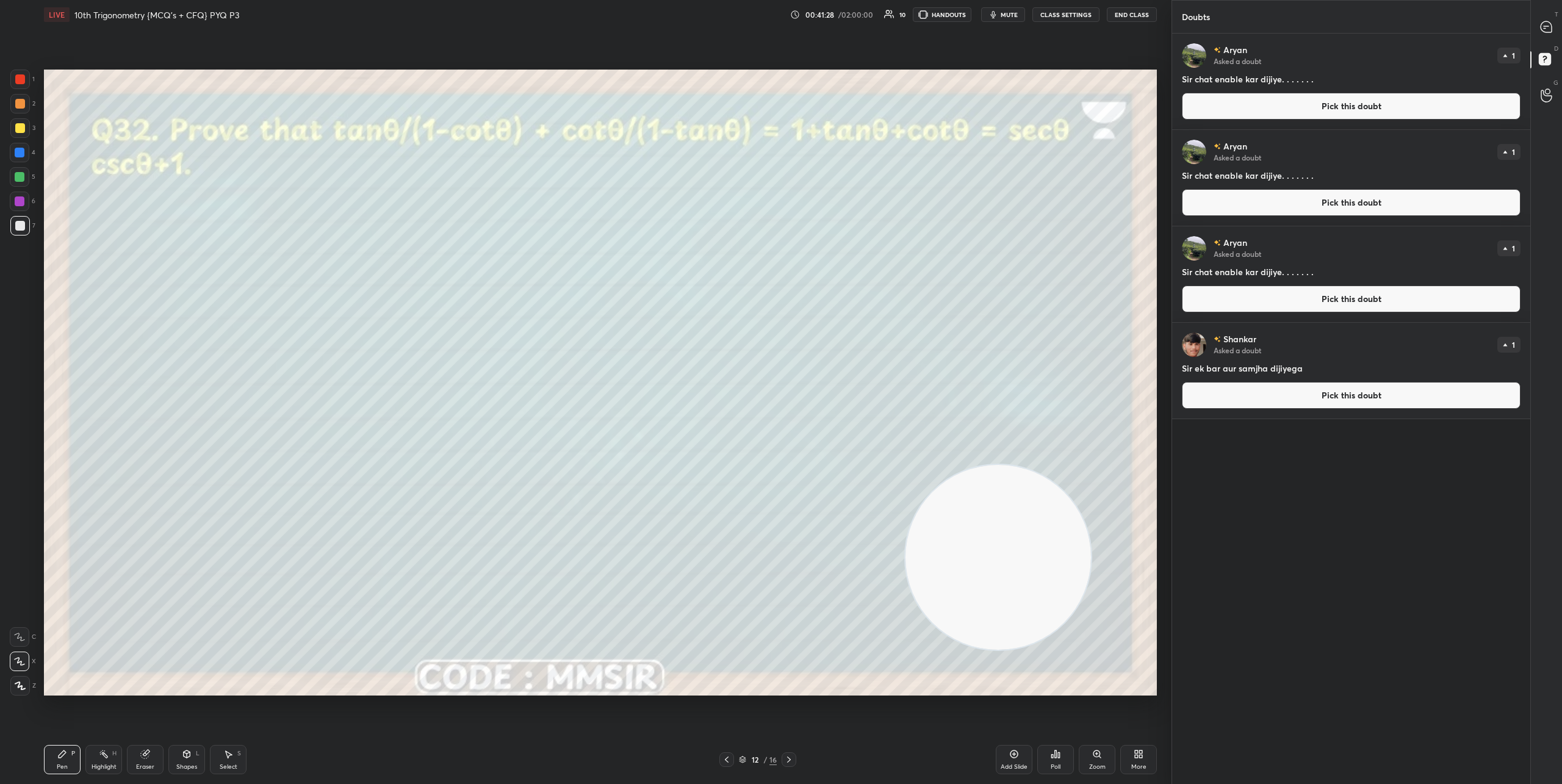
click at [1079, 18] on button "CLASS SETTINGS" at bounding box center [1066, 15] width 67 height 15
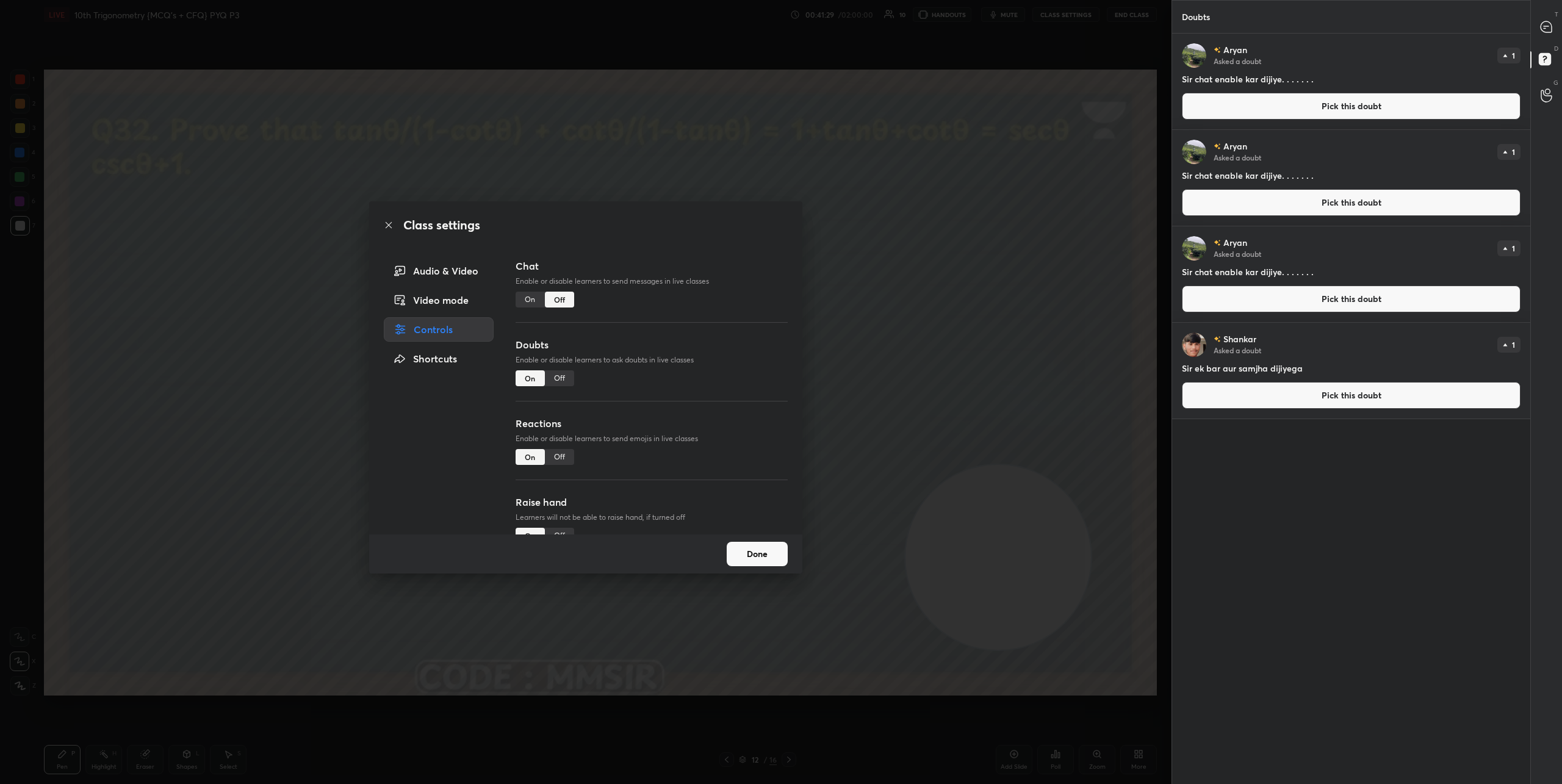
click at [531, 300] on div "On" at bounding box center [530, 300] width 29 height 16
click at [760, 553] on button "Done" at bounding box center [757, 553] width 61 height 24
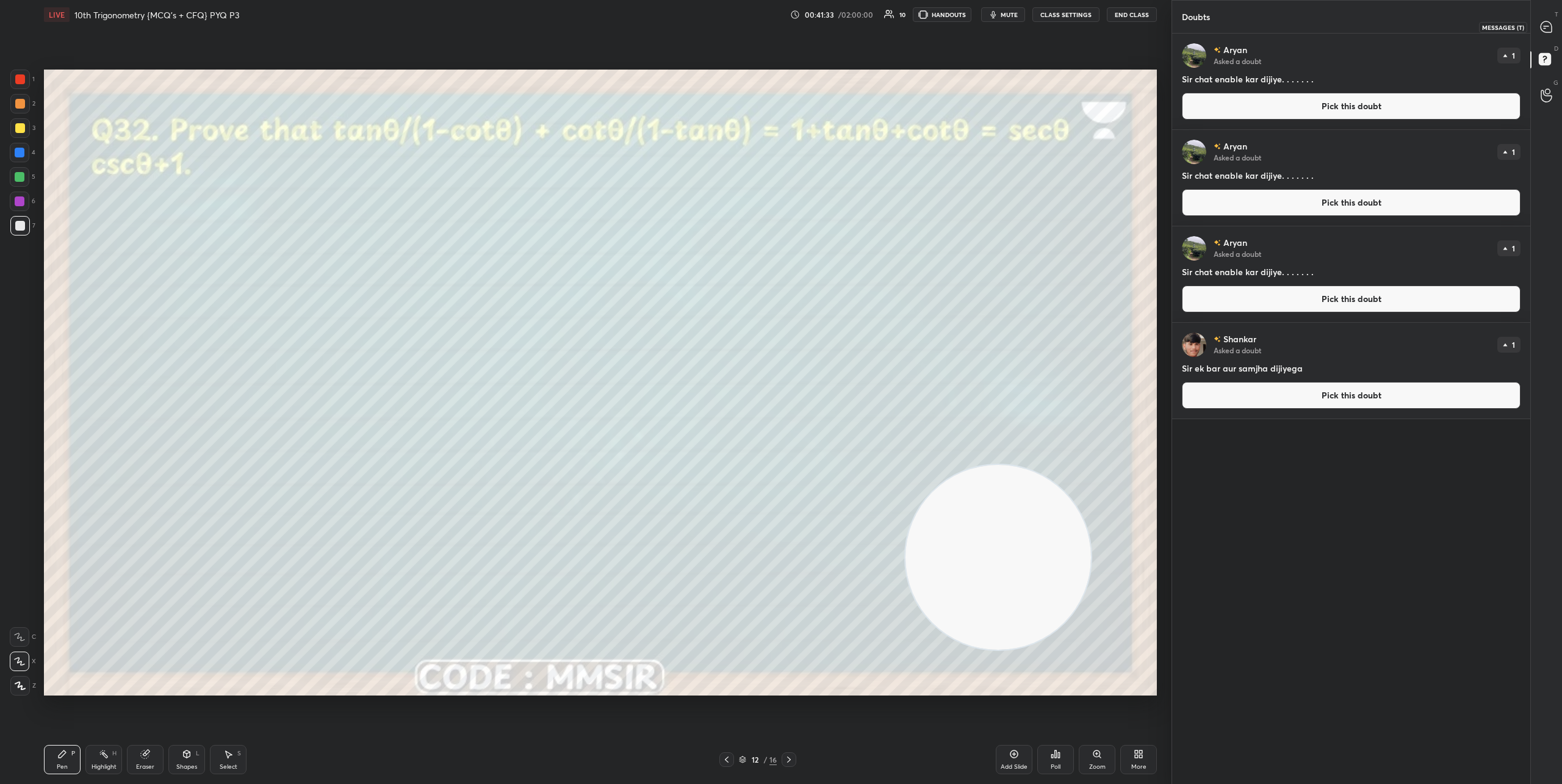
click at [1550, 30] on icon at bounding box center [1546, 27] width 11 height 11
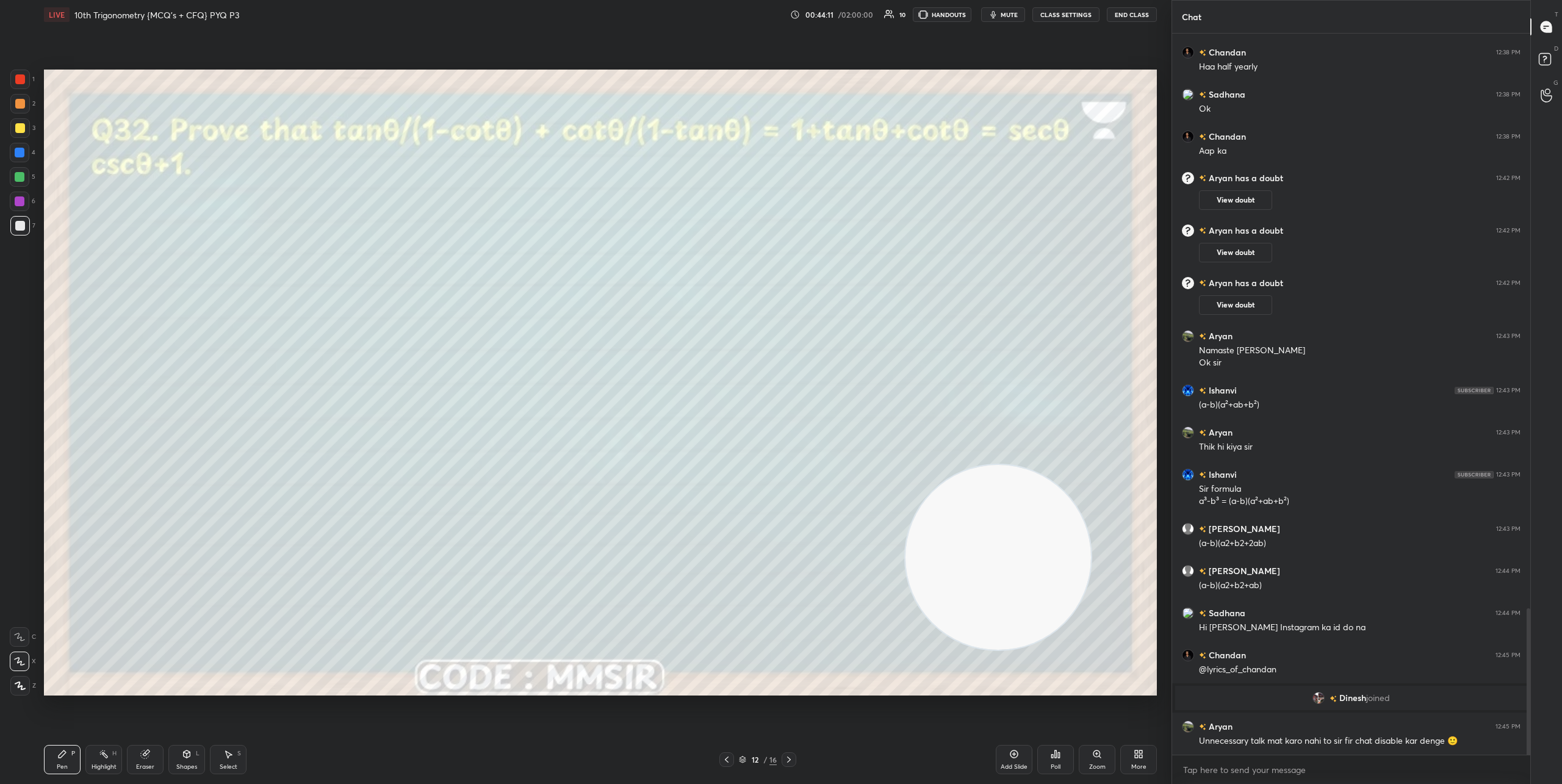
scroll to position [2844, 0]
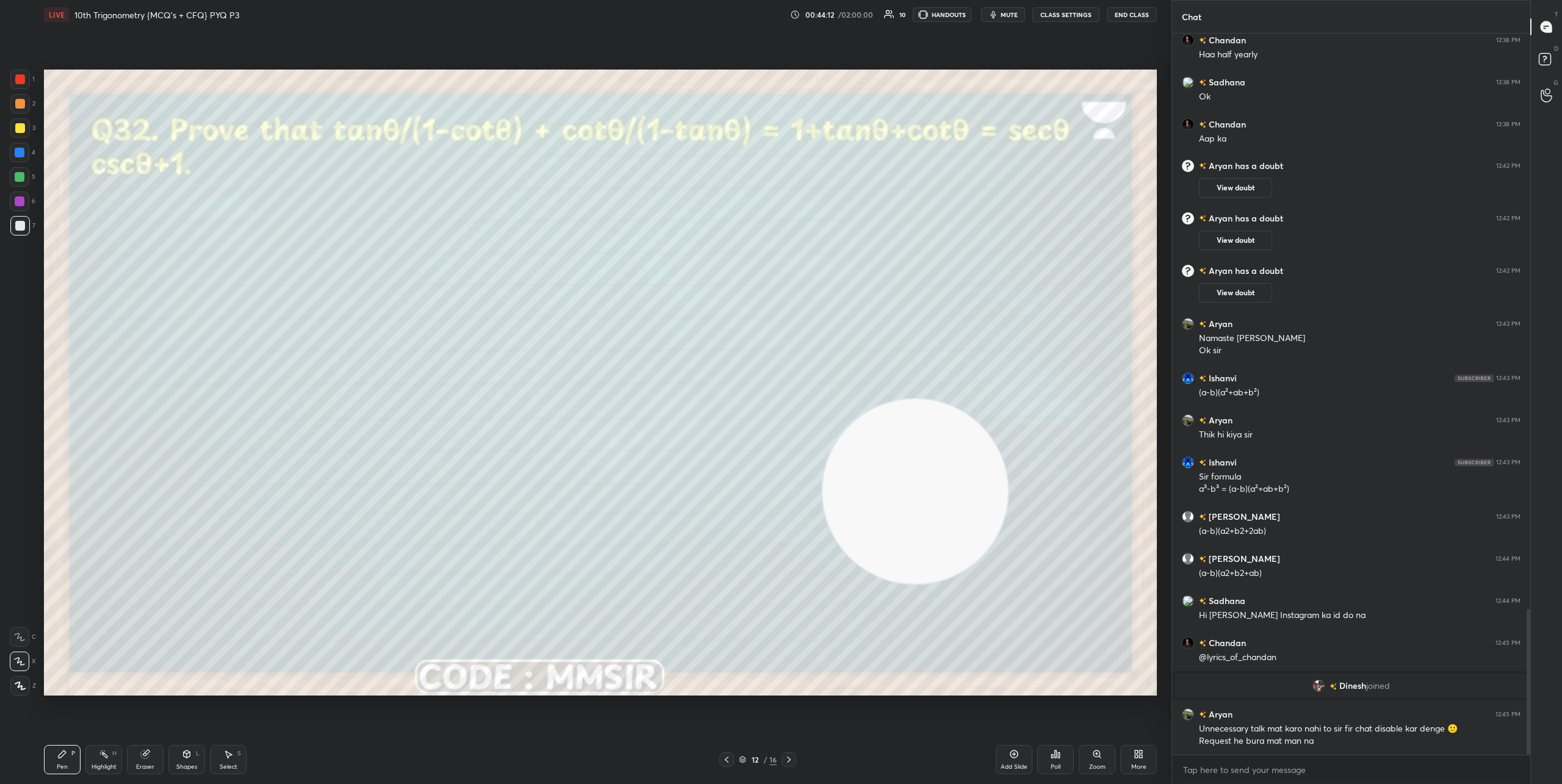
drag, startPoint x: 871, startPoint y: 506, endPoint x: 203, endPoint y: 370, distance: 681.7
click at [823, 399] on video at bounding box center [915, 491] width 186 height 185
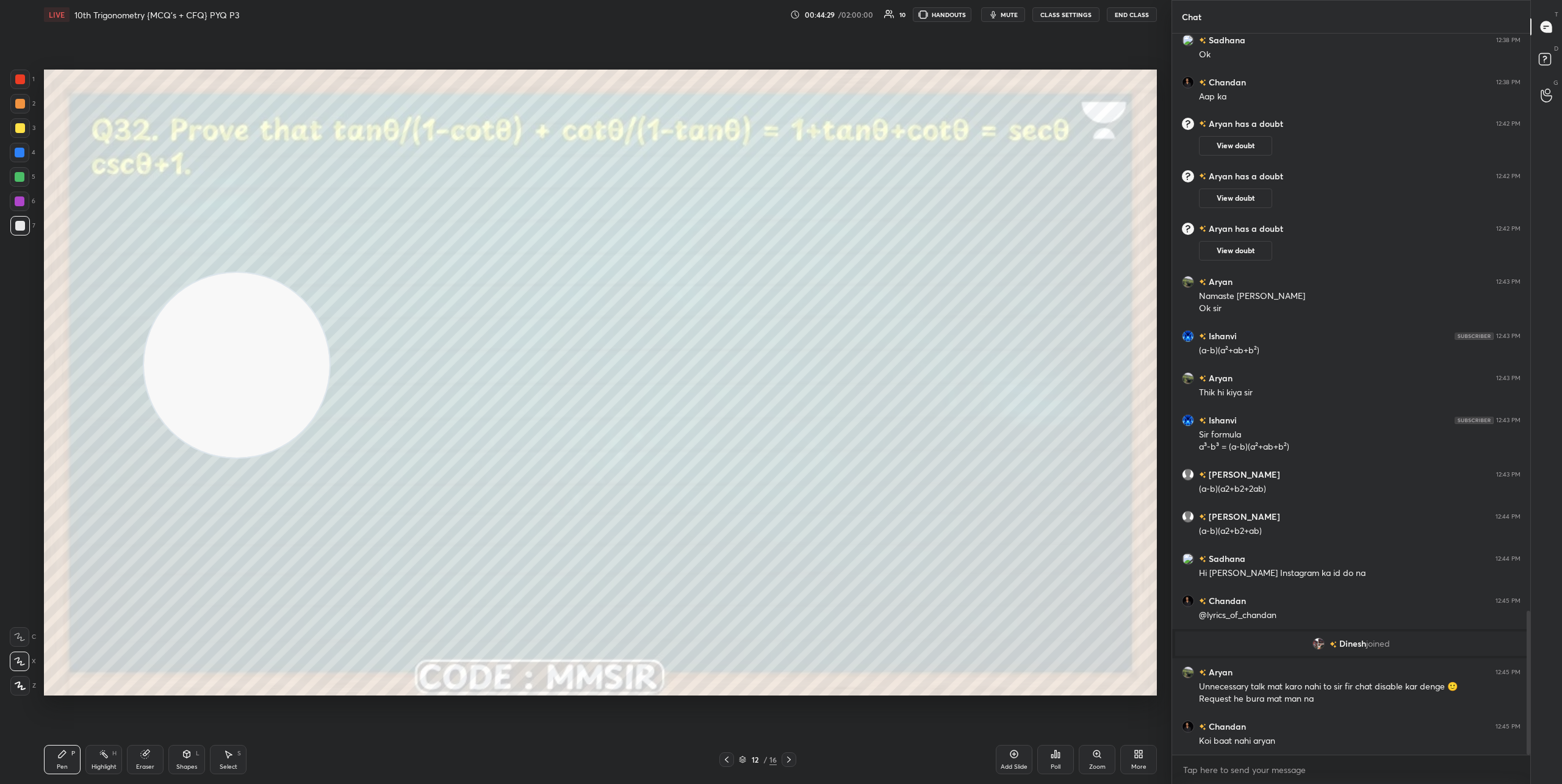
scroll to position [2928, 0]
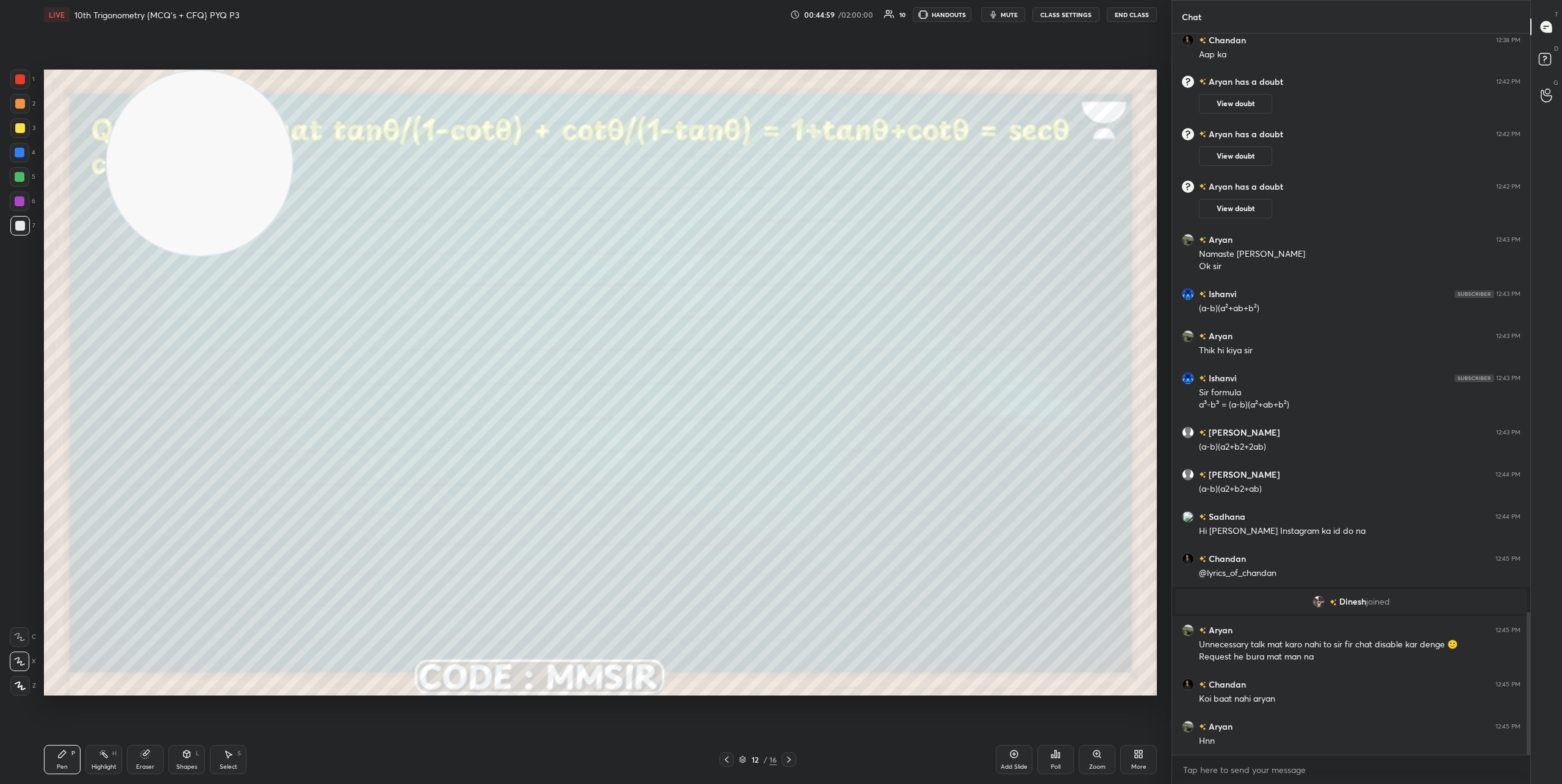
drag, startPoint x: 244, startPoint y: 404, endPoint x: 174, endPoint y: 179, distance: 235.6
click at [171, 177] on video at bounding box center [199, 163] width 186 height 185
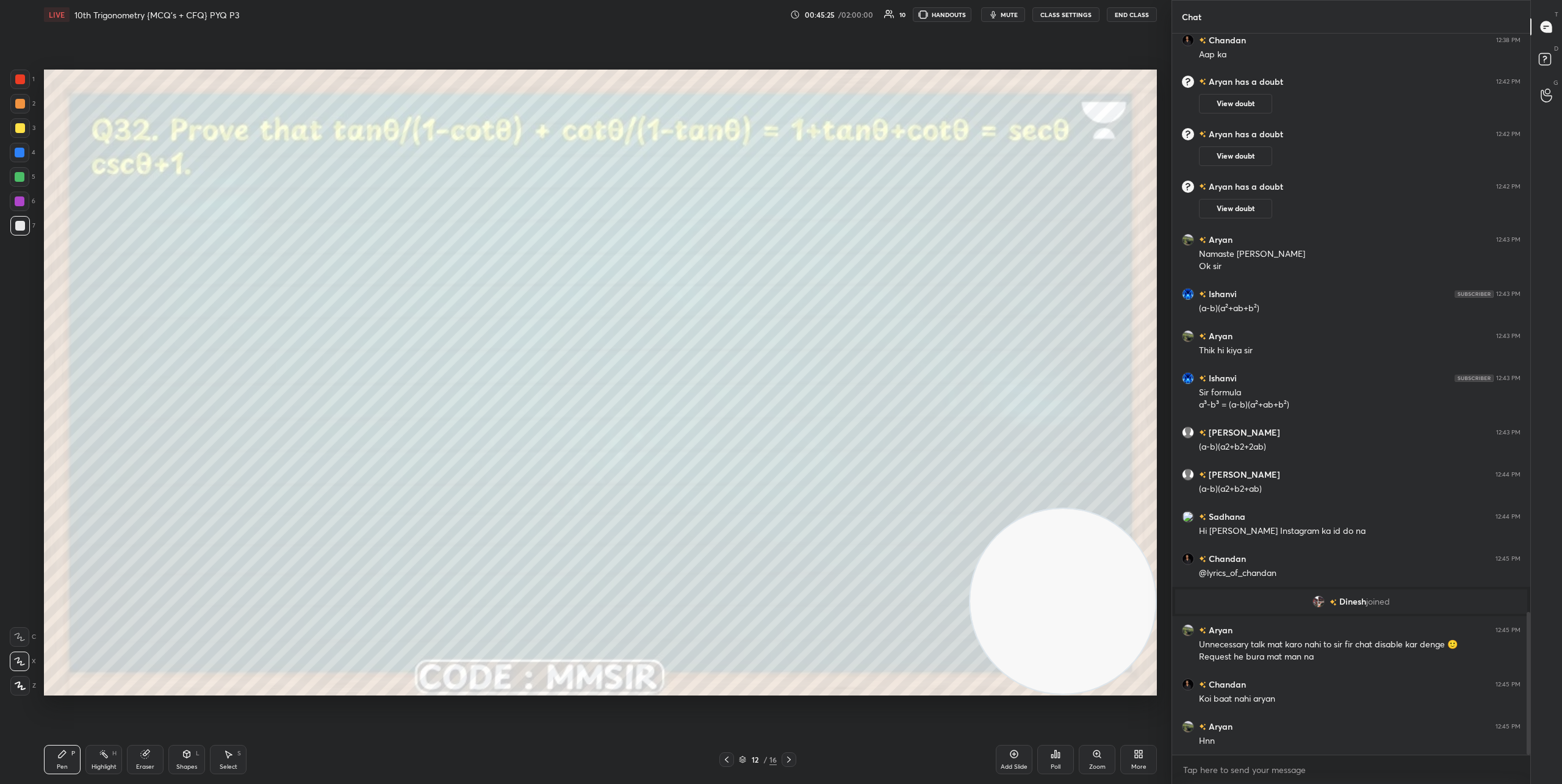
drag, startPoint x: 141, startPoint y: 167, endPoint x: 1088, endPoint y: 676, distance: 1075.1
click at [1092, 675] on video at bounding box center [1063, 601] width 186 height 185
click at [789, 755] on icon at bounding box center [789, 759] width 10 height 10
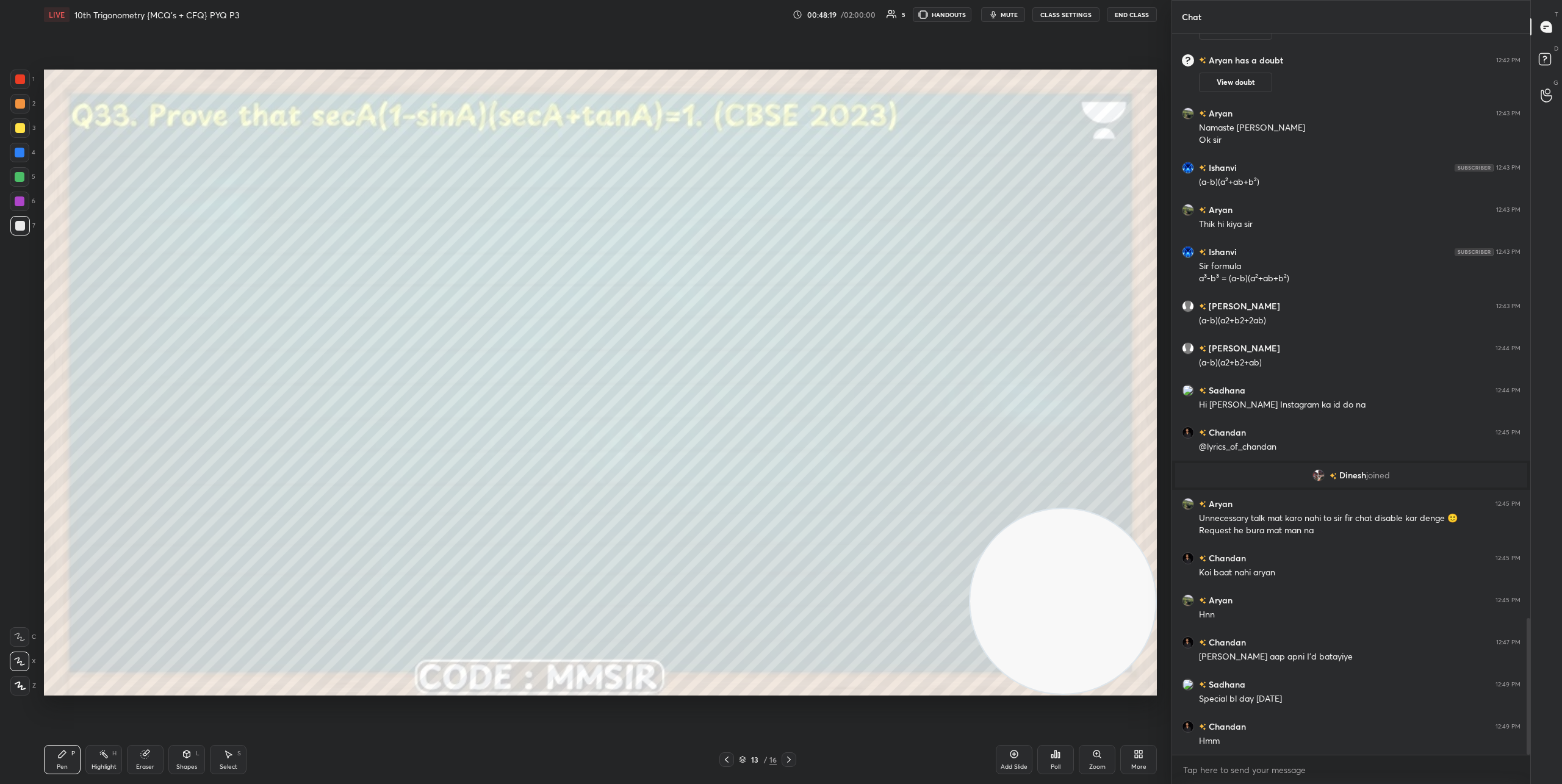
scroll to position [3084, 0]
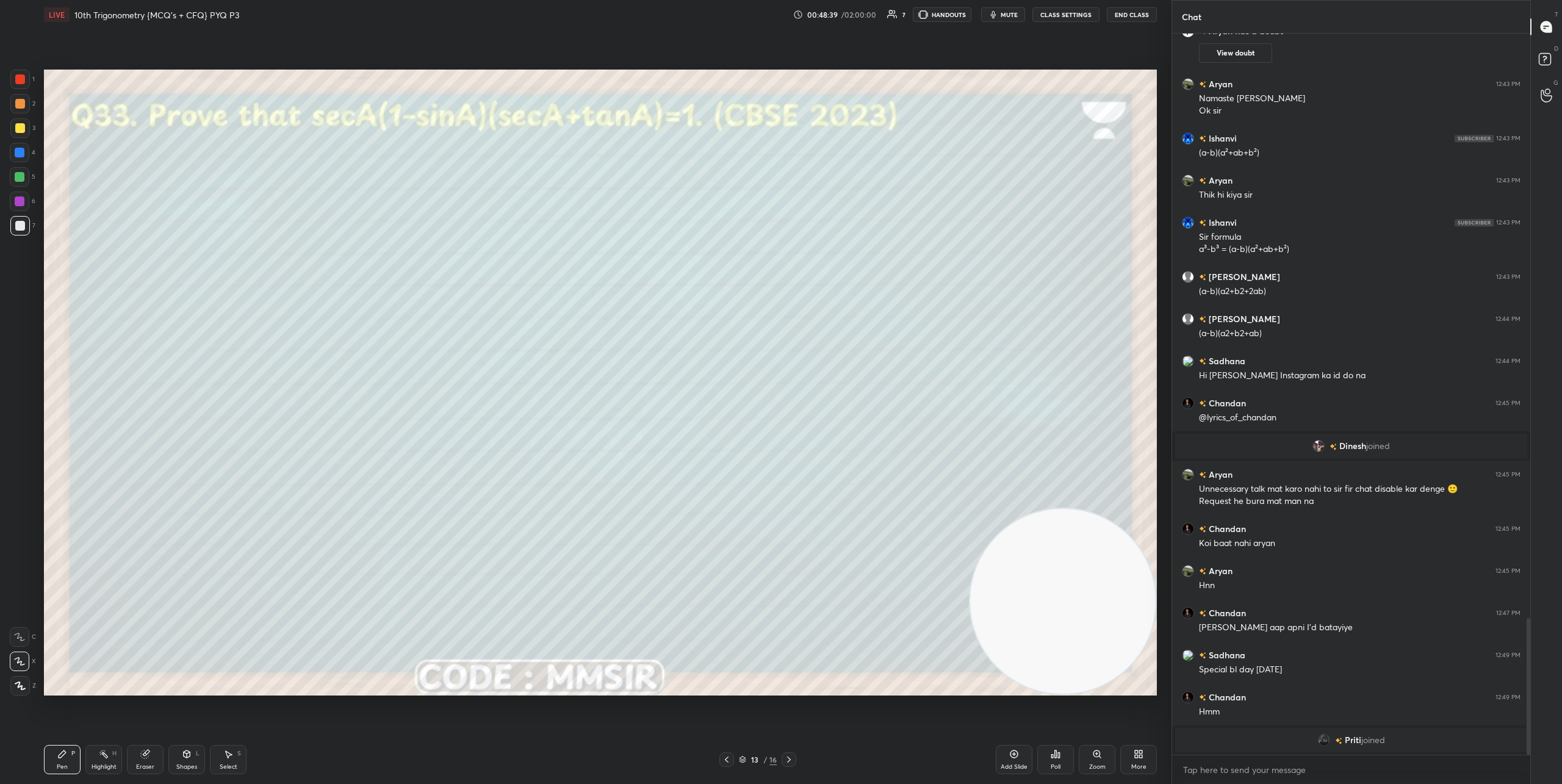
click at [791, 761] on icon at bounding box center [789, 759] width 10 height 10
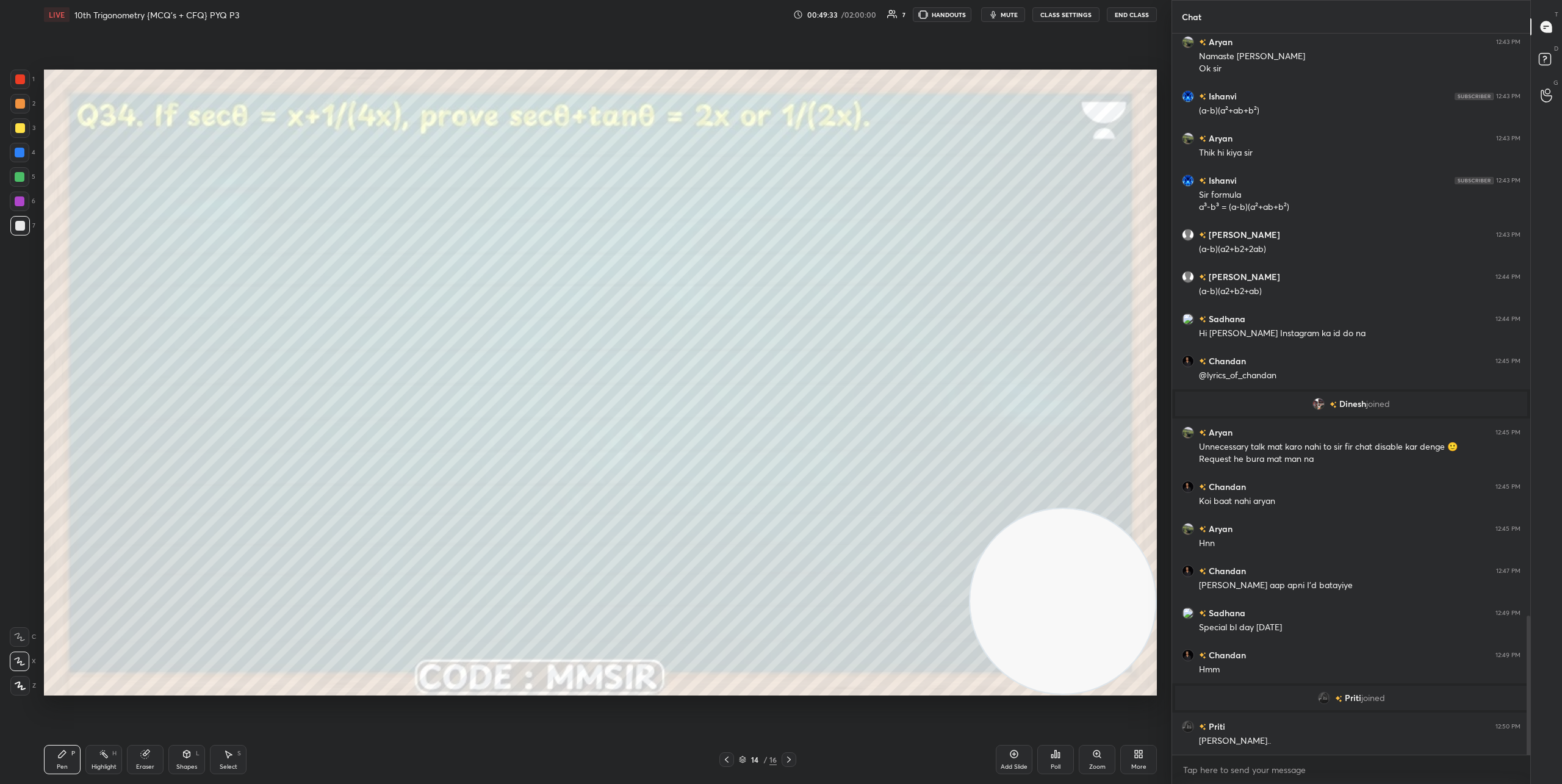
scroll to position [3054, 0]
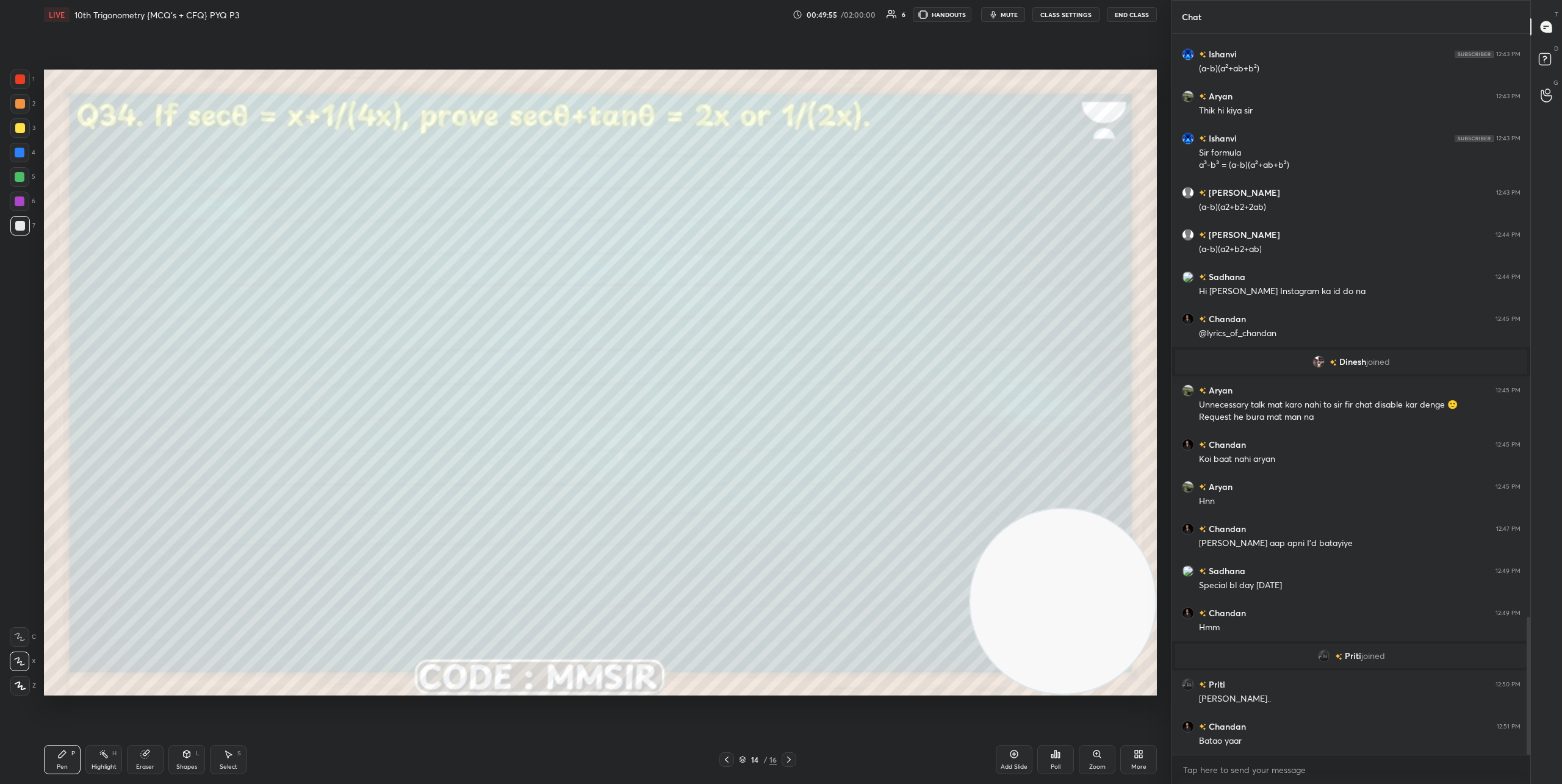
click at [139, 751] on div "Eraser" at bounding box center [145, 759] width 37 height 29
drag, startPoint x: 24, startPoint y: 600, endPoint x: 37, endPoint y: 538, distance: 63.3
click at [24, 599] on icon at bounding box center [20, 597] width 11 height 11
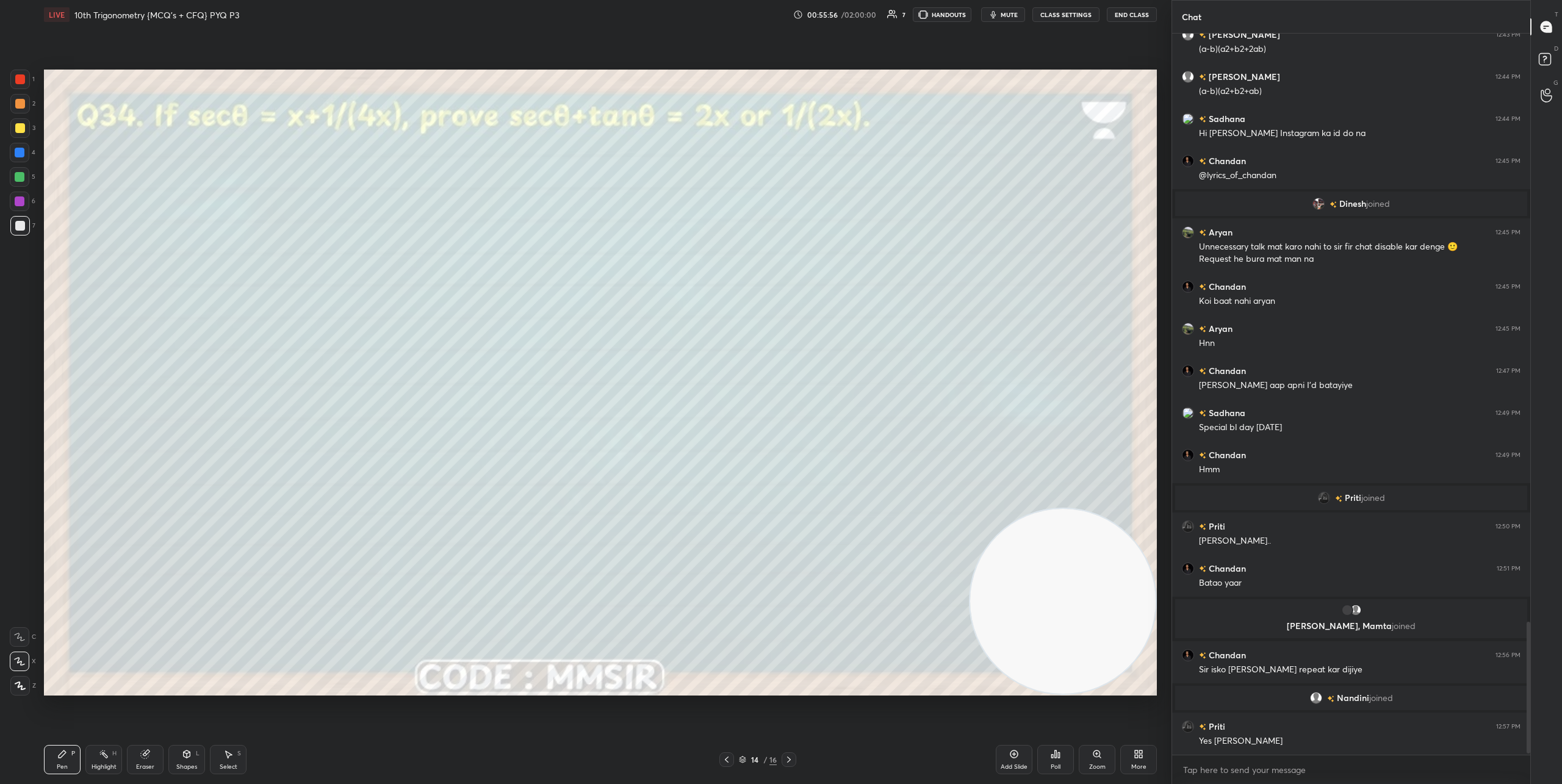
scroll to position [3230, 0]
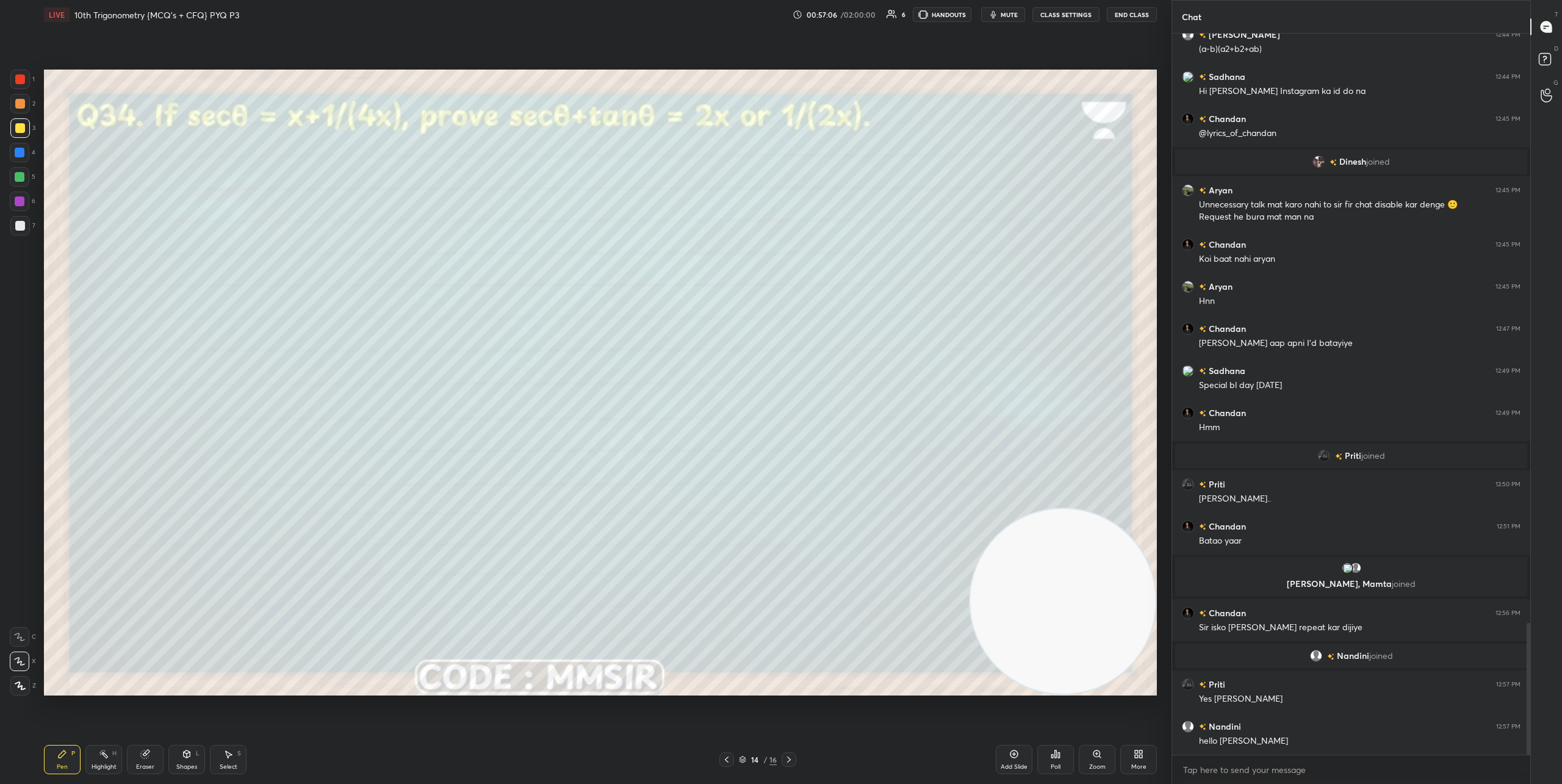
click at [786, 756] on icon at bounding box center [789, 759] width 10 height 10
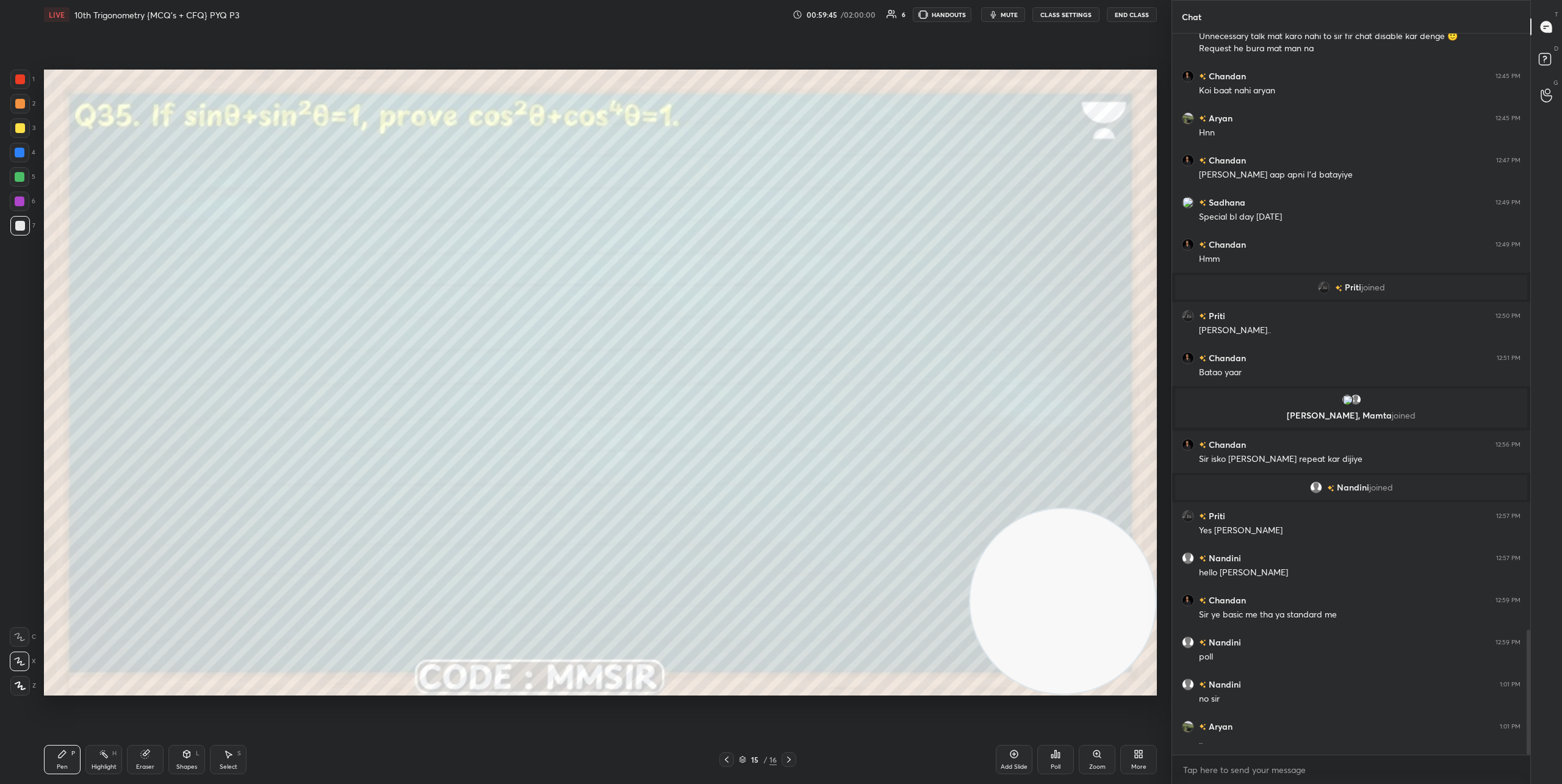
scroll to position [3441, 0]
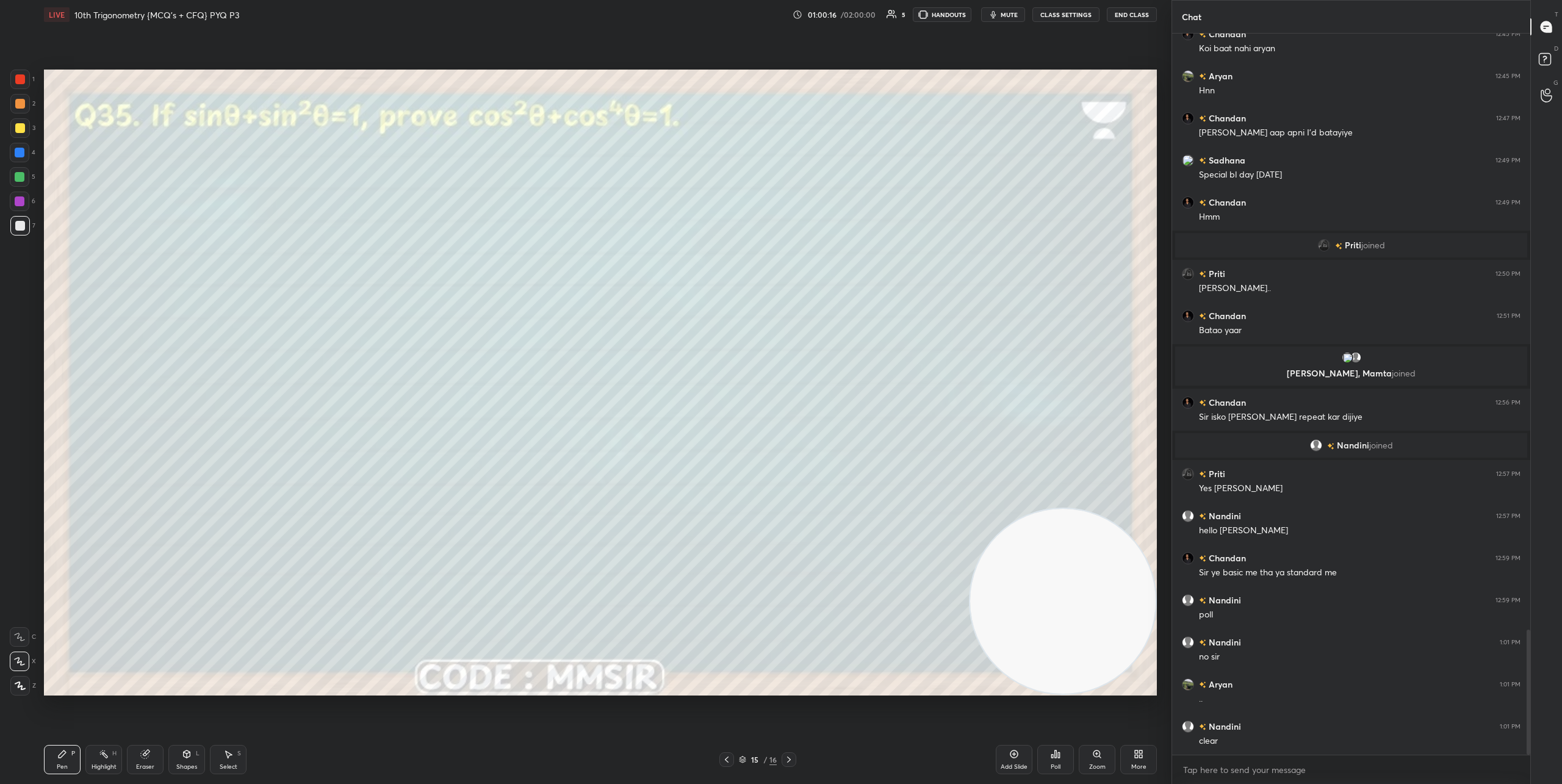
click at [787, 762] on icon at bounding box center [789, 759] width 10 height 10
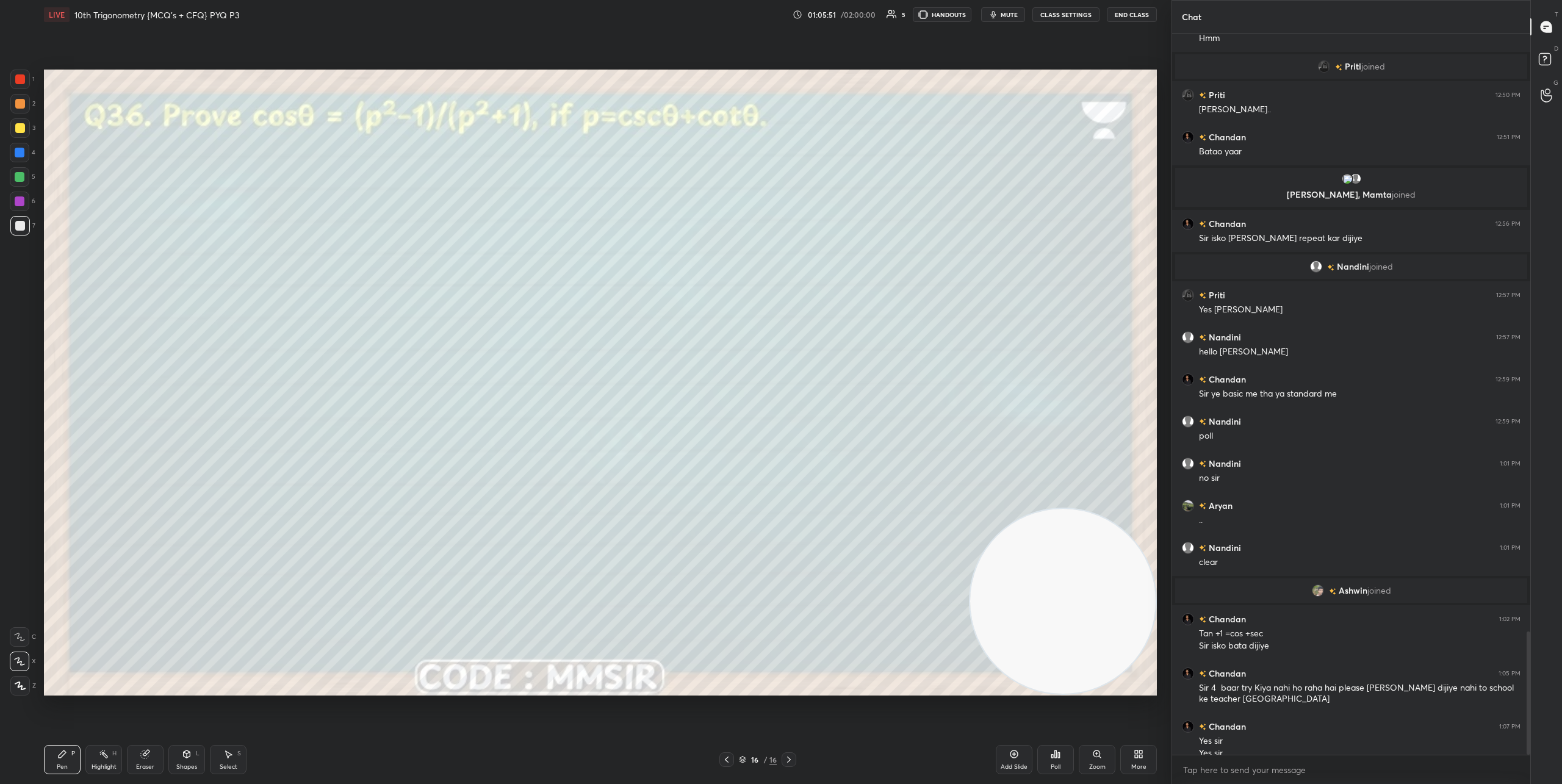
scroll to position [3507, 0]
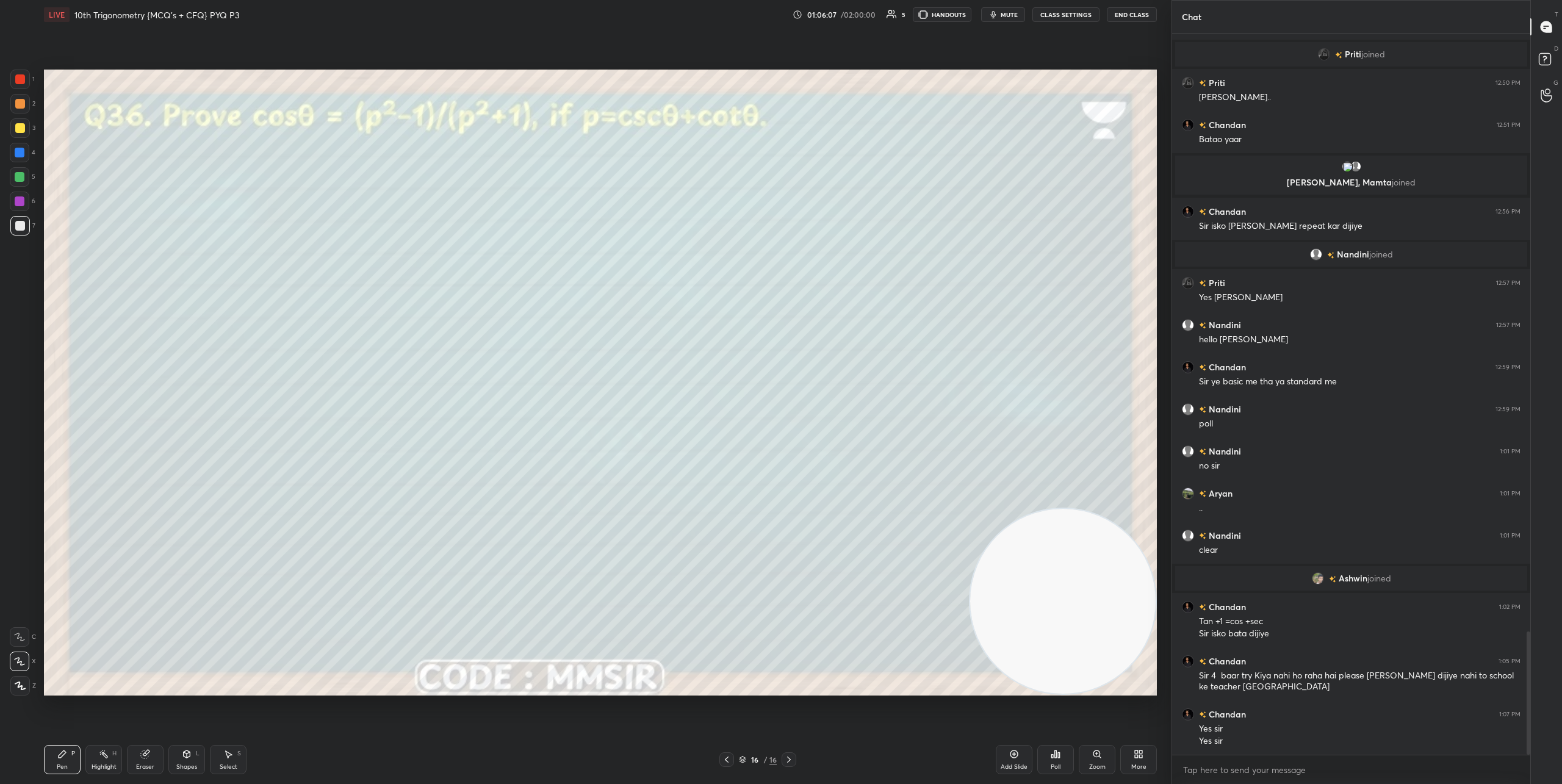
click at [1041, 553] on video at bounding box center [1063, 601] width 186 height 185
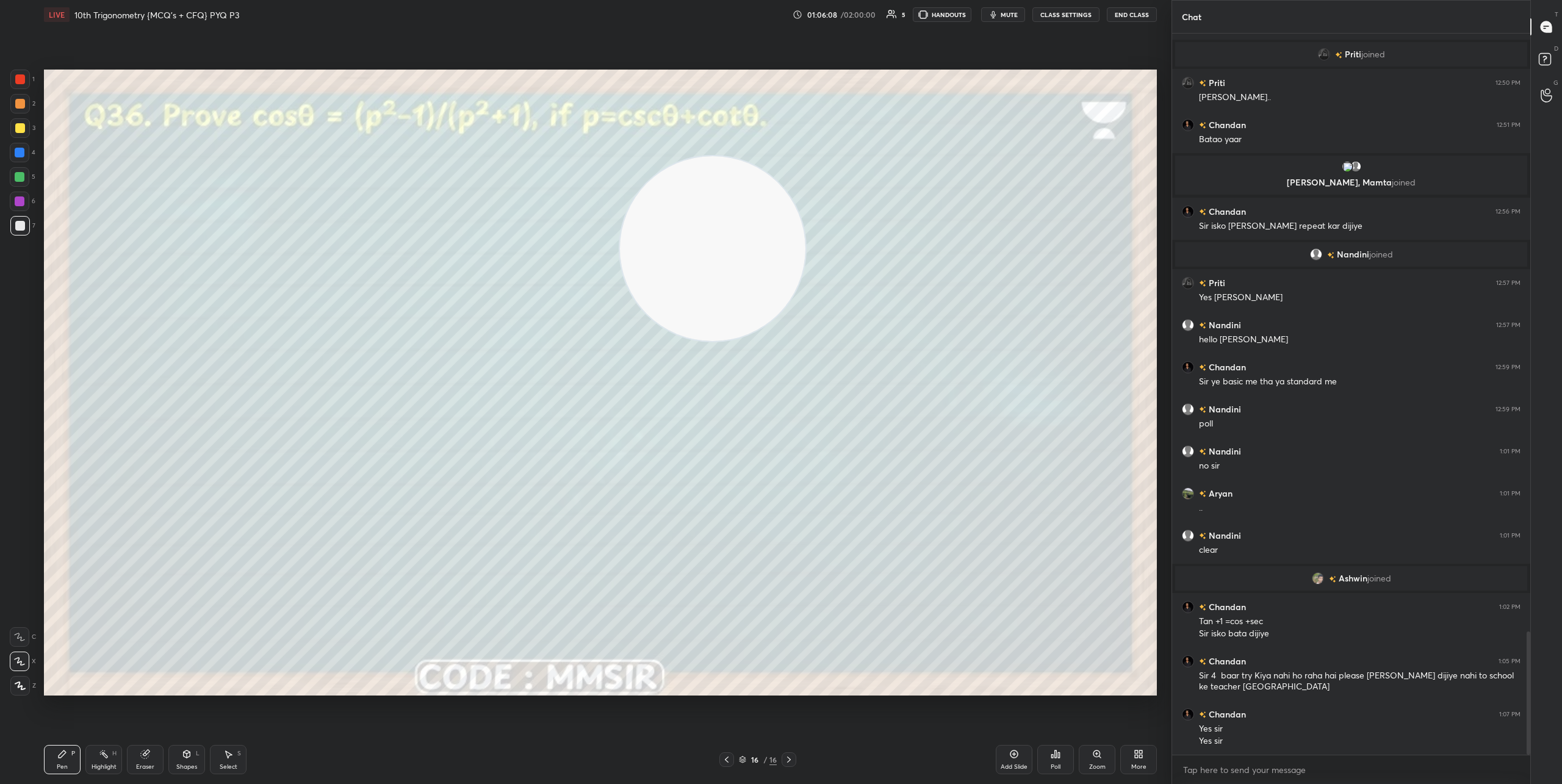
drag, startPoint x: 1035, startPoint y: 561, endPoint x: 172, endPoint y: 148, distance: 956.7
click at [620, 156] on video at bounding box center [712, 249] width 186 height 185
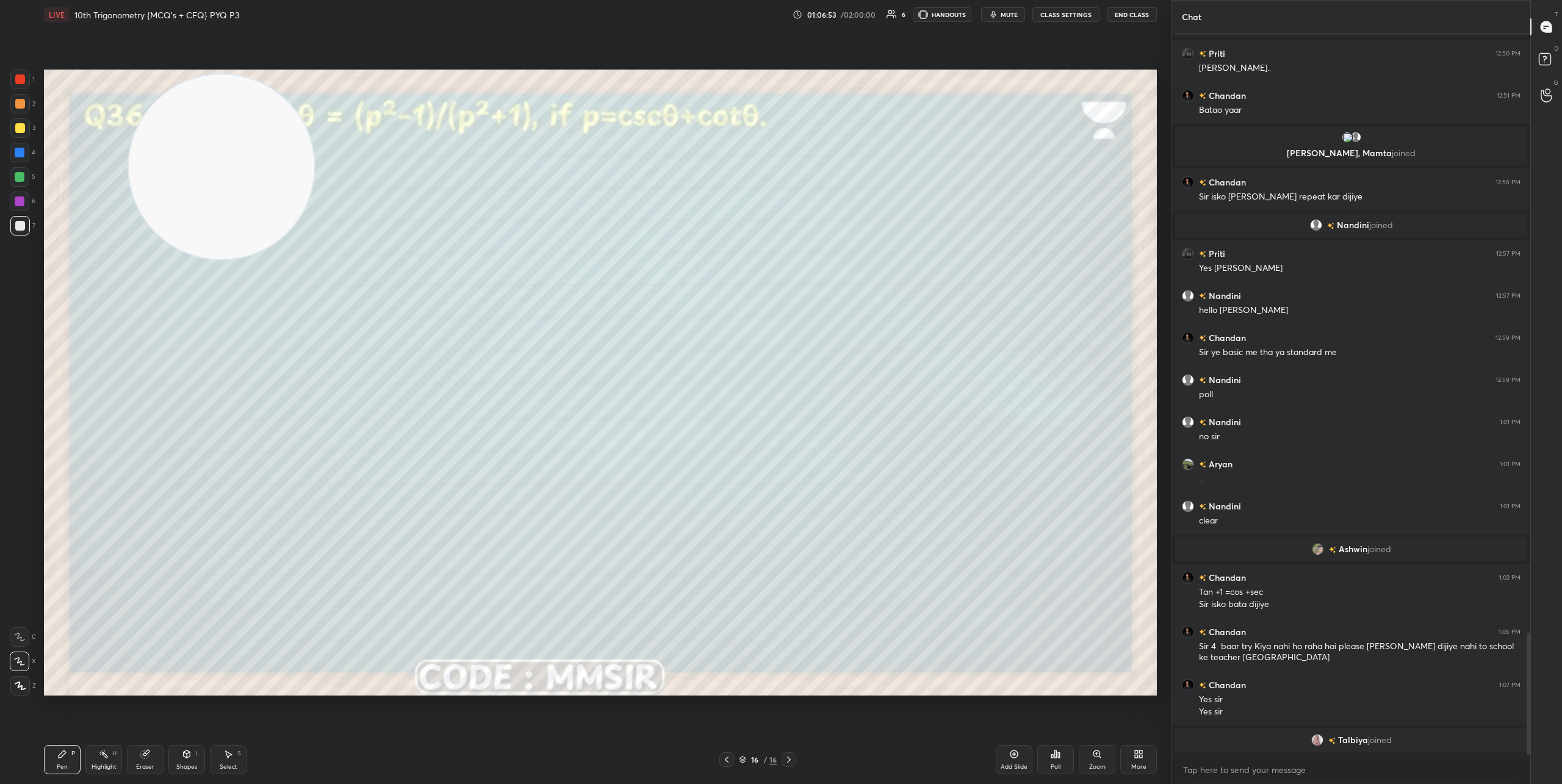
scroll to position [3486, 0]
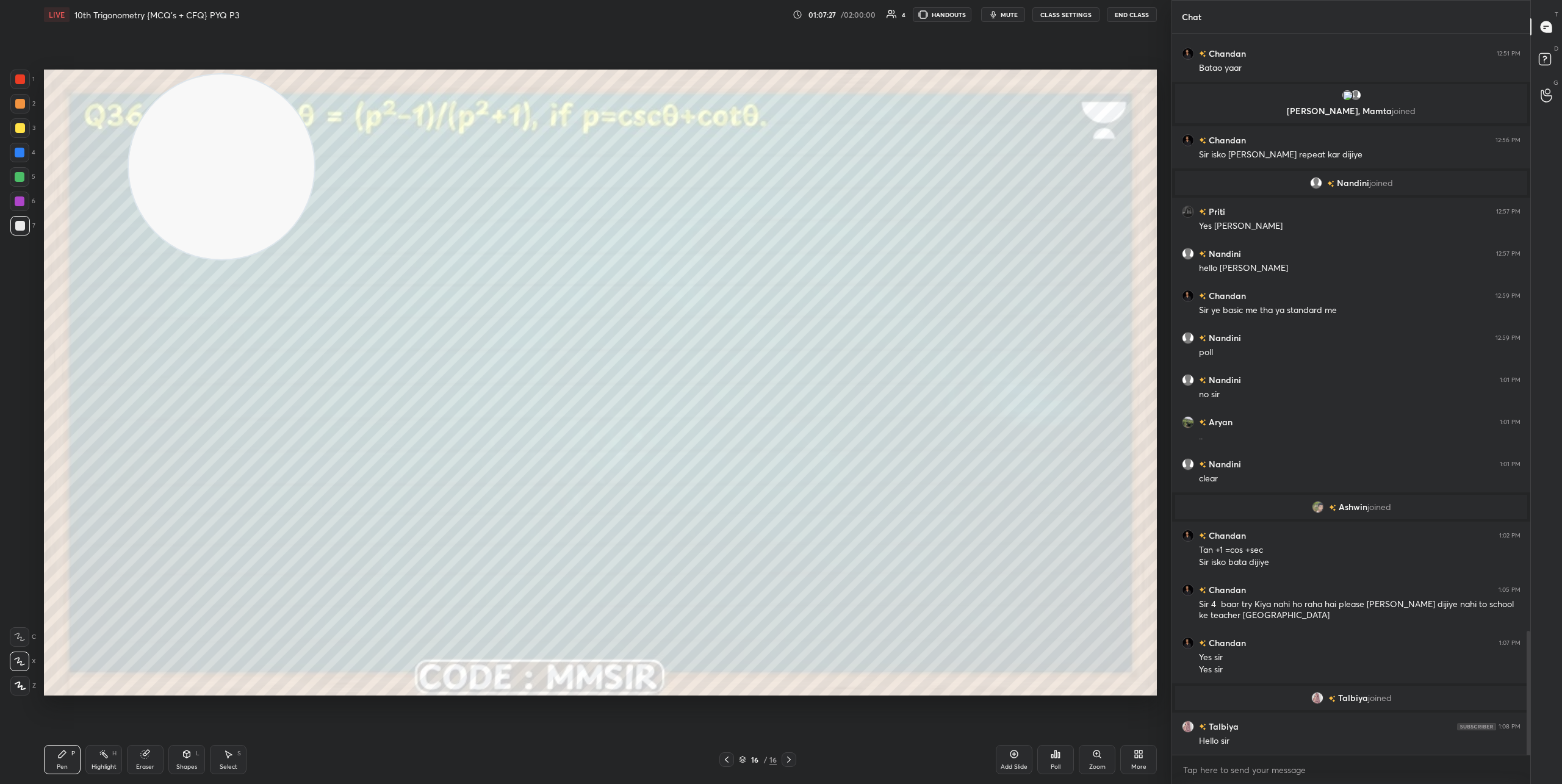
click at [135, 750] on div "Eraser" at bounding box center [145, 759] width 37 height 29
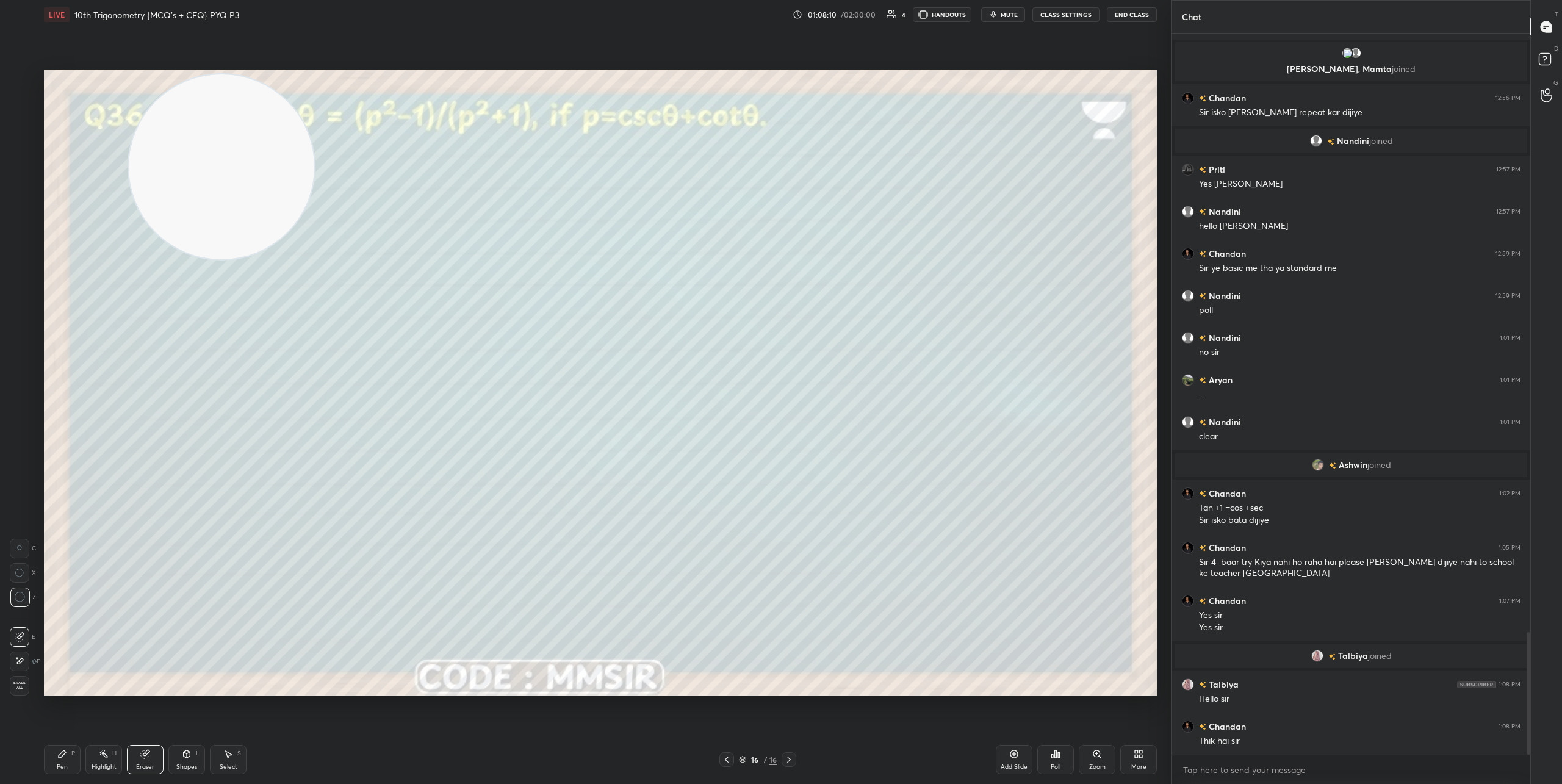
scroll to position [3570, 0]
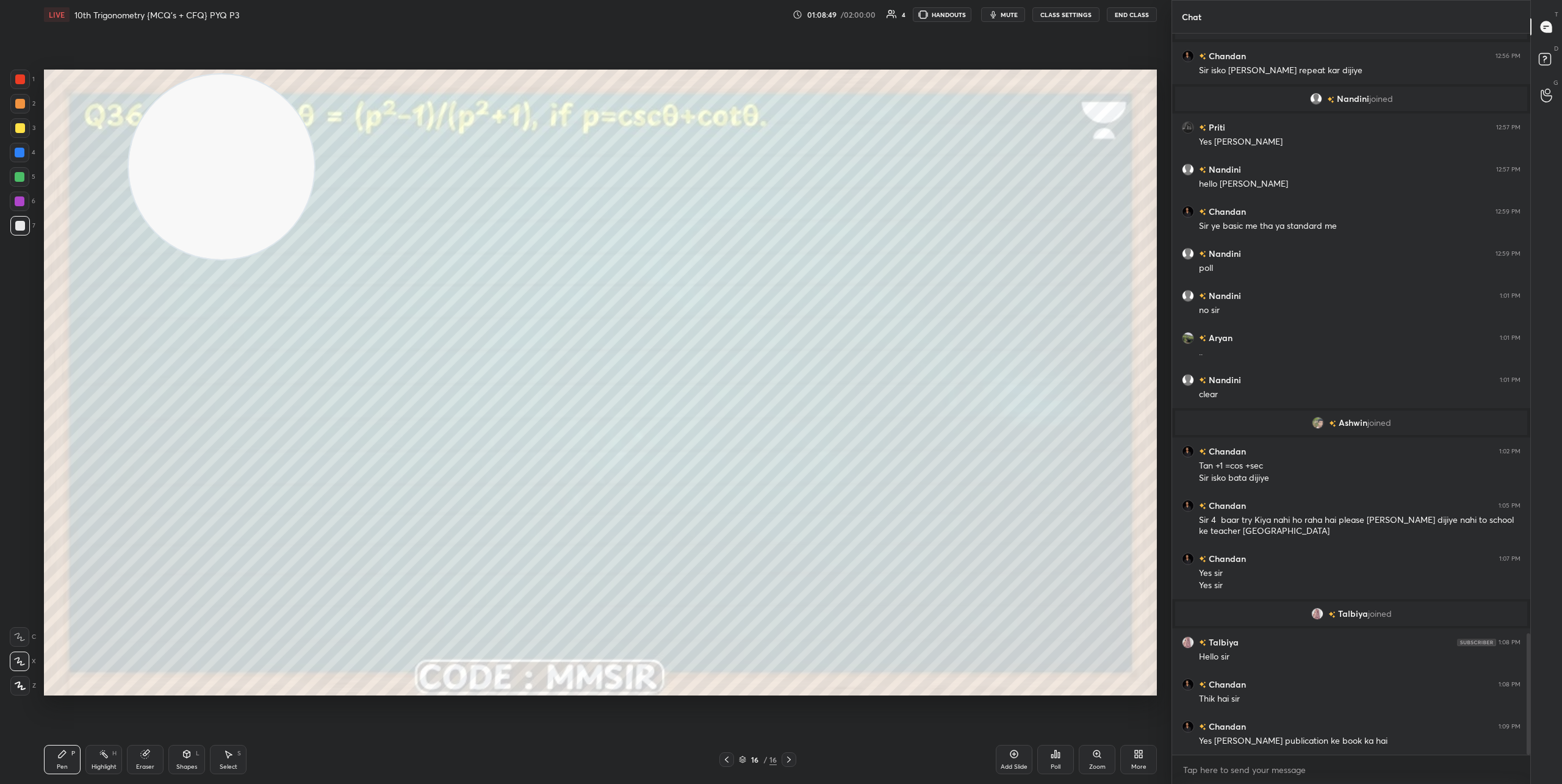
click at [1136, 19] on button "End Class" at bounding box center [1132, 15] width 50 height 15
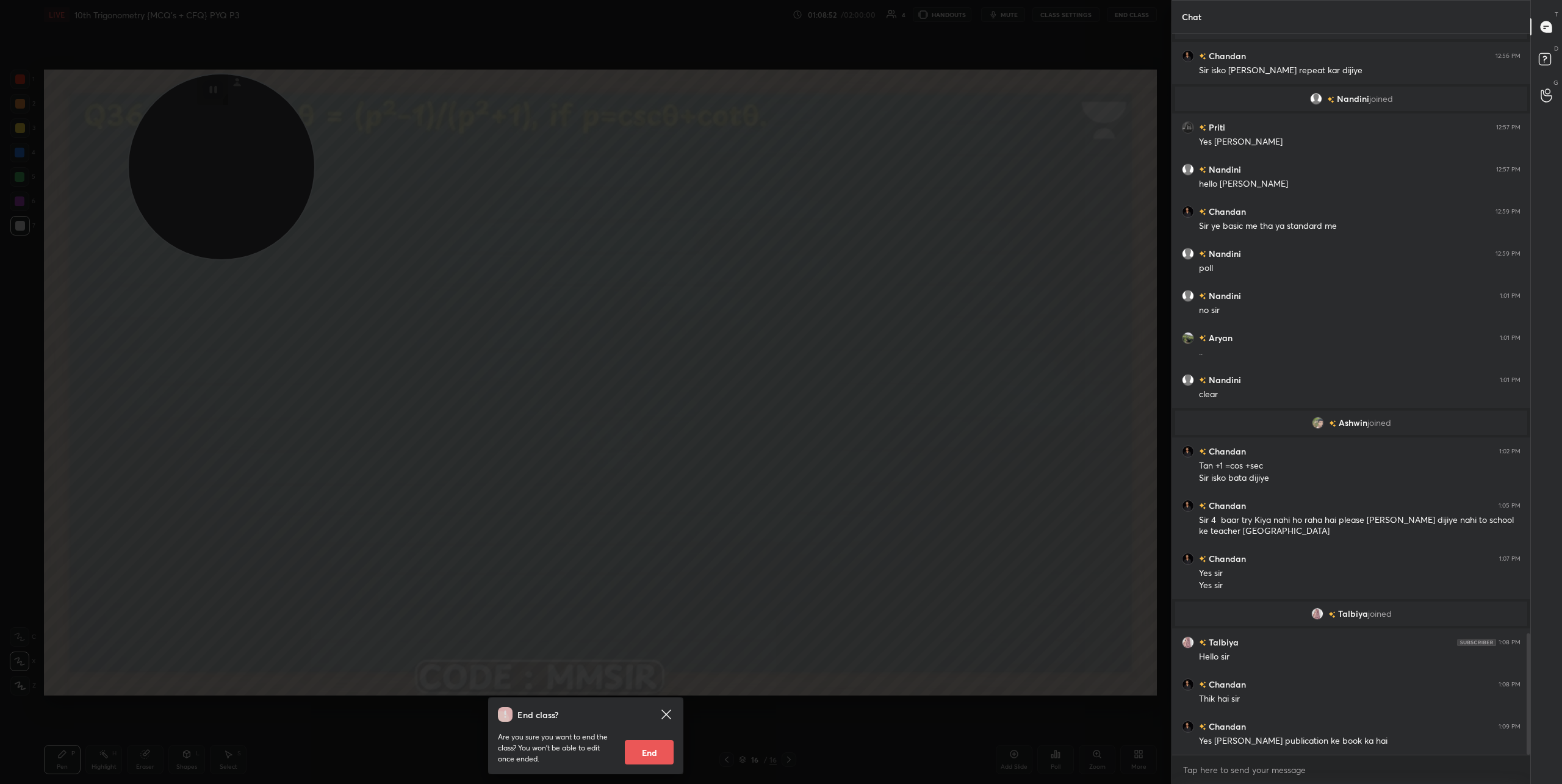
click at [660, 757] on button "End" at bounding box center [649, 752] width 49 height 24
type textarea "x"
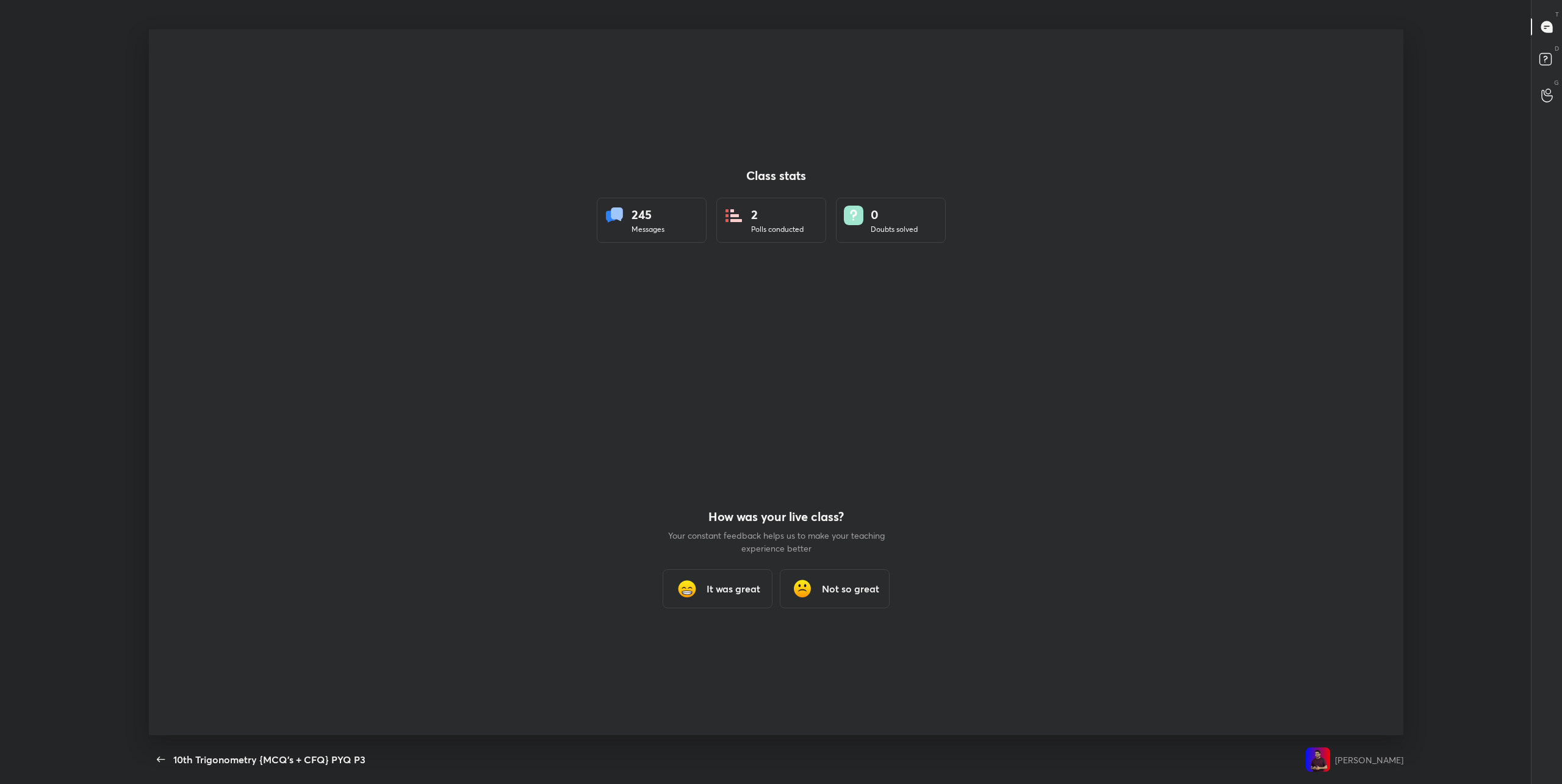
scroll to position [706, 1553]
click at [708, 593] on h3 "It was great" at bounding box center [734, 589] width 54 height 15
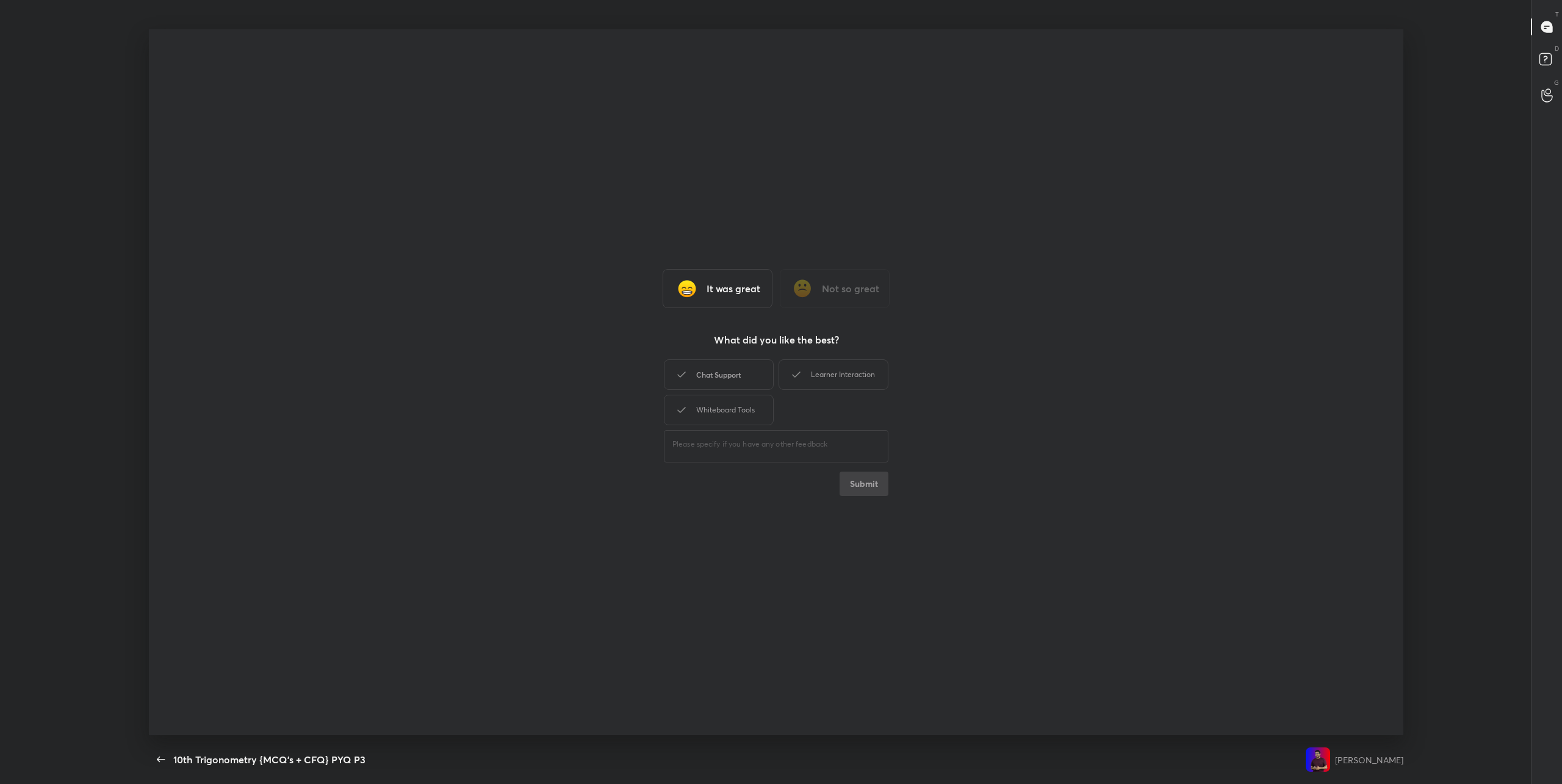
drag, startPoint x: 718, startPoint y: 373, endPoint x: 847, endPoint y: 373, distance: 129.0
click at [724, 373] on div "Chat Support" at bounding box center [719, 374] width 110 height 30
click at [851, 373] on div "Learner Interaction" at bounding box center [833, 374] width 110 height 30
drag, startPoint x: 719, startPoint y: 409, endPoint x: 806, endPoint y: 430, distance: 89.5
click at [719, 409] on div "Whiteboard Tools" at bounding box center [719, 409] width 110 height 30
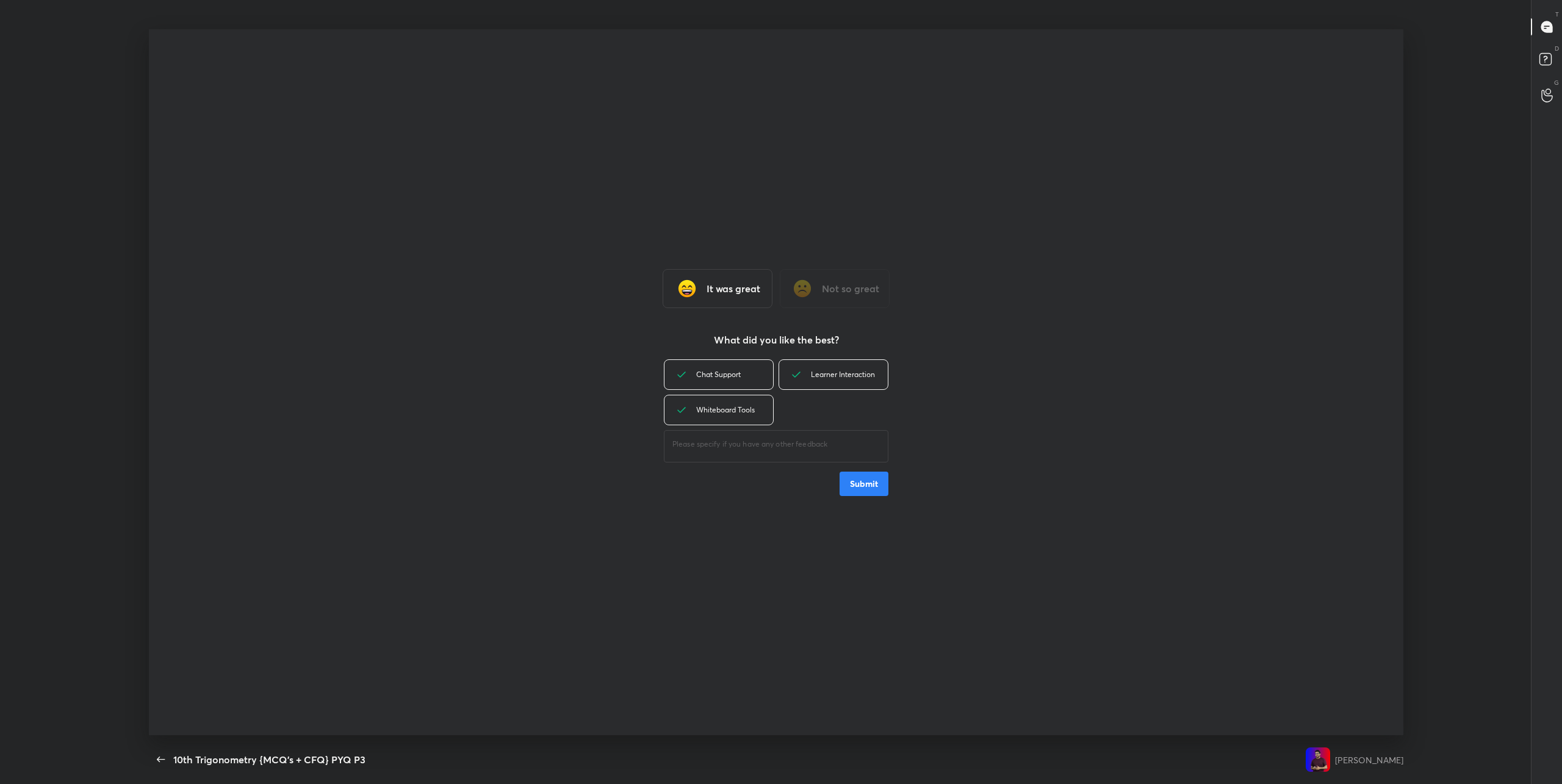
click at [872, 488] on button "Submit" at bounding box center [864, 483] width 49 height 24
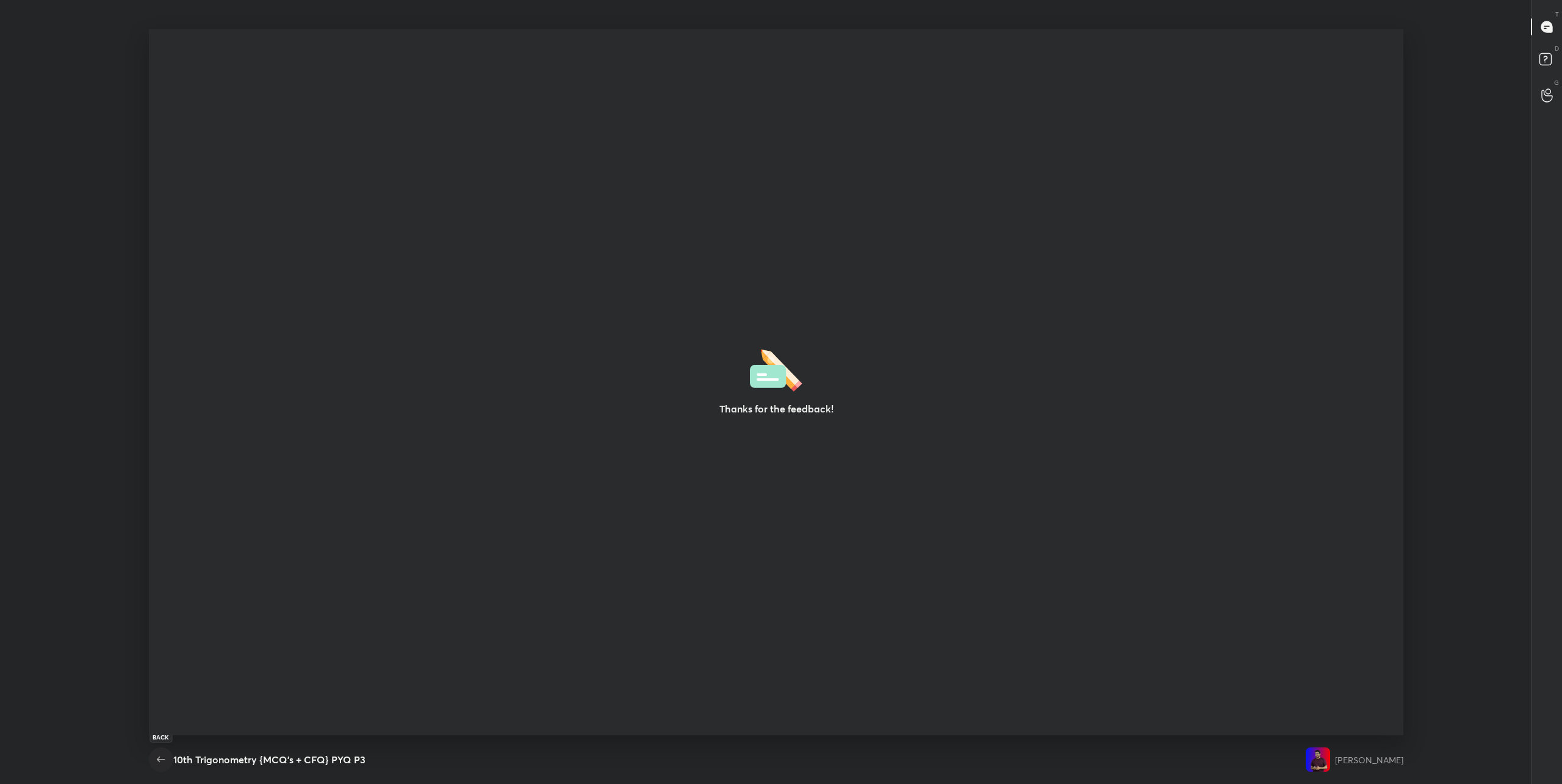
click at [160, 752] on icon "button" at bounding box center [161, 759] width 15 height 15
